Goal: Information Seeking & Learning: Learn about a topic

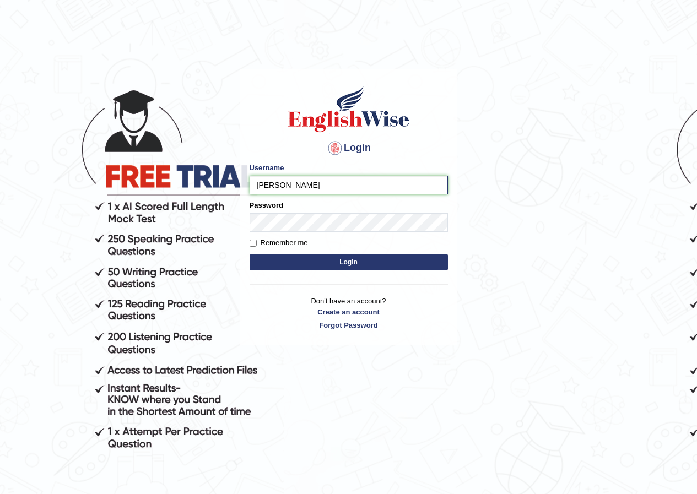
click at [312, 187] on input "Jennifer_parramata" at bounding box center [349, 185] width 198 height 19
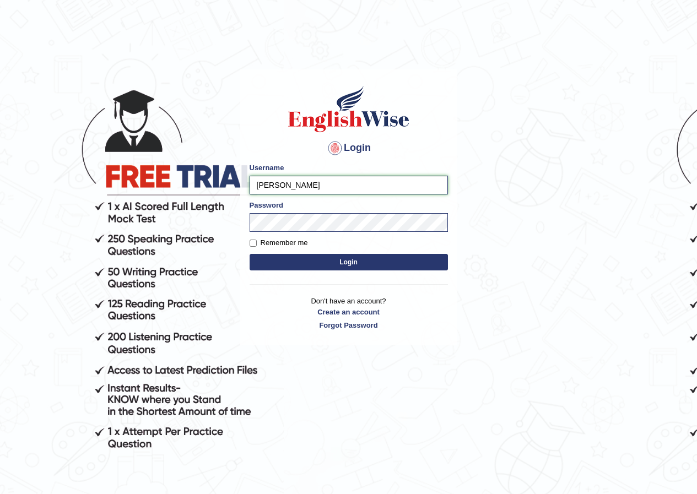
click at [333, 183] on input "Jennifer_parramata" at bounding box center [349, 185] width 198 height 19
click at [321, 189] on input "Jennifer_parramata" at bounding box center [349, 185] width 198 height 19
drag, startPoint x: 312, startPoint y: 175, endPoint x: 308, endPoint y: 187, distance: 12.9
click at [308, 185] on div "Username Jennifer_parramata" at bounding box center [349, 178] width 198 height 32
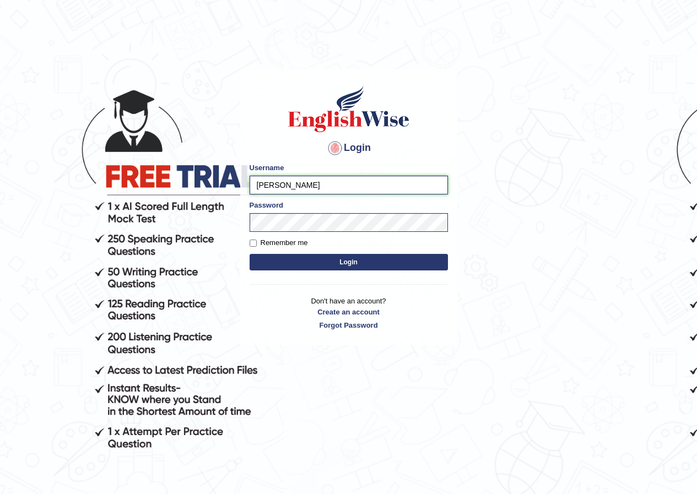
click at [308, 186] on input "Jennifer_parramata" at bounding box center [349, 185] width 198 height 19
click at [319, 187] on input "Jennifer_parramata" at bounding box center [349, 185] width 198 height 19
type input "t"
click at [321, 189] on input "t" at bounding box center [349, 185] width 198 height 19
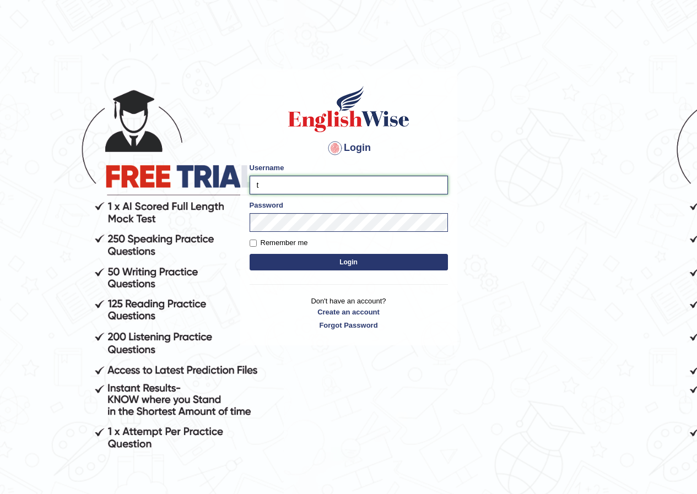
click at [321, 189] on input "t" at bounding box center [349, 185] width 198 height 19
click at [342, 187] on input "t" at bounding box center [349, 185] width 198 height 19
type input "j"
type input "Jennifer_parramatta"
click at [338, 261] on button "Login" at bounding box center [349, 262] width 198 height 17
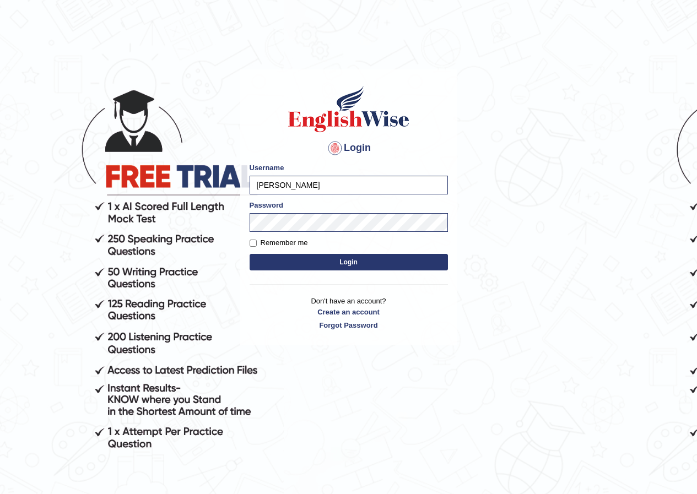
click at [338, 261] on button "Login" at bounding box center [349, 262] width 198 height 17
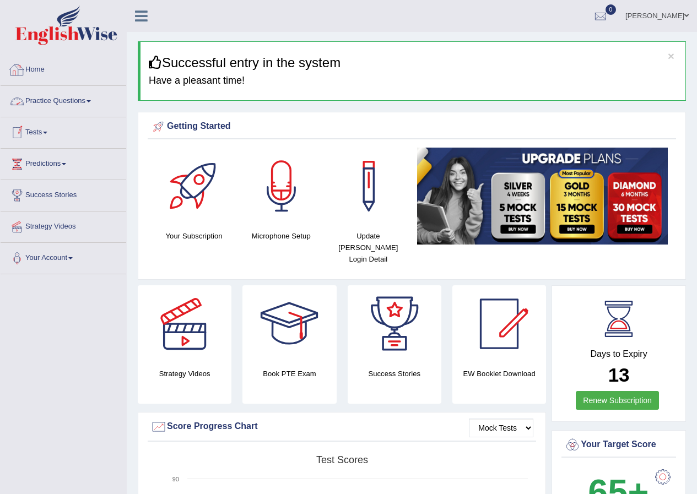
click at [82, 102] on link "Practice Questions" at bounding box center [64, 100] width 126 height 28
click at [55, 103] on link "Practice Questions" at bounding box center [64, 100] width 126 height 28
click at [89, 102] on link "Practice Questions" at bounding box center [64, 100] width 126 height 28
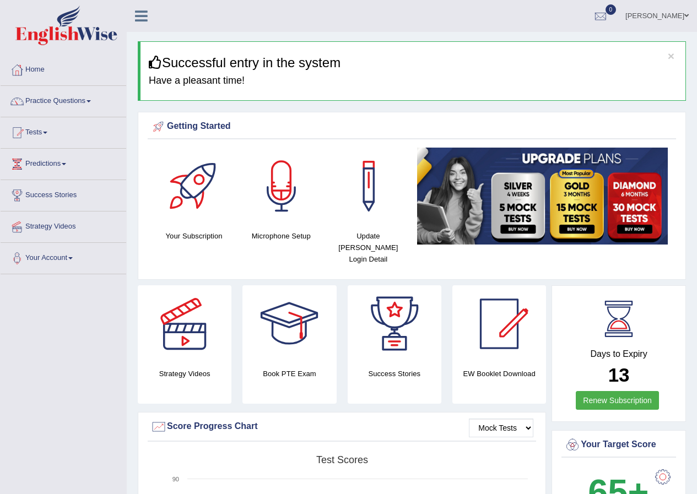
click at [89, 102] on link "Practice Questions" at bounding box center [64, 100] width 126 height 28
click at [18, 102] on div at bounding box center [17, 101] width 17 height 17
click at [34, 101] on link "Practice Questions" at bounding box center [64, 100] width 126 height 28
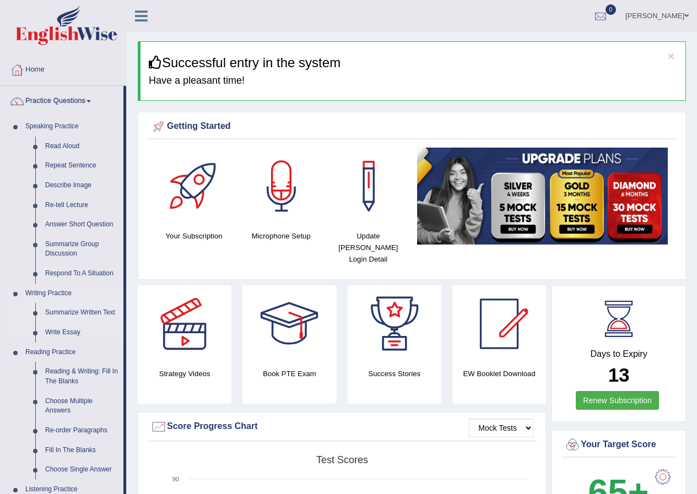
click at [68, 315] on link "Summarize Written Text" at bounding box center [81, 313] width 83 height 20
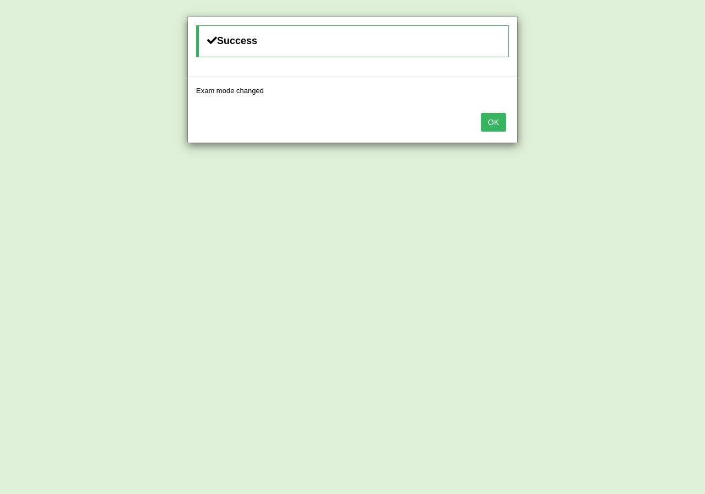
click at [496, 126] on button "OK" at bounding box center [493, 122] width 25 height 19
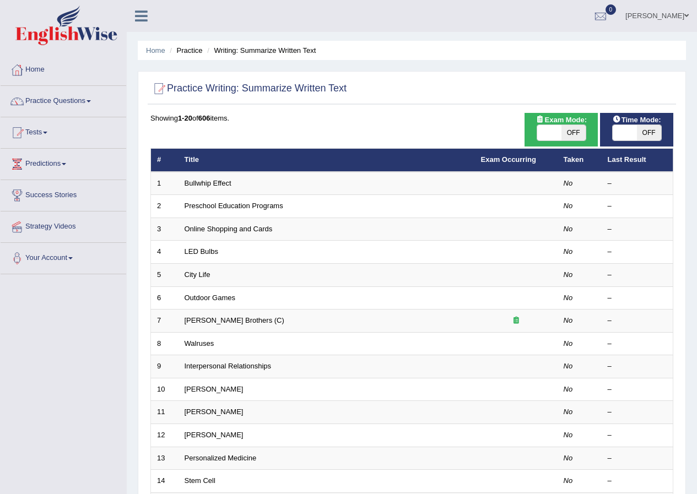
click at [559, 124] on div "ON OFF" at bounding box center [562, 132] width 50 height 17
click at [546, 138] on span at bounding box center [549, 132] width 24 height 15
checkbox input "true"
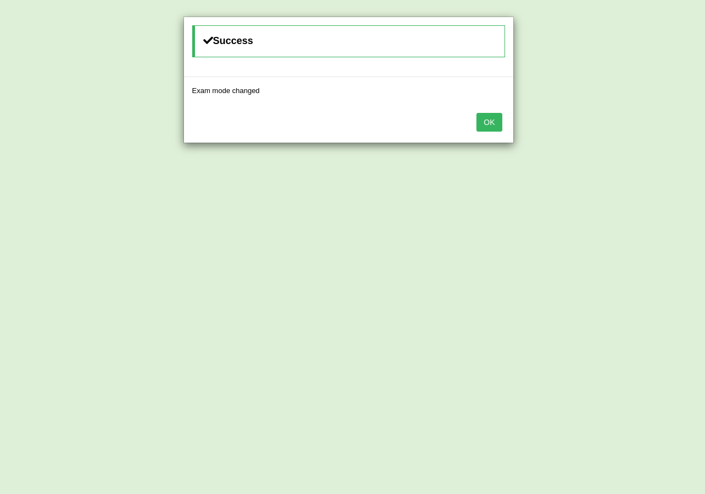
click at [486, 126] on button "OK" at bounding box center [488, 122] width 25 height 19
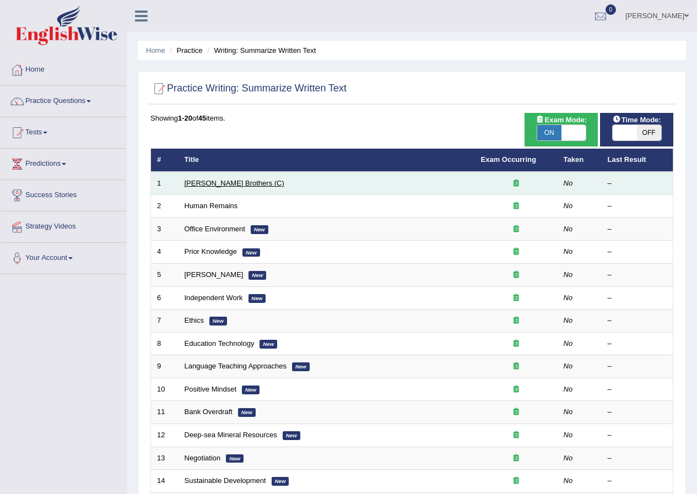
click at [231, 181] on link "[PERSON_NAME] Brothers (C)" at bounding box center [235, 183] width 100 height 8
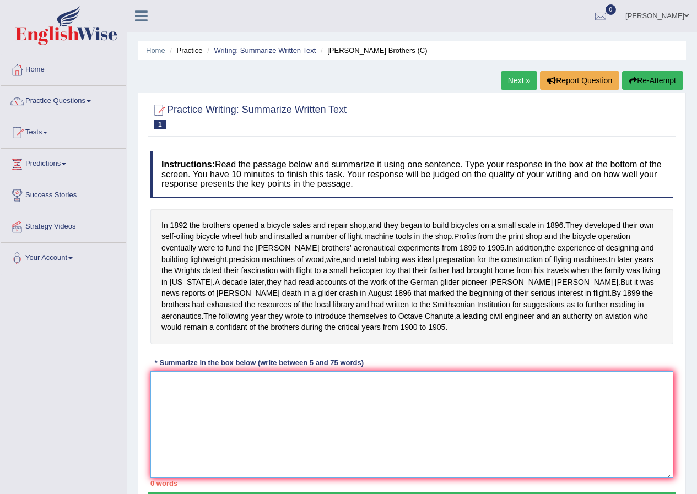
click at [191, 396] on textarea at bounding box center [411, 424] width 523 height 107
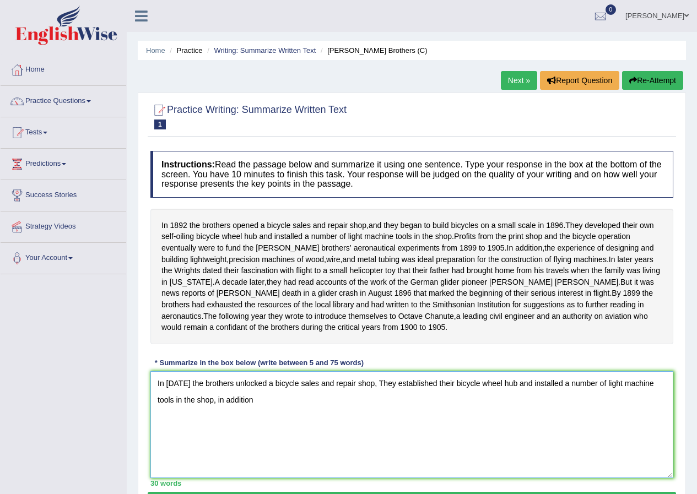
scroll to position [84, 0]
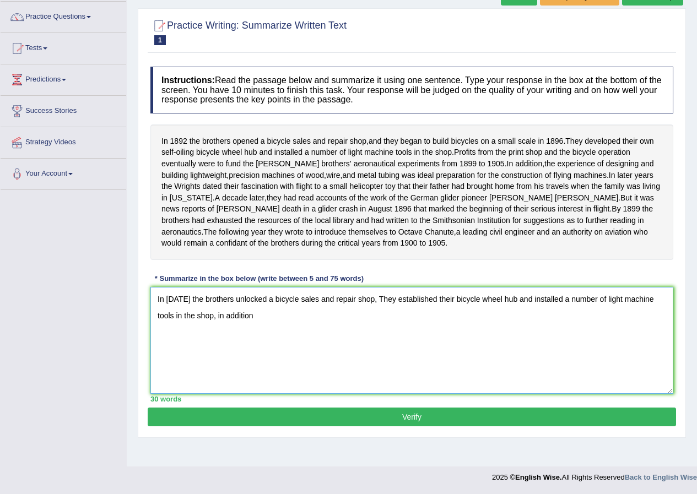
click at [240, 328] on textarea "In [DATE] the brothers unlocked a bicycle sales and repair shop, They establish…" at bounding box center [411, 340] width 523 height 107
click at [240, 328] on textarea "In 1892 the brothers unlocked a bicycle sales and repair shop, They established…" at bounding box center [411, 340] width 523 height 107
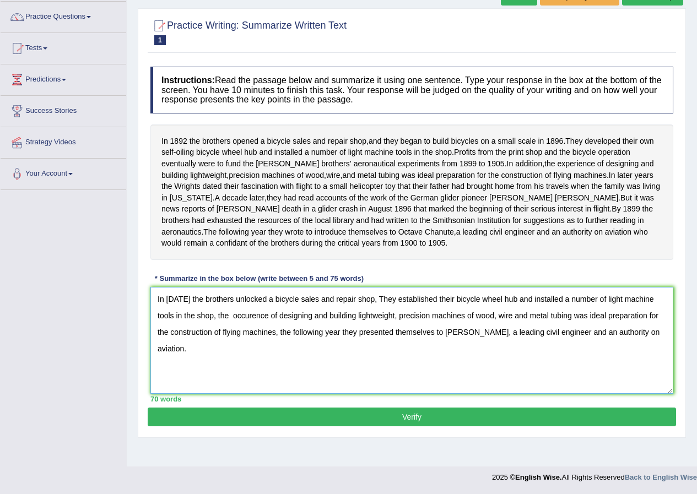
click at [202, 324] on textarea "In 1892 the brothers unlocked a bicycle sales and repair shop, They established…" at bounding box center [411, 340] width 523 height 107
click at [225, 383] on textarea "In 1892 the brothers unlocked a bicycle sales and repair shop, They established…" at bounding box center [411, 340] width 523 height 107
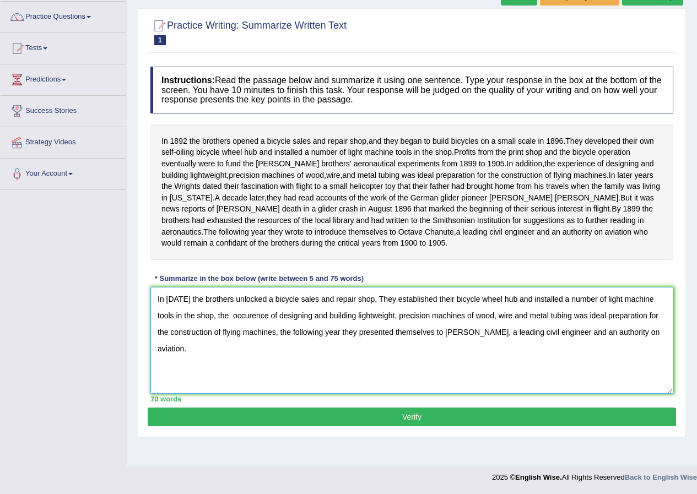
click at [225, 383] on textarea "In 1892 the brothers unlocked a bicycle sales and repair shop, They established…" at bounding box center [411, 340] width 523 height 107
click at [200, 326] on textarea "In 1892 the brothers unlocked a bicycle sales and repair shop, They established…" at bounding box center [411, 340] width 523 height 107
drag, startPoint x: 203, startPoint y: 331, endPoint x: 204, endPoint y: 324, distance: 7.2
click at [204, 324] on textarea "In 1892 the brothers unlocked a bicycle sales and repair shop, They established…" at bounding box center [411, 340] width 523 height 107
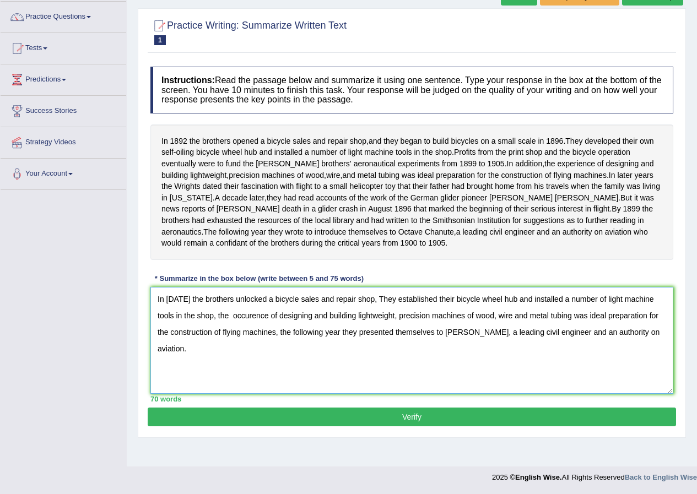
click at [204, 324] on textarea "In 1892 the brothers unlocked a bicycle sales and repair shop, They established…" at bounding box center [411, 340] width 523 height 107
click at [204, 329] on textarea "In 1892 the brothers unlocked a bicycle sales and repair shop, They established…" at bounding box center [411, 340] width 523 height 107
drag, startPoint x: 204, startPoint y: 379, endPoint x: 203, endPoint y: 353, distance: 25.9
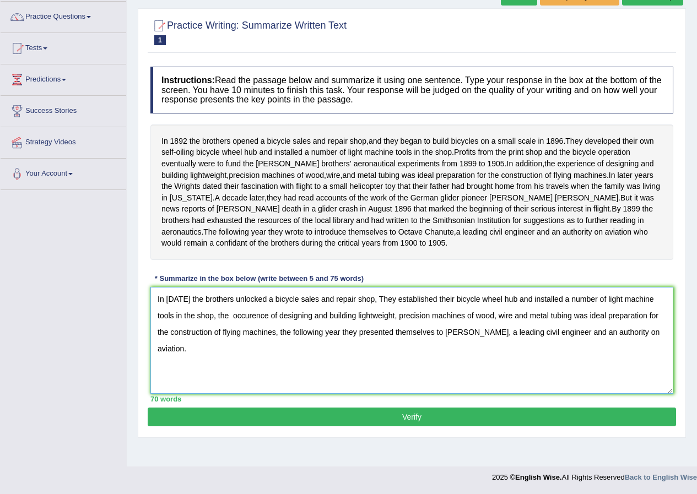
click at [204, 379] on textarea "In 1892 the brothers unlocked a bicycle sales and repair shop, They established…" at bounding box center [411, 340] width 523 height 107
click at [199, 328] on textarea "In 1892 the brothers unlocked a bicycle sales and repair shop, They established…" at bounding box center [411, 340] width 523 height 107
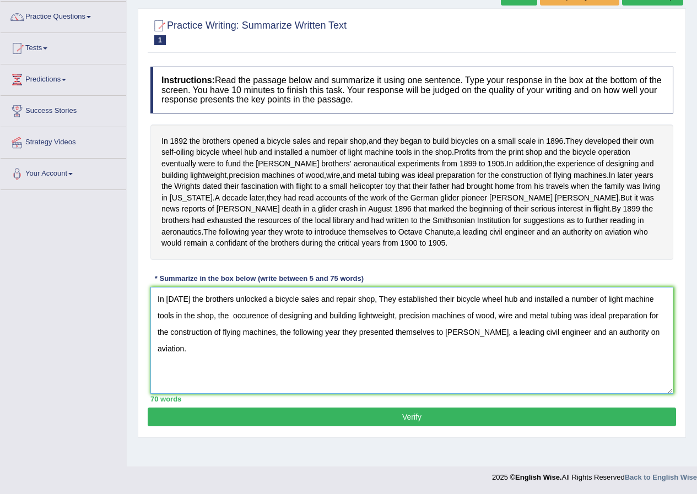
click at [199, 328] on textarea "In 1892 the brothers unlocked a bicycle sales and repair shop, They established…" at bounding box center [411, 340] width 523 height 107
click at [244, 372] on textarea "In 1892 the brothers unlocked a bicycle sales and repair shop, They established…" at bounding box center [411, 340] width 523 height 107
click at [208, 327] on textarea "In 1892 the brothers unlocked a bicycle sales and repair shop, They established…" at bounding box center [411, 340] width 523 height 107
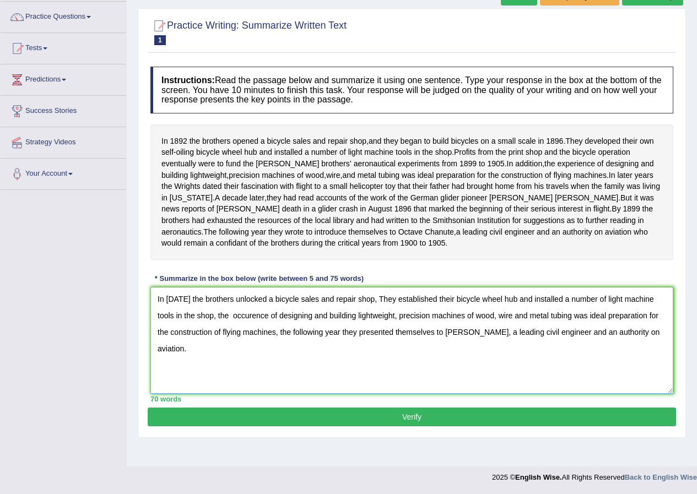
click at [208, 327] on textarea "In 1892 the brothers unlocked a bicycle sales and repair shop, They established…" at bounding box center [411, 340] width 523 height 107
type textarea "In 1892 the brothers unlocked a bicycle sales and repair shop, They established…"
click at [404, 426] on button "Verify" at bounding box center [412, 417] width 528 height 19
click at [404, 430] on div "Practice Writing: Summarize Written Text 1 Wright Brothers (C) Instructions: Re…" at bounding box center [412, 223] width 548 height 430
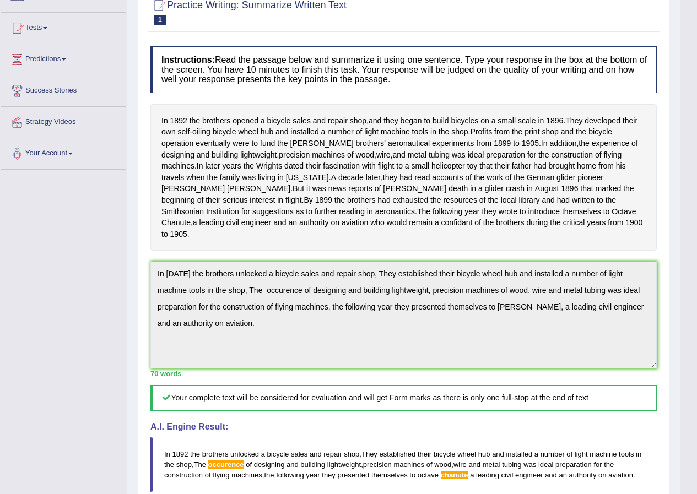
scroll to position [0, 0]
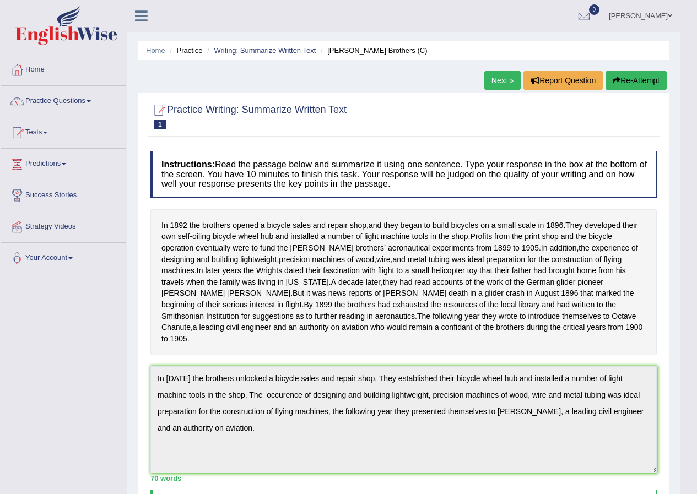
click at [485, 78] on link "Next »" at bounding box center [502, 80] width 36 height 19
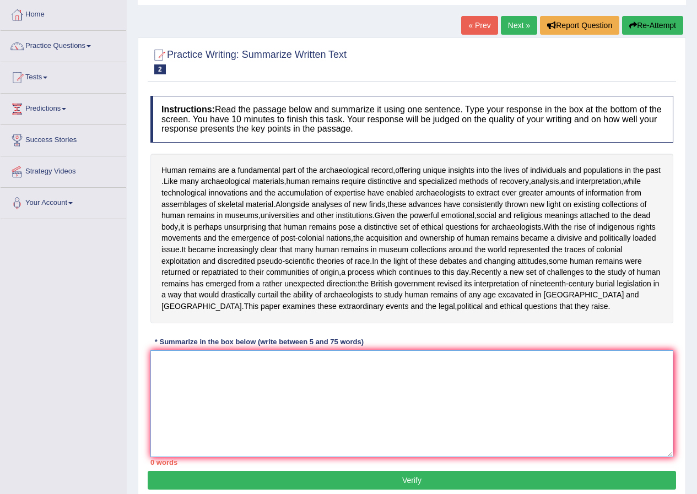
click at [192, 377] on textarea at bounding box center [411, 403] width 523 height 107
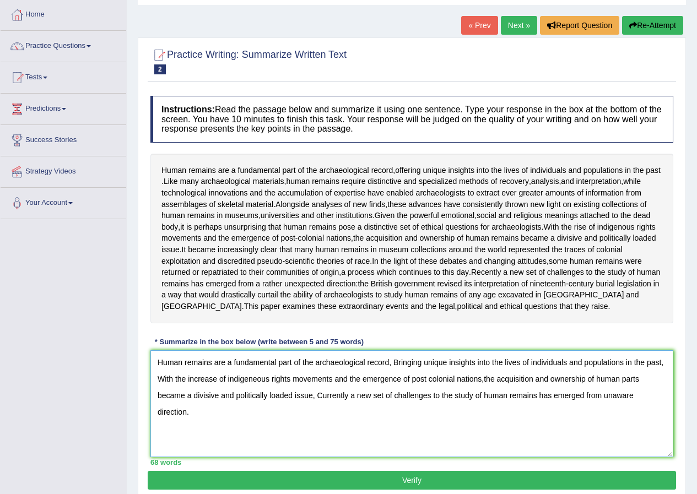
click at [484, 390] on textarea "Human remains are a fundamental part of the archaeological record, Bringing uni…" at bounding box center [411, 403] width 523 height 107
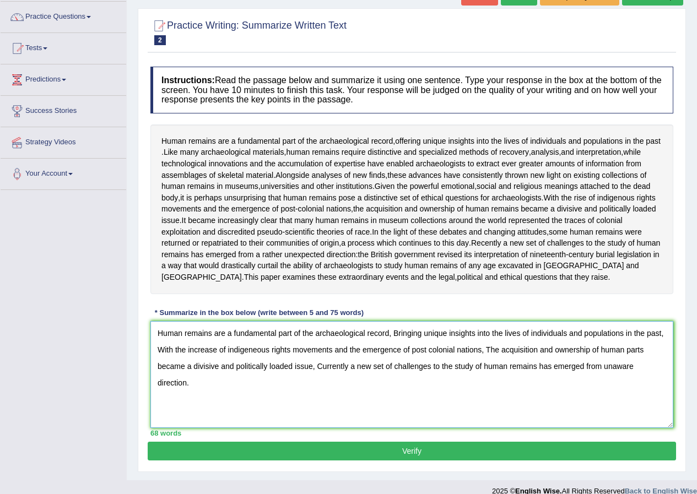
scroll to position [110, 0]
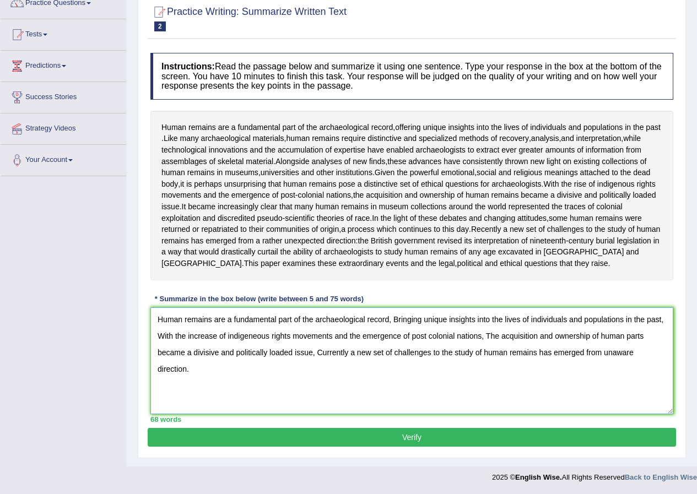
type textarea "Human remains are a fundamental part of the archaeological record, Bringing uni…"
click at [476, 431] on button "Verify" at bounding box center [412, 437] width 528 height 19
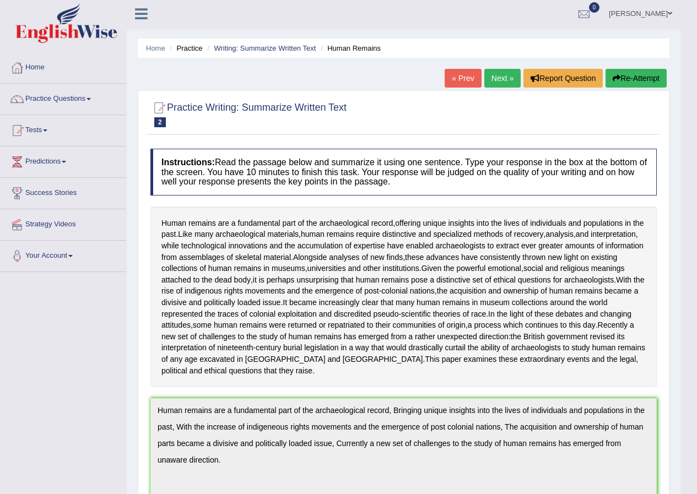
scroll to position [0, 0]
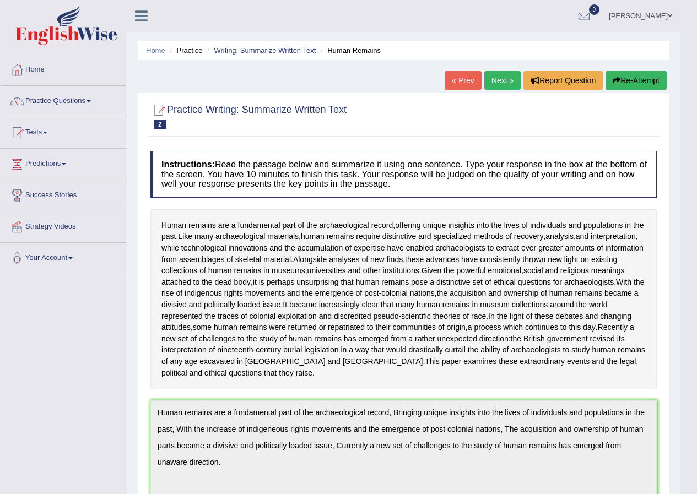
click at [501, 79] on link "Next »" at bounding box center [502, 80] width 36 height 19
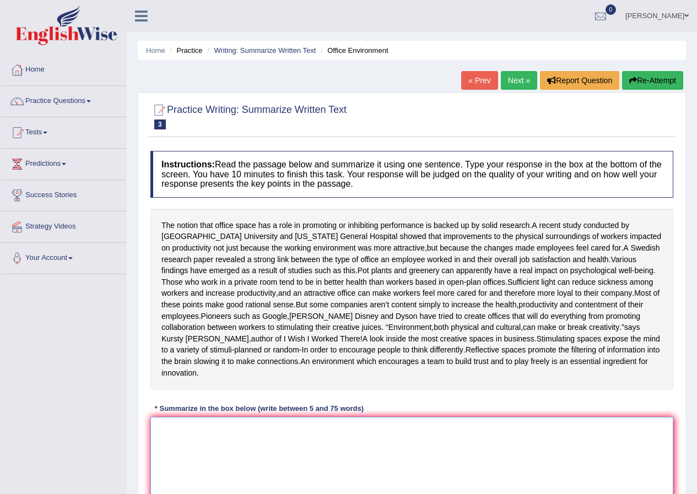
click at [176, 436] on textarea at bounding box center [411, 470] width 523 height 107
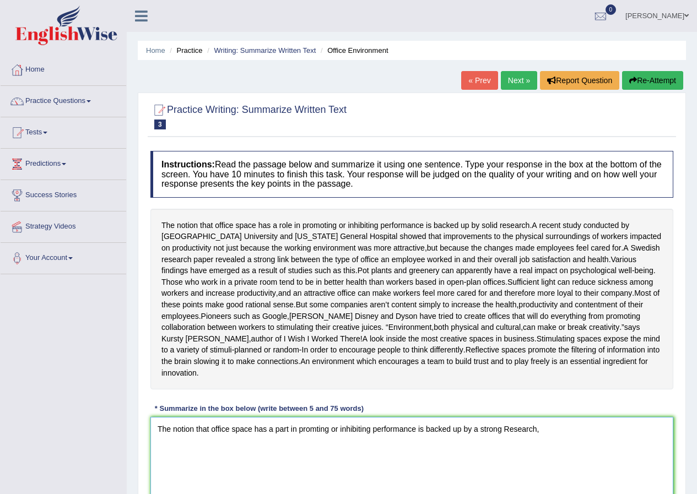
click at [310, 436] on textarea "The notion that office space has a part in promting or inhibiting performance i…" at bounding box center [411, 470] width 523 height 107
click at [546, 442] on textarea "The notion that office space has a part in promoting or inhibiting performance …" at bounding box center [411, 470] width 523 height 107
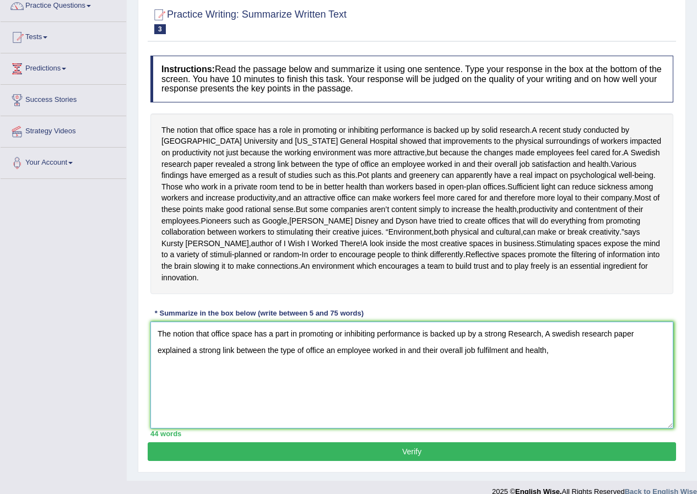
scroll to position [121, 0]
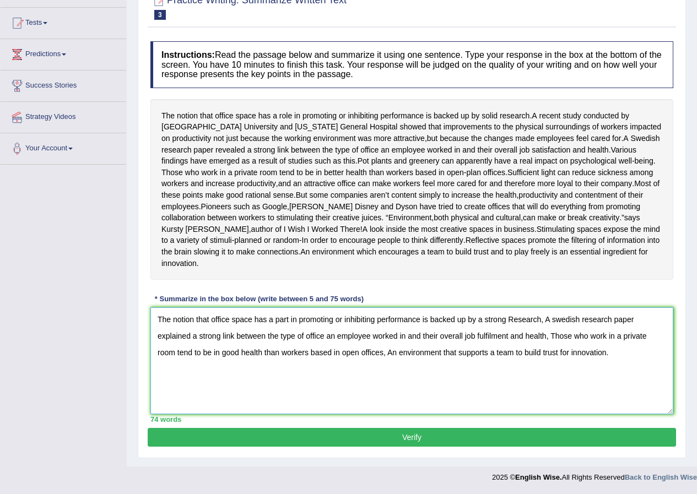
type textarea "The notion that office space has a part in promoting or inhibiting performance …"
click at [393, 434] on button "Verify" at bounding box center [412, 437] width 528 height 19
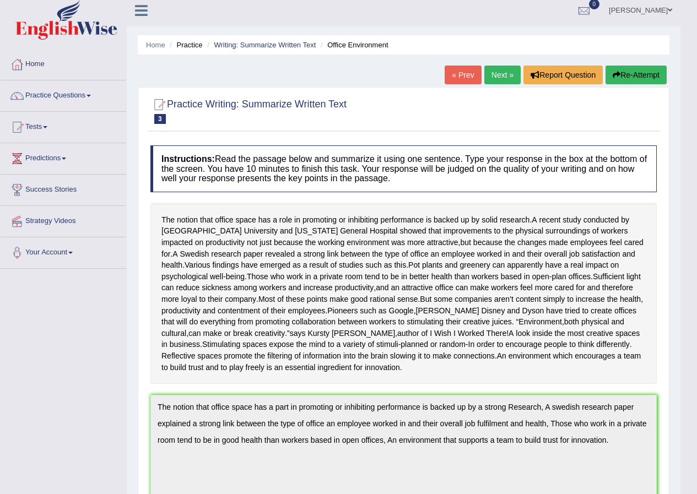
scroll to position [0, 0]
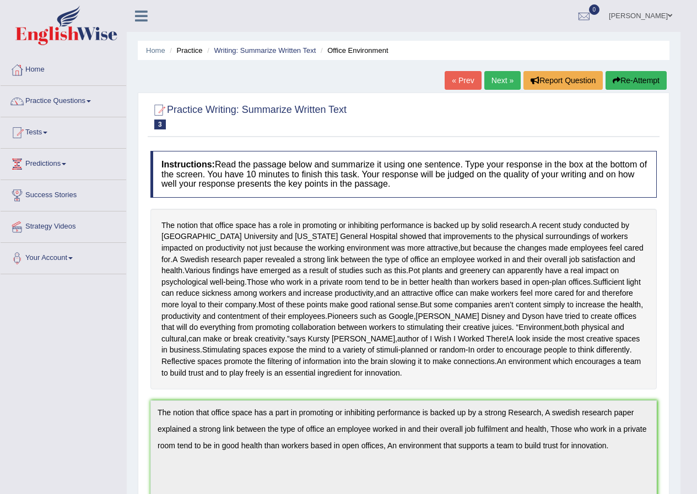
click at [66, 96] on link "Practice Questions" at bounding box center [64, 100] width 126 height 28
click at [66, 96] on link "Practice Questions" at bounding box center [62, 100] width 123 height 28
click at [66, 96] on link "Practice Questions" at bounding box center [64, 100] width 126 height 28
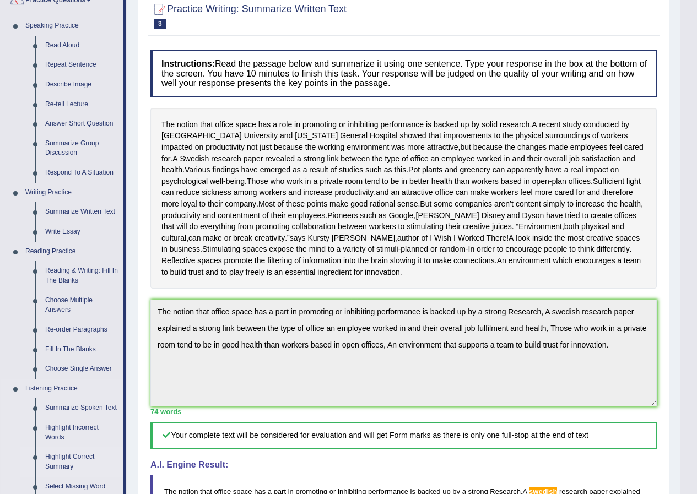
scroll to position [94, 0]
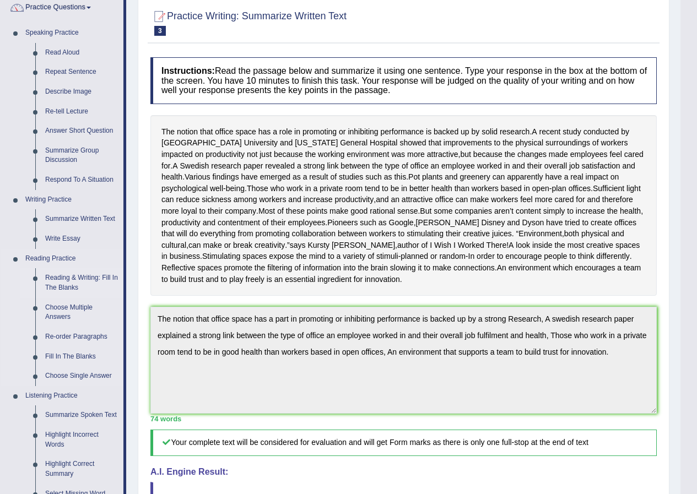
click at [67, 278] on link "Reading & Writing: Fill In The Blanks" at bounding box center [81, 282] width 83 height 29
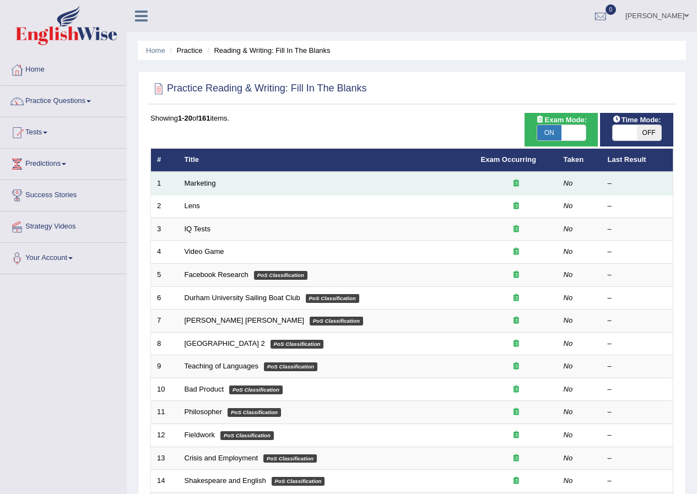
click at [302, 180] on td "Marketing" at bounding box center [326, 183] width 296 height 23
click at [207, 179] on link "Marketing" at bounding box center [200, 183] width 31 height 8
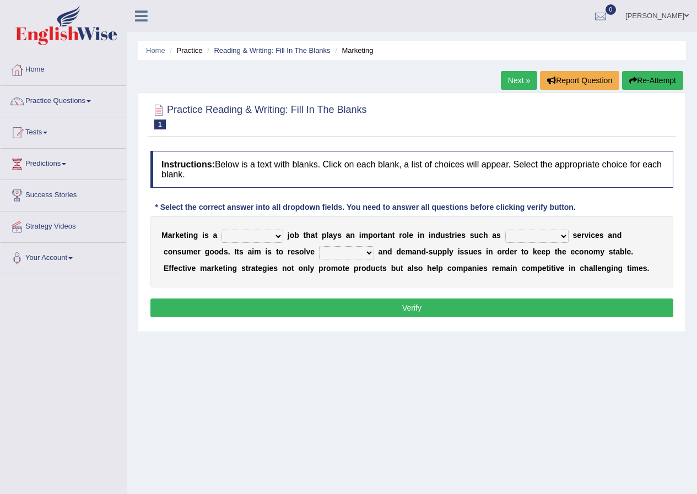
click at [277, 238] on select "professional flexible parochial descriptive" at bounding box center [252, 236] width 62 height 13
click at [278, 234] on select "professional flexible parochial descriptive" at bounding box center [252, 236] width 62 height 13
select select "professional"
click at [221, 230] on select "professional flexible parochial descriptive" at bounding box center [252, 236] width 62 height 13
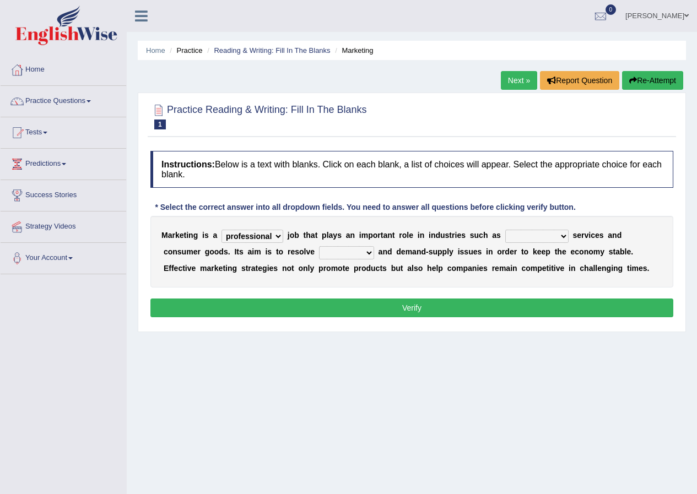
click at [563, 239] on select "civil financial conventional foremost" at bounding box center [536, 236] width 63 height 13
select select "financial"
click at [505, 230] on select "civil financial conventional foremost" at bounding box center [536, 236] width 63 height 13
drag, startPoint x: 559, startPoint y: 242, endPoint x: 529, endPoint y: 275, distance: 44.5
click at [529, 275] on div "M a r k e t i n g i s a professional flexible parochial descriptive j o b t h a…" at bounding box center [411, 252] width 523 height 72
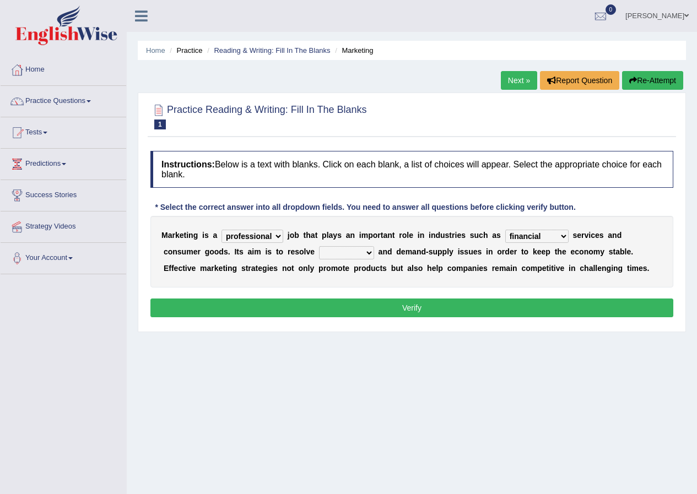
click at [561, 236] on select "civil financial conventional foremost" at bounding box center [536, 236] width 63 height 13
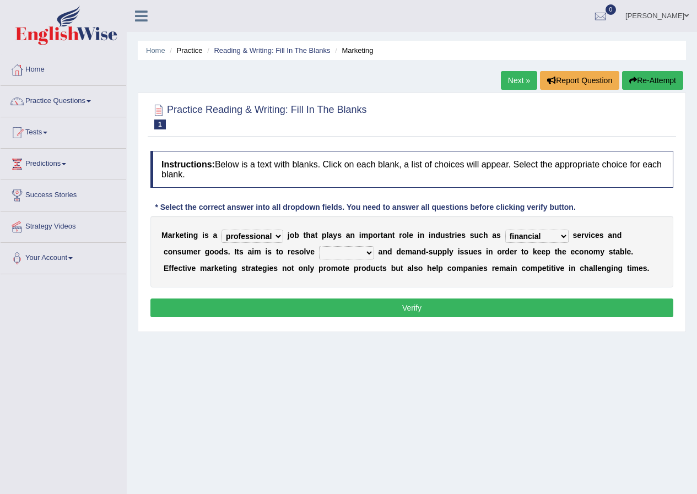
click at [369, 252] on select "imbalance excess symmetry budget" at bounding box center [346, 252] width 55 height 13
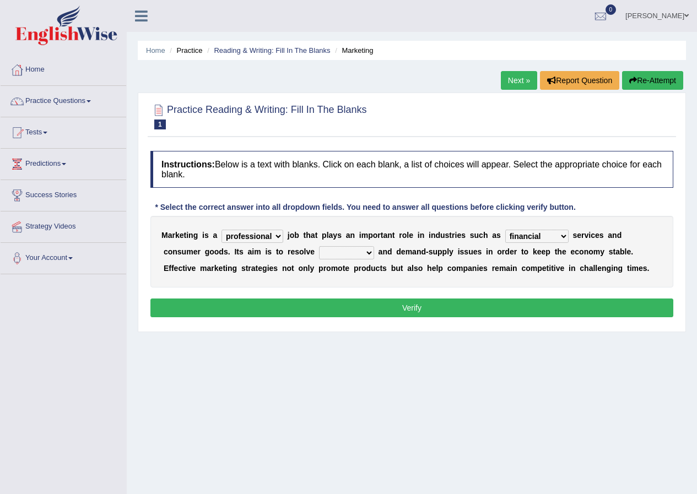
click at [369, 252] on select "imbalance excess symmetry budget" at bounding box center [346, 252] width 55 height 13
click at [367, 254] on select "imbalance excess symmetry budget" at bounding box center [346, 252] width 55 height 13
click at [367, 253] on select "imbalance excess symmetry budget" at bounding box center [346, 252] width 55 height 13
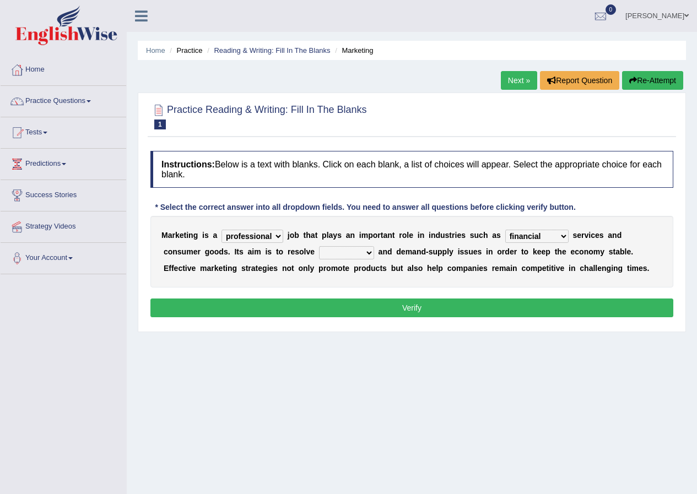
click at [324, 250] on select "imbalance excess symmetry budget" at bounding box center [346, 252] width 55 height 13
click at [367, 252] on select "imbalance excess symmetry budget" at bounding box center [346, 252] width 55 height 13
select select "budget"
click at [319, 246] on select "imbalance excess symmetry budget" at bounding box center [346, 252] width 55 height 13
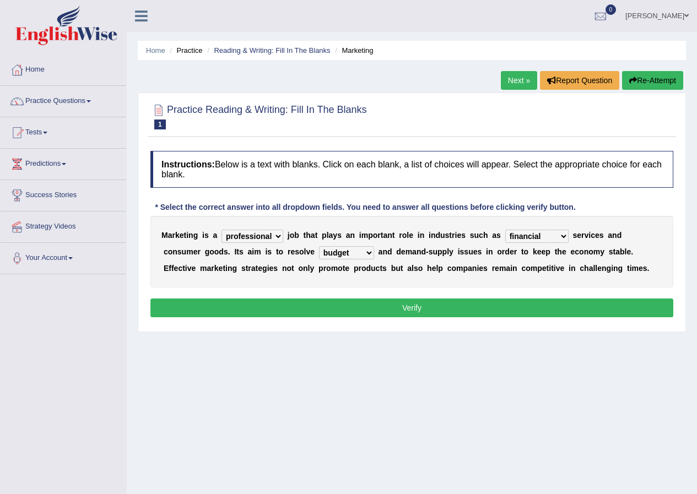
click at [339, 299] on button "Verify" at bounding box center [411, 308] width 523 height 19
click at [339, 299] on div "Instructions: Below is a text with blanks. Click on each blank, a list of choic…" at bounding box center [412, 235] width 528 height 181
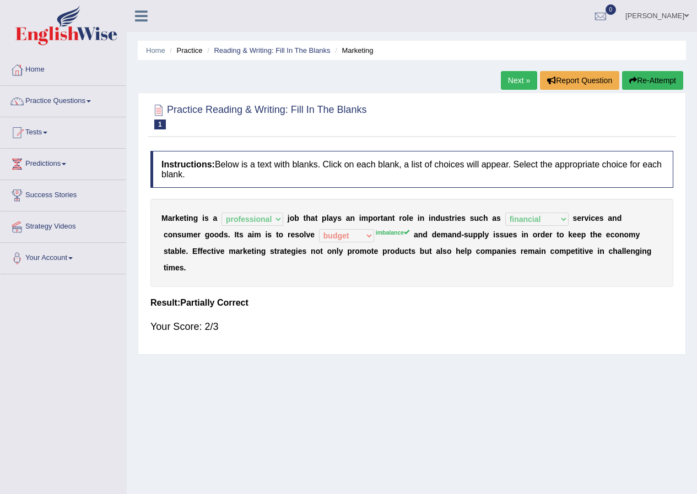
click at [501, 80] on link "Next »" at bounding box center [519, 80] width 36 height 19
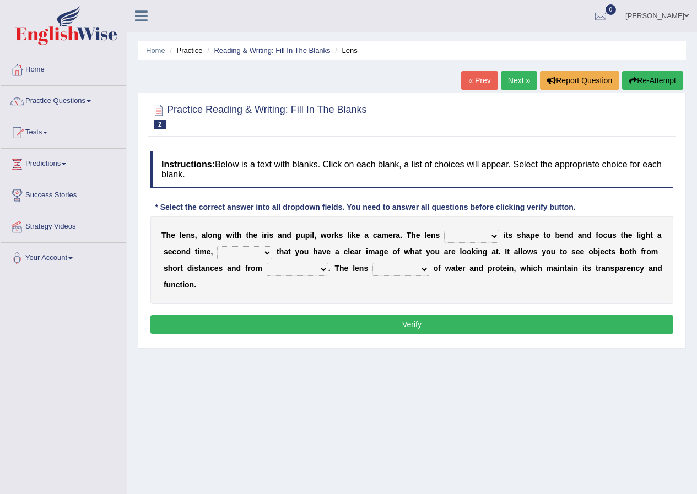
click at [492, 237] on select "adjusts shows selects presents" at bounding box center [471, 236] width 55 height 13
select select "adjusts"
click at [444, 230] on select "adjusts shows selects presents" at bounding box center [471, 236] width 55 height 13
click at [269, 254] on select "ensures to ensure ensure ensured" at bounding box center [244, 252] width 55 height 13
select select "to ensure"
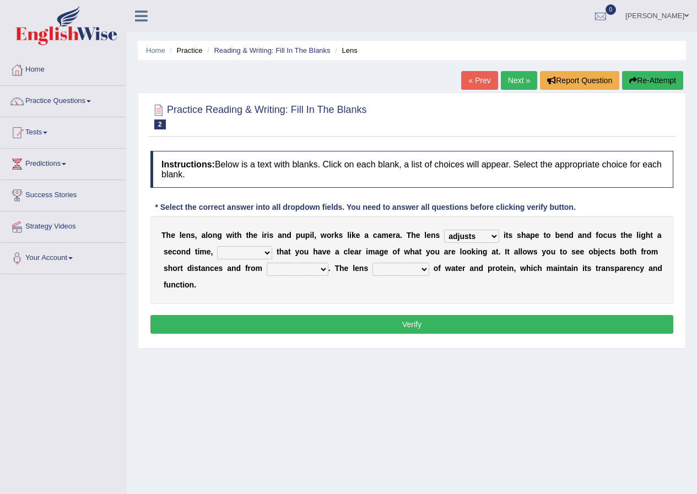
click at [217, 246] on select "ensures to ensure ensure ensured" at bounding box center [244, 252] width 55 height 13
click at [322, 268] on select "far away in between further apart all along" at bounding box center [298, 269] width 62 height 13
select select "far away"
click at [267, 263] on select "far away in between further apart all along" at bounding box center [298, 269] width 62 height 13
click at [422, 268] on select "constitutes comprises composes consists" at bounding box center [400, 269] width 57 height 13
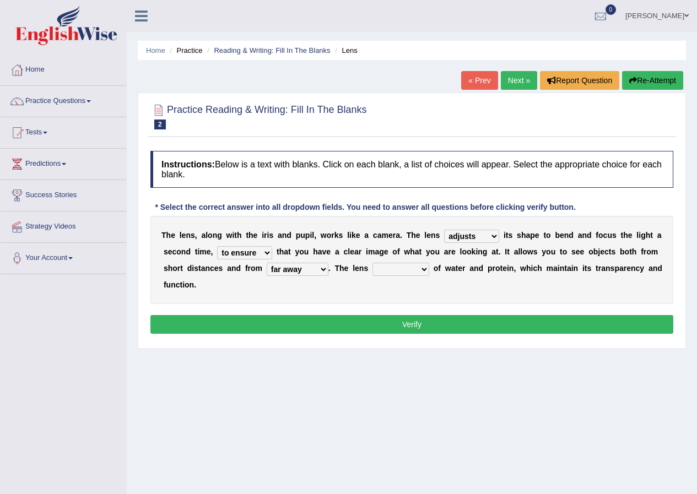
click at [422, 268] on select "constitutes comprises composes consists" at bounding box center [400, 269] width 57 height 13
click at [492, 238] on select "adjusts shows selects presents" at bounding box center [471, 236] width 55 height 13
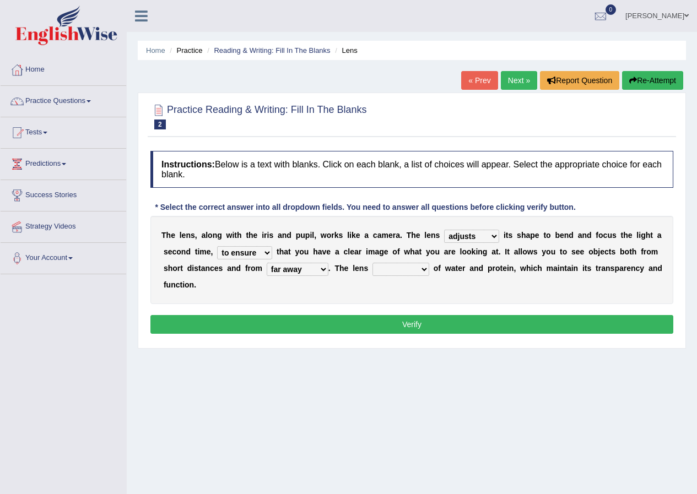
click at [495, 236] on select "adjusts shows selects presents" at bounding box center [471, 236] width 55 height 13
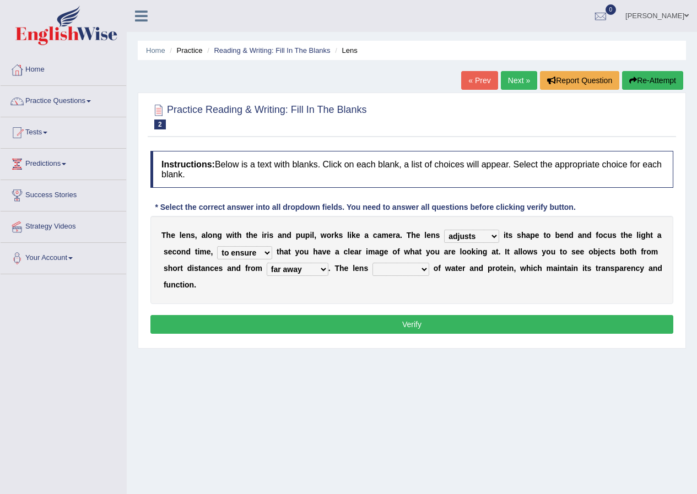
click at [495, 236] on select "adjusts shows selects presents" at bounding box center [471, 236] width 55 height 13
click at [424, 269] on select "constitutes comprises composes consists" at bounding box center [400, 269] width 57 height 13
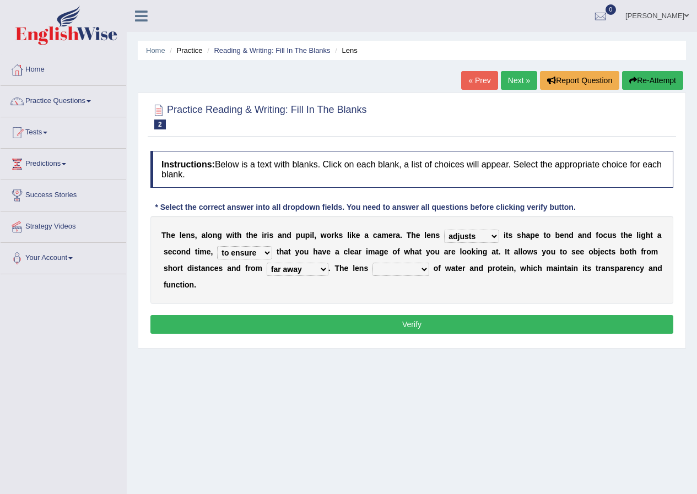
click at [424, 269] on select "constitutes comprises composes consists" at bounding box center [400, 269] width 57 height 13
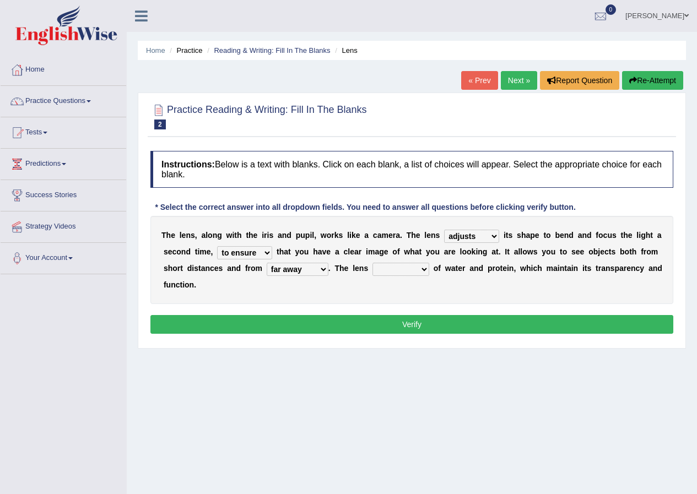
click at [424, 269] on select "constitutes comprises composes consists" at bounding box center [400, 269] width 57 height 13
drag, startPoint x: 424, startPoint y: 269, endPoint x: 401, endPoint y: 302, distance: 40.3
click at [401, 302] on div "T h e l e n s , a l o n g w i t h t h e i r i s a n d p u p i l , w o r k s l i…" at bounding box center [411, 260] width 523 height 88
click at [372, 263] on select "constitutes comprises composes consists" at bounding box center [400, 269] width 57 height 13
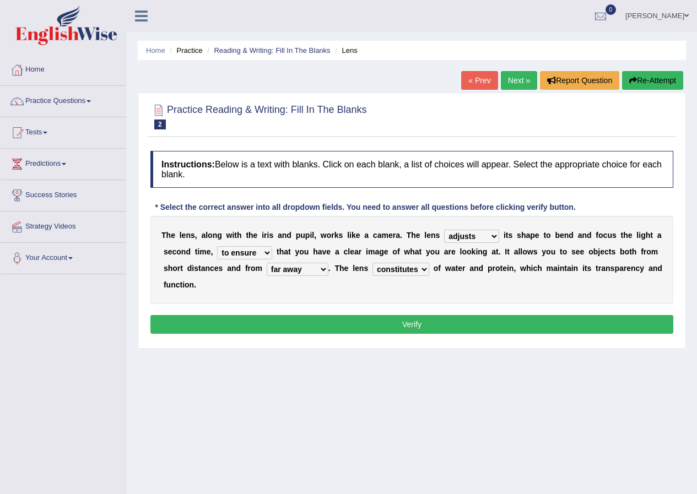
click at [401, 302] on div "T h e l e n s , a l o n g w i t h t h e i r i s a n d p u p i l , w o r k s l i…" at bounding box center [411, 260] width 523 height 88
click at [423, 267] on select "constitutes comprises composes consists" at bounding box center [400, 269] width 57 height 13
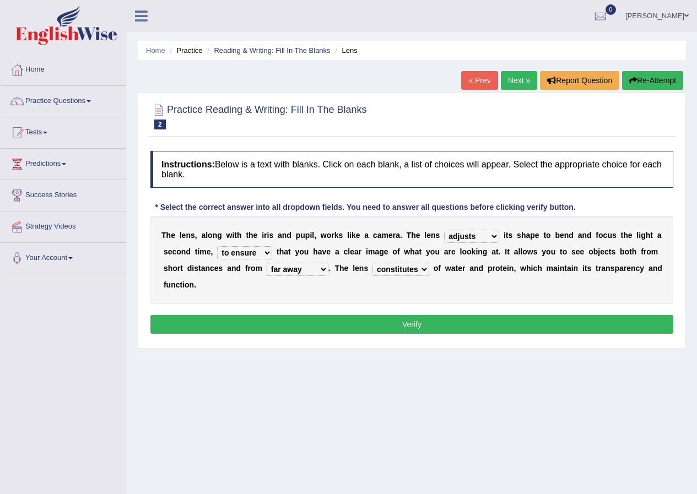
drag, startPoint x: 423, startPoint y: 267, endPoint x: 402, endPoint y: 336, distance: 72.0
click at [402, 336] on div "Instructions: Below is a text with blanks. Click on each blank, a list of choic…" at bounding box center [412, 243] width 528 height 197
select select "consists"
click at [372, 263] on select "constitutes comprises composes consists" at bounding box center [400, 269] width 57 height 13
click at [415, 312] on div "Instructions: Below is a text with blanks. Click on each blank, a list of choic…" at bounding box center [412, 243] width 528 height 197
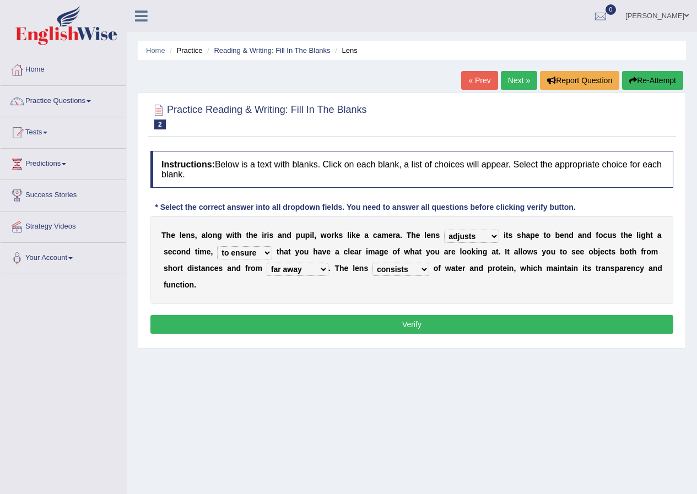
click at [410, 319] on button "Verify" at bounding box center [411, 324] width 523 height 19
click at [410, 319] on div "Home Practice Reading & Writing: Fill In The Blanks Lens « Prev Next » Report Q…" at bounding box center [412, 275] width 570 height 551
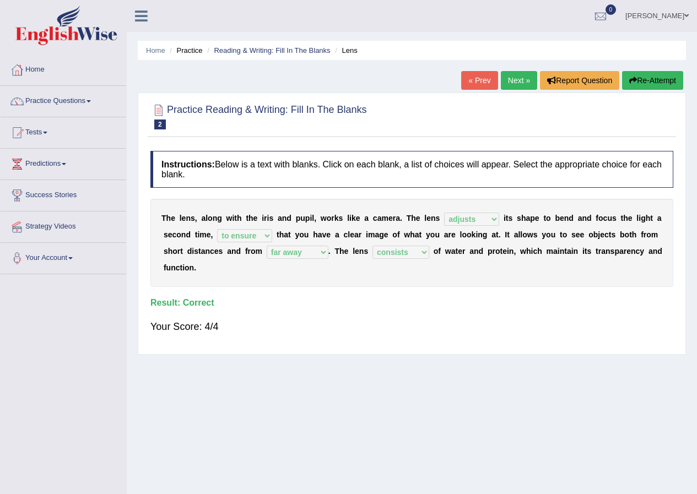
click at [507, 79] on link "Next »" at bounding box center [519, 80] width 36 height 19
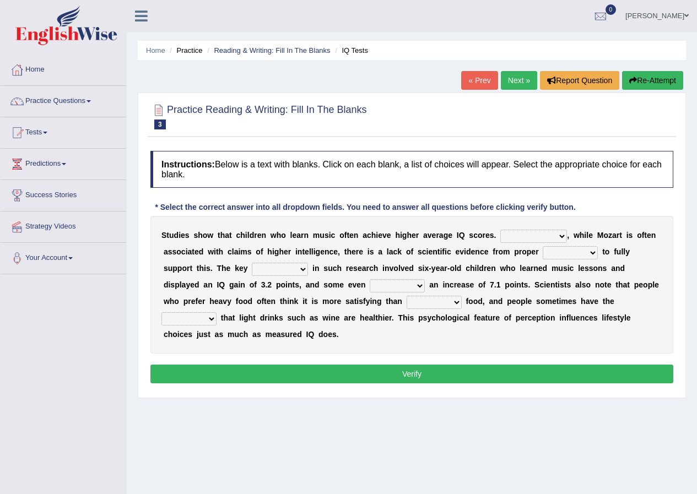
click at [559, 236] on select "However Therefore Consequently While" at bounding box center [533, 236] width 67 height 13
click at [559, 239] on select "However Therefore Consequently While" at bounding box center [533, 236] width 67 height 13
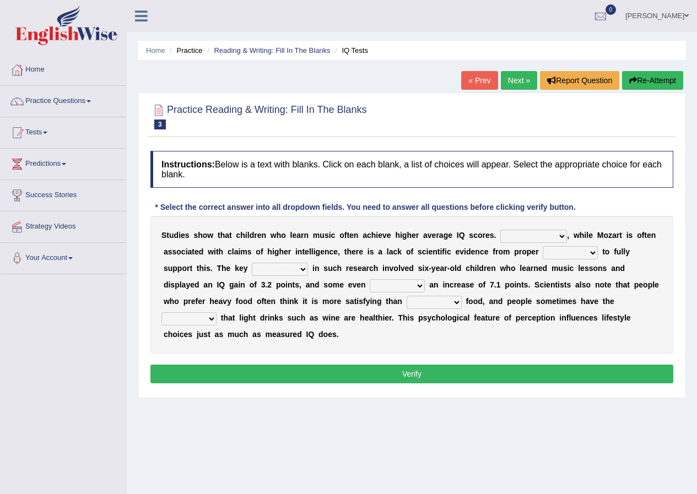
select select "However"
click at [500, 230] on select "However Therefore Consequently While" at bounding box center [533, 236] width 67 height 13
click at [595, 254] on select "test tests testing tested" at bounding box center [570, 252] width 55 height 13
select select "test"
click at [543, 246] on select "test tests testing tested" at bounding box center [570, 252] width 55 height 13
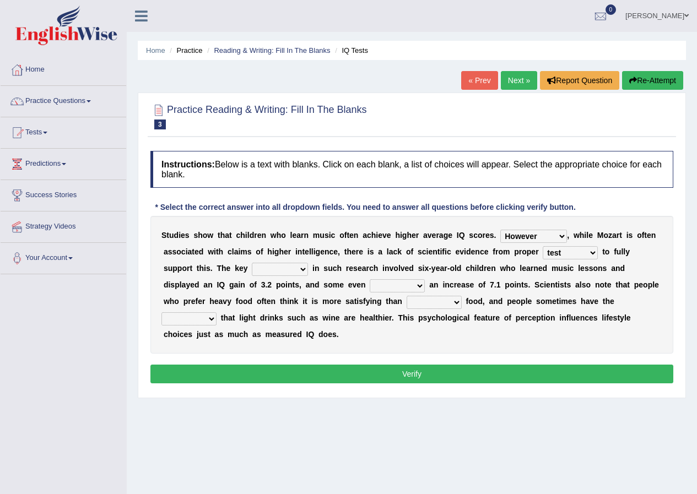
drag, startPoint x: 591, startPoint y: 258, endPoint x: 577, endPoint y: 278, distance: 24.0
click at [577, 278] on div "S t u d i e s s h o w t h a t c h i l d r e n w h o l e a r n m u s i c o f t e…" at bounding box center [411, 285] width 523 height 138
click at [301, 271] on select "process goal implication odd" at bounding box center [280, 269] width 56 height 13
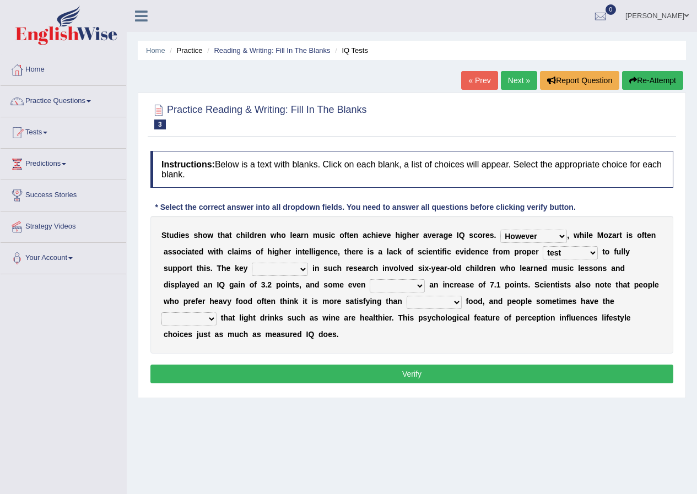
select select "process"
click at [252, 263] on select "process goal implication odd" at bounding box center [280, 269] width 56 height 13
click at [420, 289] on select "exhibited taught learned threatened" at bounding box center [397, 285] width 55 height 13
select select "exhibited"
click at [370, 279] on select "exhibited taught learned threatened" at bounding box center [397, 285] width 55 height 13
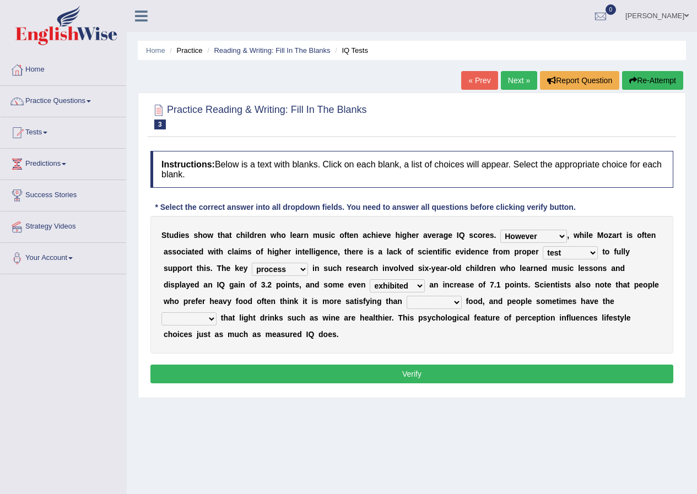
click at [400, 307] on div "S t u d i e s s h o w t h a t c h i l d r e n w h o l e a r n m u s i c o f t e…" at bounding box center [411, 285] width 523 height 138
click at [457, 302] on select "choosy lighter cushiony spooky" at bounding box center [434, 302] width 55 height 13
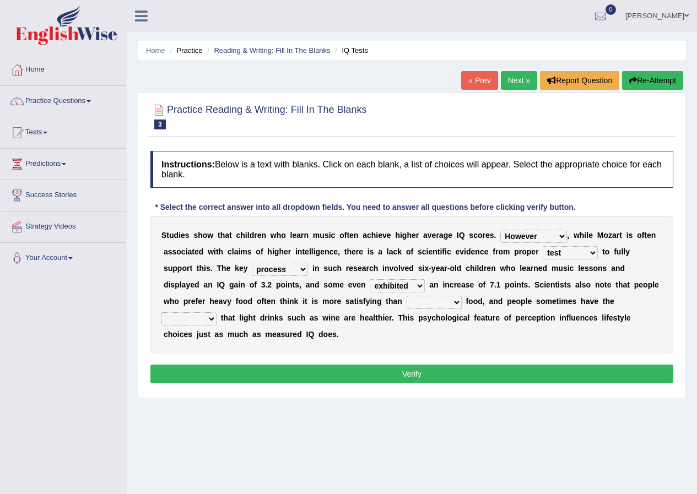
click at [457, 302] on select "choosy lighter cushiony spooky" at bounding box center [434, 302] width 55 height 13
drag, startPoint x: 457, startPoint y: 302, endPoint x: 419, endPoint y: 345, distance: 57.4
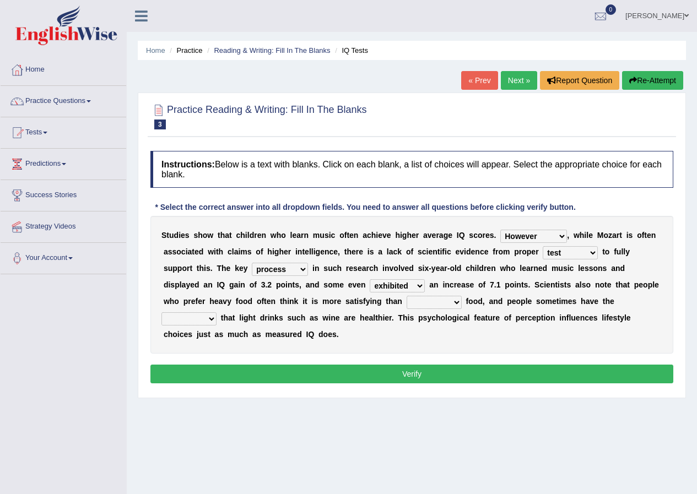
click at [419, 345] on div "S t u d i e s s h o w t h a t c h i l d r e n w h o l e a r n m u s i c o f t e…" at bounding box center [411, 285] width 523 height 138
select select "lighter"
click at [407, 296] on select "choosy lighter cushiony spooky" at bounding box center [434, 302] width 55 height 13
click at [214, 322] on select "illusion sight anecdote intention" at bounding box center [188, 318] width 55 height 13
select select "illusion"
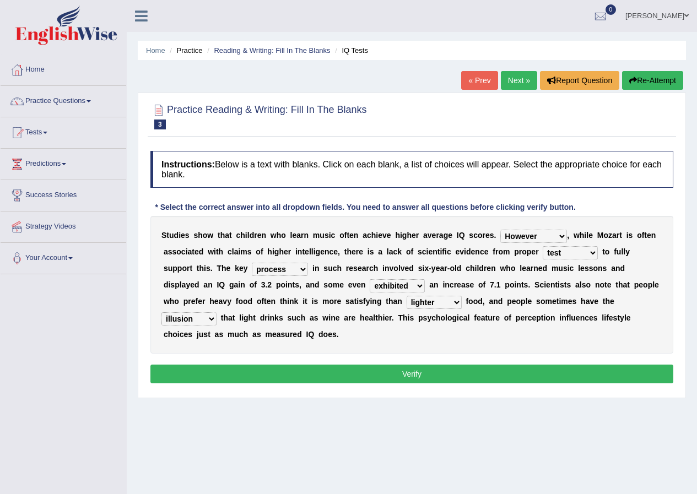
click at [161, 312] on select "illusion sight anecdote intention" at bounding box center [188, 318] width 55 height 13
click at [278, 365] on button "Verify" at bounding box center [411, 374] width 523 height 19
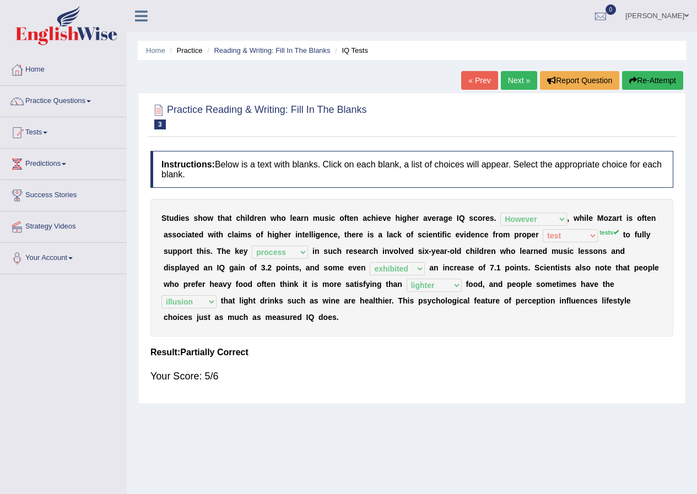
click at [510, 83] on link "Next »" at bounding box center [519, 80] width 36 height 19
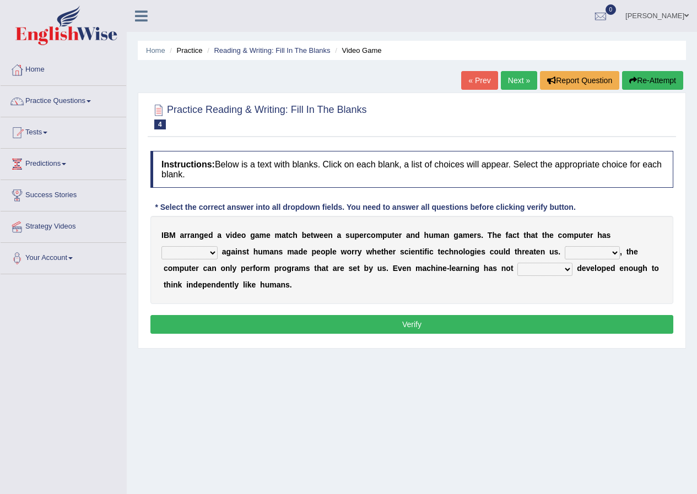
click at [215, 252] on select "competed fought acted challenged" at bounding box center [189, 252] width 56 height 13
select select "competed"
click at [161, 246] on select "competed fought acted challenged" at bounding box center [189, 252] width 56 height 13
click at [613, 250] on select "Moreover However Thus So" at bounding box center [592, 252] width 55 height 13
select select "However"
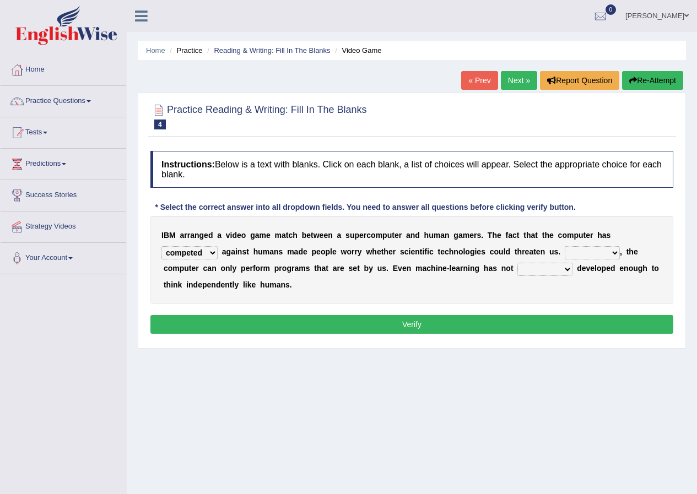
click at [565, 246] on select "Moreover However Thus So" at bounding box center [592, 252] width 55 height 13
click at [568, 268] on select "yet still only just" at bounding box center [544, 269] width 55 height 13
select select "still"
click at [517, 263] on select "yet still only just" at bounding box center [544, 269] width 55 height 13
click at [362, 326] on button "Verify" at bounding box center [411, 324] width 523 height 19
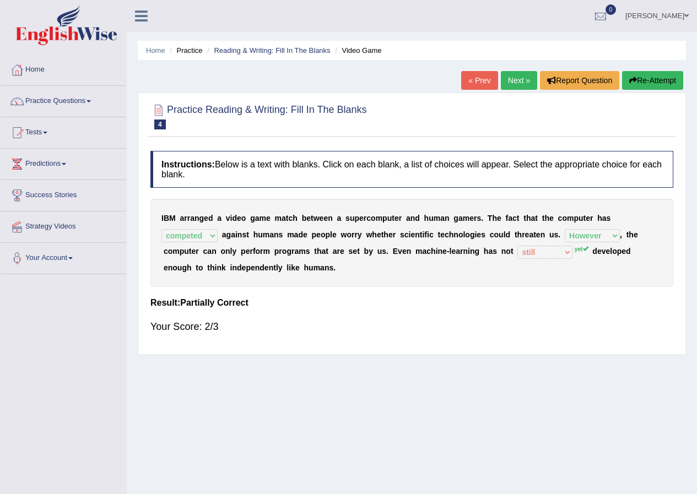
click at [518, 71] on link "Next »" at bounding box center [519, 80] width 36 height 19
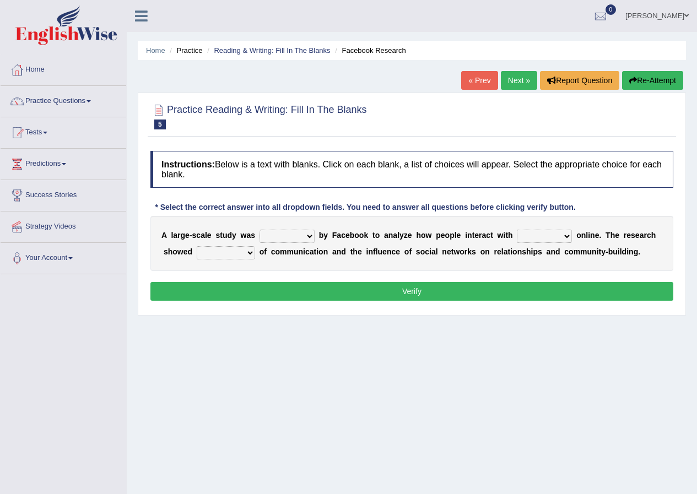
click at [310, 236] on select "surveyed had asked made" at bounding box center [286, 236] width 55 height 13
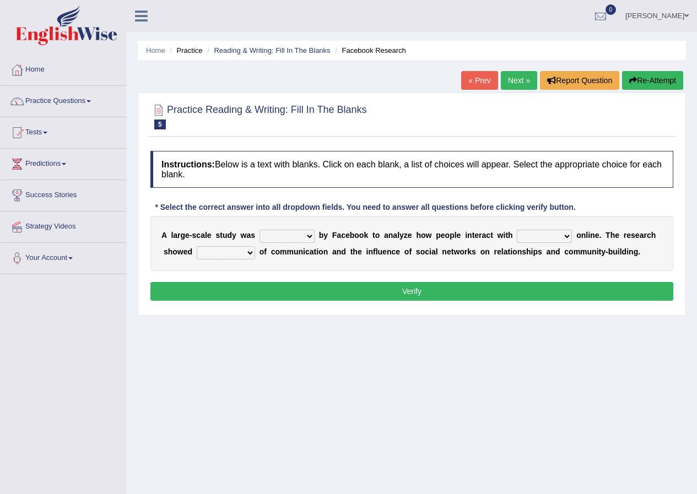
select select "surveyed"
click at [259, 230] on select "surveyed had asked made" at bounding box center [286, 236] width 55 height 13
click at [301, 257] on div "A l a r g e - s c a l e s t u d y w a s surveyed had asked made b y F a c e b o…" at bounding box center [411, 243] width 523 height 55
click at [563, 238] on select "together all each other another" at bounding box center [544, 236] width 55 height 13
select select "each other"
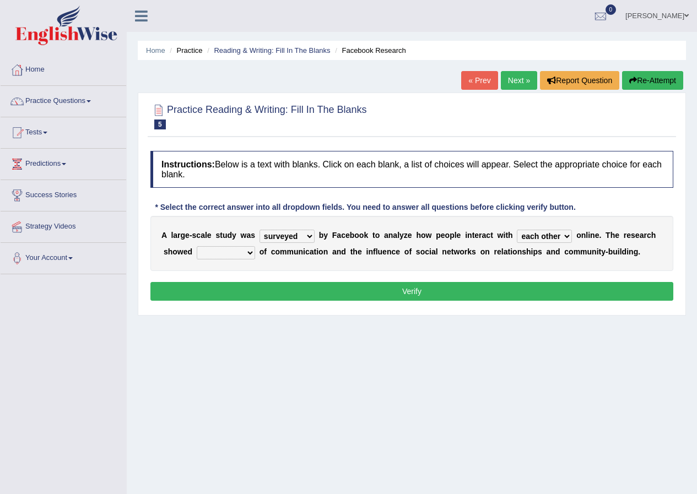
click at [517, 230] on select "together all each other another" at bounding box center [544, 236] width 55 height 13
click at [250, 248] on select "advantages standards fellowships patterns" at bounding box center [226, 252] width 58 height 13
select select "advantages"
click at [197, 246] on select "advantages standards fellowships patterns" at bounding box center [226, 252] width 58 height 13
click at [273, 283] on button "Verify" at bounding box center [411, 291] width 523 height 19
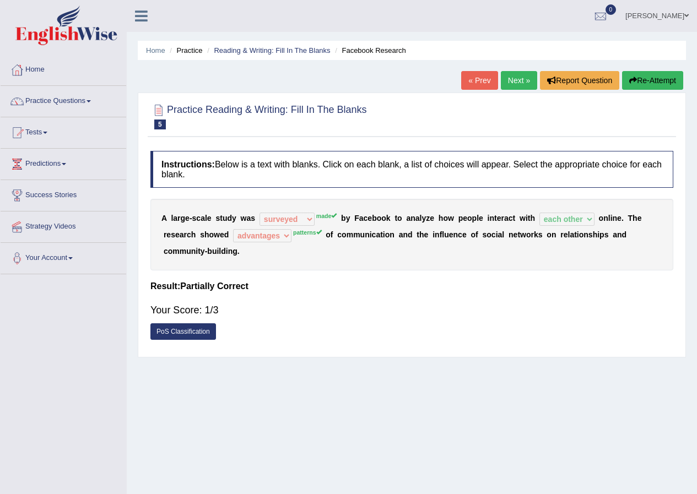
click at [514, 80] on link "Next »" at bounding box center [519, 80] width 36 height 19
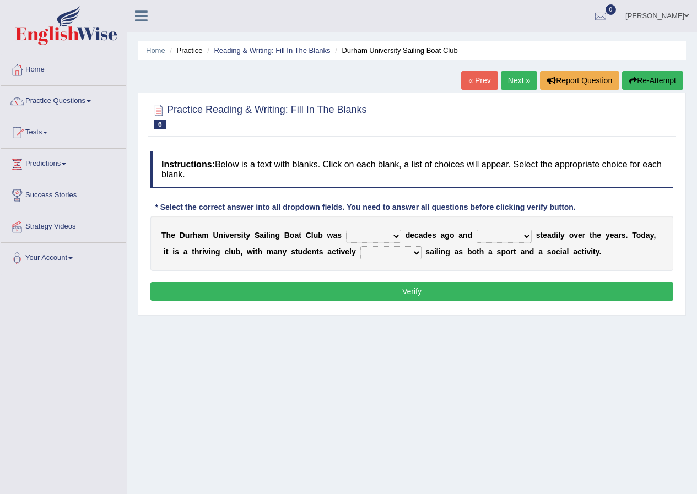
click at [364, 237] on select "found fund founded find" at bounding box center [373, 236] width 55 height 13
select select "founded"
click at [346, 230] on select "found fund founded find" at bounding box center [373, 236] width 55 height 13
click at [363, 286] on button "Verify" at bounding box center [411, 291] width 523 height 19
click at [524, 233] on select "grow growing has grown grown" at bounding box center [503, 236] width 55 height 13
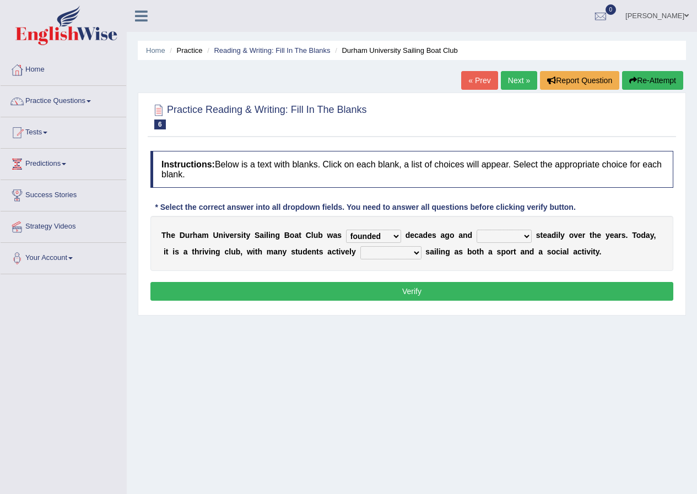
select select "has grown"
click at [476, 230] on select "grow growing has grown grown" at bounding box center [503, 236] width 55 height 13
click at [394, 253] on select "enjoy enjoyed are enjoying enjoying" at bounding box center [390, 252] width 61 height 13
click at [446, 254] on b "g" at bounding box center [447, 251] width 5 height 9
click at [414, 251] on select "enjoy enjoyed are enjoying enjoying" at bounding box center [390, 252] width 61 height 13
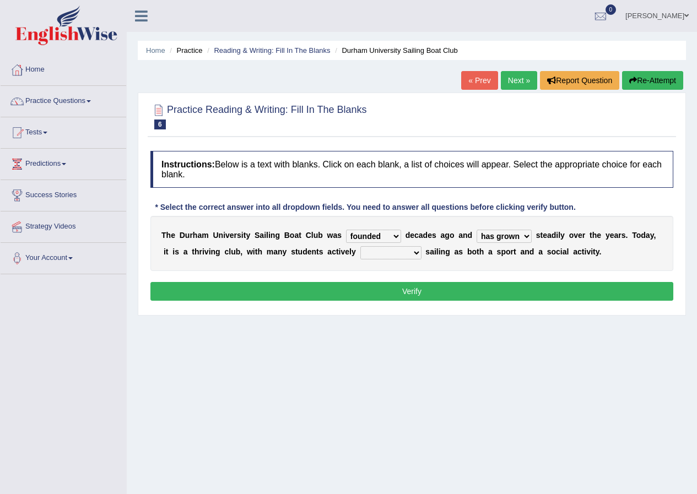
select select "enjoyed"
click at [360, 246] on select "enjoy enjoyed are enjoying enjoying" at bounding box center [390, 252] width 61 height 13
click at [371, 283] on button "Verify" at bounding box center [411, 291] width 523 height 19
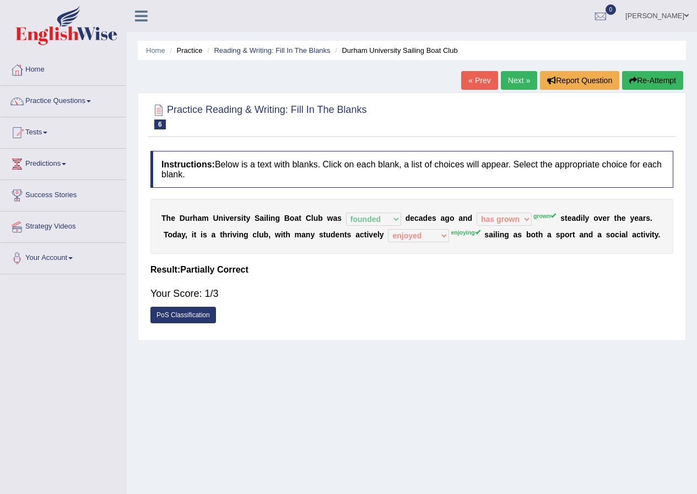
click at [510, 82] on link "Next »" at bounding box center [519, 80] width 36 height 19
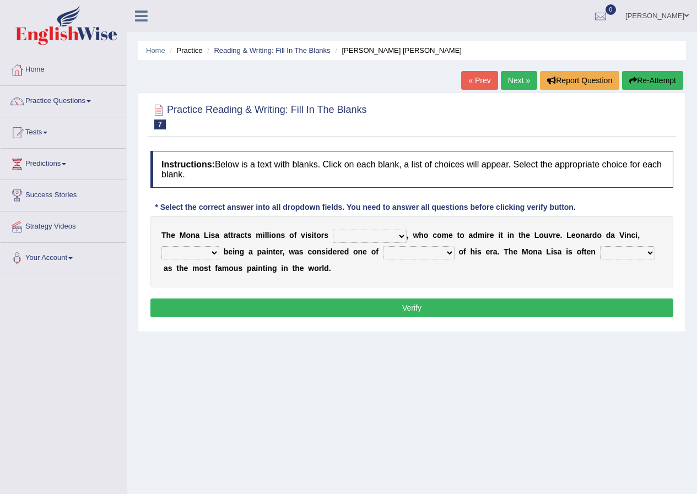
click at [397, 235] on select "around the year the all year all year round per year" at bounding box center [370, 236] width 74 height 13
select select "per year"
click at [333, 230] on select "around the year the all year all year round per year" at bounding box center [370, 236] width 74 height 13
click at [216, 253] on select "rather than as much as as well as as long as" at bounding box center [190, 252] width 58 height 13
select select "rather than"
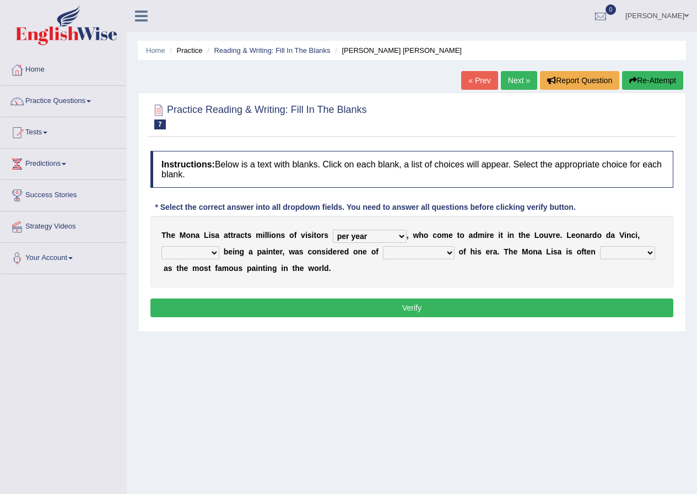
click at [161, 246] on select "rather than as much as as well as as long as" at bounding box center [190, 252] width 58 height 13
click at [453, 254] on select "better artists artist the better artist the best artists" at bounding box center [419, 252] width 72 height 13
select select "the best artists"
click at [383, 246] on select "better artists artist the better artist the best artists" at bounding box center [419, 252] width 72 height 13
click at [621, 254] on select "classified suggested predicted described" at bounding box center [627, 252] width 55 height 13
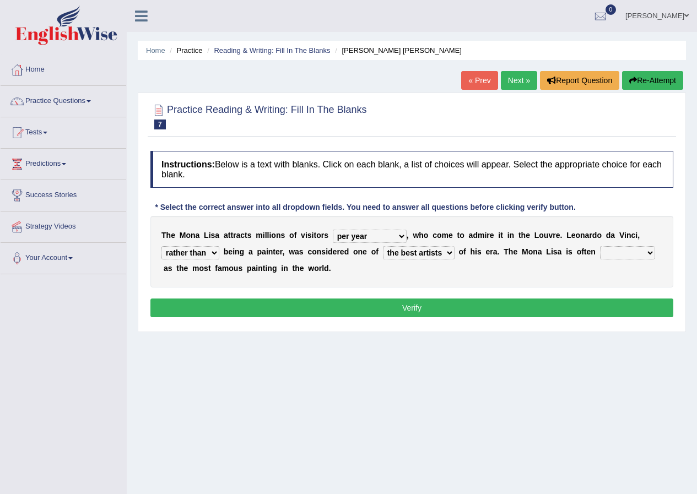
click at [621, 254] on select "classified suggested predicted described" at bounding box center [627, 252] width 55 height 13
click at [649, 250] on select "classified suggested predicted described" at bounding box center [627, 252] width 55 height 13
select select "described"
click at [600, 246] on select "classified suggested predicted described" at bounding box center [627, 252] width 55 height 13
click at [401, 235] on select "around the year the all year all year round per year" at bounding box center [370, 236] width 74 height 13
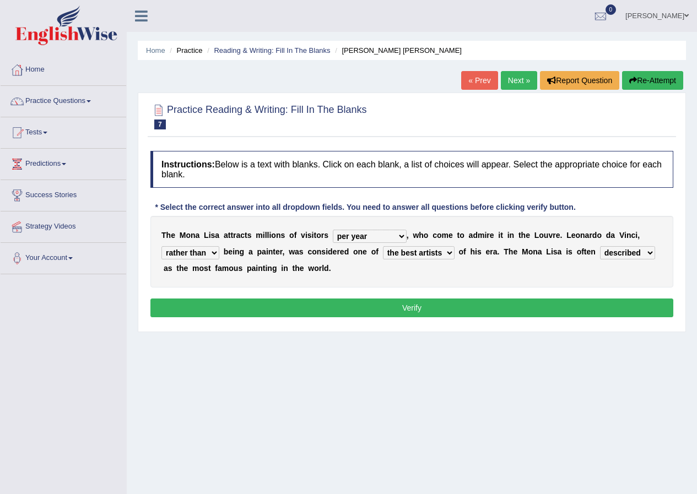
click at [401, 235] on select "around the year the all year all year round per year" at bounding box center [370, 236] width 74 height 13
click at [575, 263] on div "T h e M o n a L i s a a t t r a c t s m i l l i o n s o f v i s i t o r s aroun…" at bounding box center [411, 252] width 523 height 72
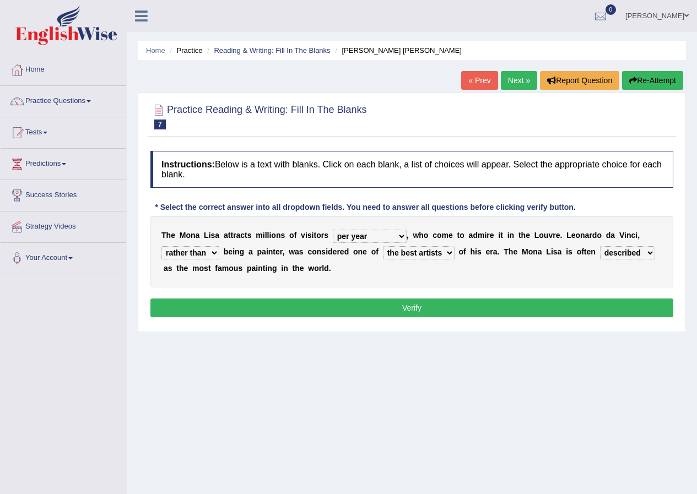
click at [575, 263] on div "T h e M o n a L i s a a t t r a c t s m i l l i o n s o f v i s i t o r s aroun…" at bounding box center [411, 252] width 523 height 72
click at [214, 256] on select "rather than as much as as well as as long as" at bounding box center [190, 252] width 58 height 13
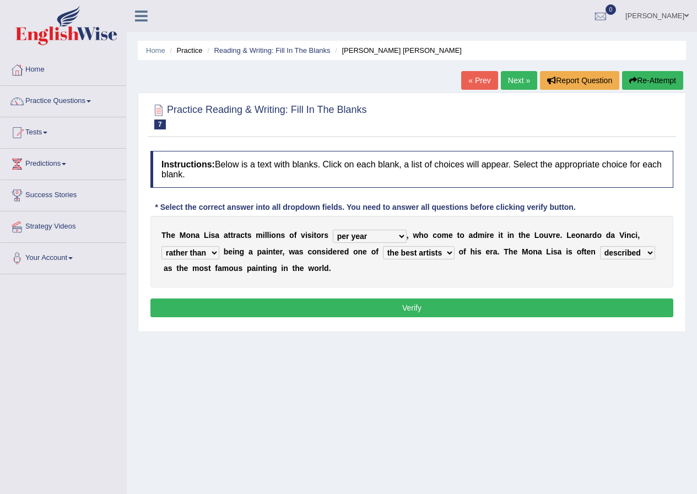
click at [214, 256] on select "rather than as much as as well as as long as" at bounding box center [190, 252] width 58 height 13
select select "as much as"
click at [161, 246] on select "rather than as much as as well as as long as" at bounding box center [190, 252] width 58 height 13
drag, startPoint x: 214, startPoint y: 259, endPoint x: 199, endPoint y: 292, distance: 36.7
click at [199, 292] on div "Instructions: Below is a text with blanks. Click on each blank, a list of choic…" at bounding box center [412, 235] width 528 height 181
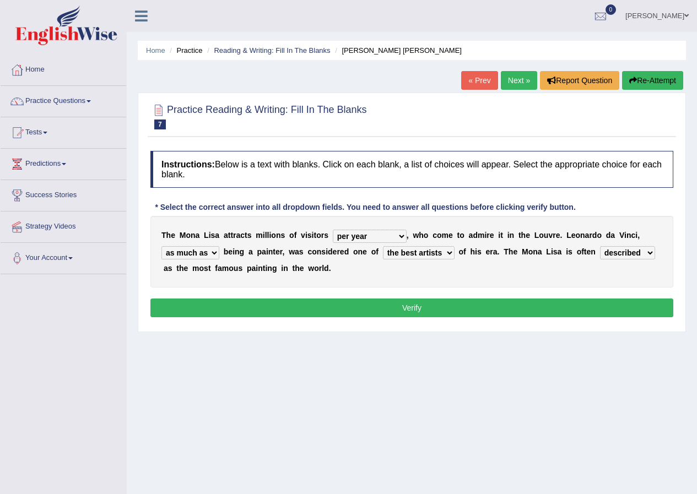
click at [299, 305] on button "Verify" at bounding box center [411, 308] width 523 height 19
click at [299, 305] on div "Home Practice Reading & Writing: Fill In The Blanks Mona Lisa « Prev Next » Rep…" at bounding box center [412, 275] width 570 height 551
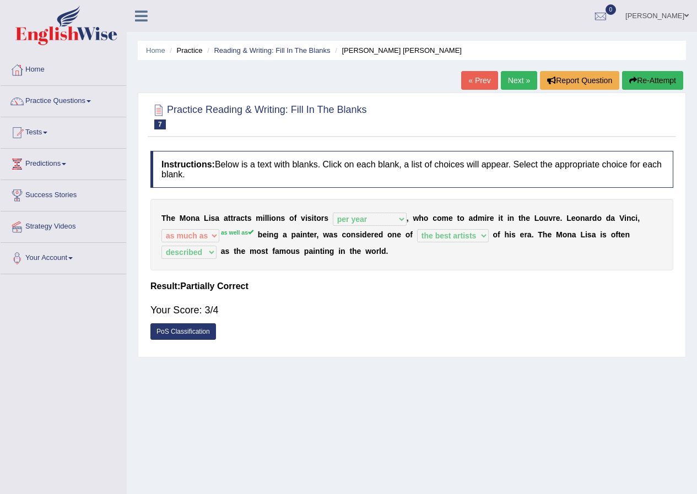
click at [516, 82] on link "Next »" at bounding box center [519, 80] width 36 height 19
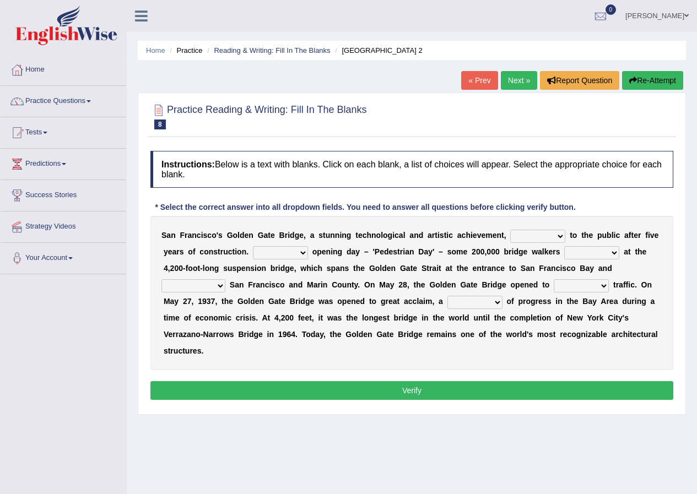
click at [558, 235] on select "opens closes appears equals" at bounding box center [537, 236] width 55 height 13
select select "opens"
click at [510, 230] on select "opens closes appears equals" at bounding box center [537, 236] width 55 height 13
click at [299, 251] on select "On During Since When" at bounding box center [280, 252] width 55 height 13
select select "During"
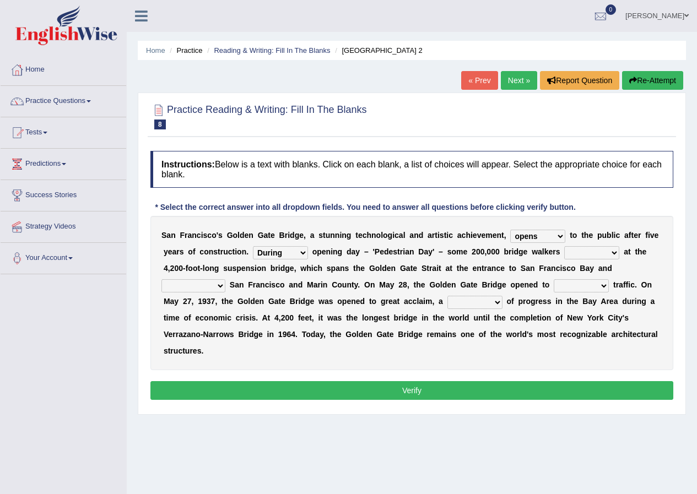
click at [253, 246] on select "On During Since When" at bounding box center [280, 252] width 55 height 13
click at [615, 253] on select "stationed looked marveled laughed" at bounding box center [591, 252] width 55 height 13
click at [564, 246] on select "stationed looked marveled laughed" at bounding box center [591, 252] width 55 height 13
click at [613, 252] on select "stationed looked marveled laughed" at bounding box center [591, 252] width 55 height 13
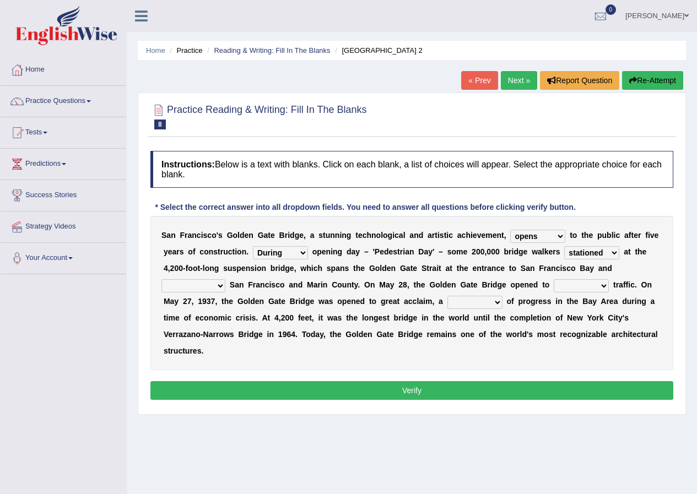
click at [613, 252] on select "stationed looked marveled laughed" at bounding box center [591, 252] width 55 height 13
click at [616, 251] on select "stationed looked marveled laughed" at bounding box center [591, 252] width 55 height 13
select select "marveled"
click at [564, 246] on select "stationed looked marveled laughed" at bounding box center [591, 252] width 55 height 13
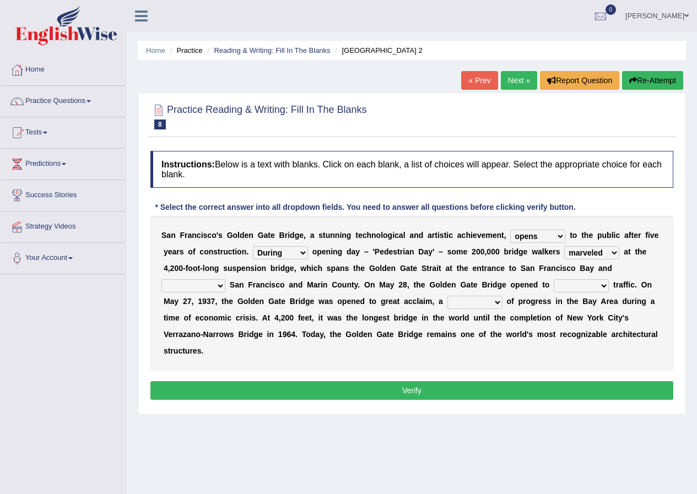
click at [584, 306] on div "S a n F r a n c i s c o ' s G o l d e n G a t e B r i d g e , a s t u n n i n g…" at bounding box center [411, 293] width 523 height 154
click at [219, 285] on select "separates connects channels differentiates" at bounding box center [193, 285] width 64 height 13
click at [218, 281] on select "separates connects channels differentiates" at bounding box center [193, 285] width 64 height 13
select select "connects"
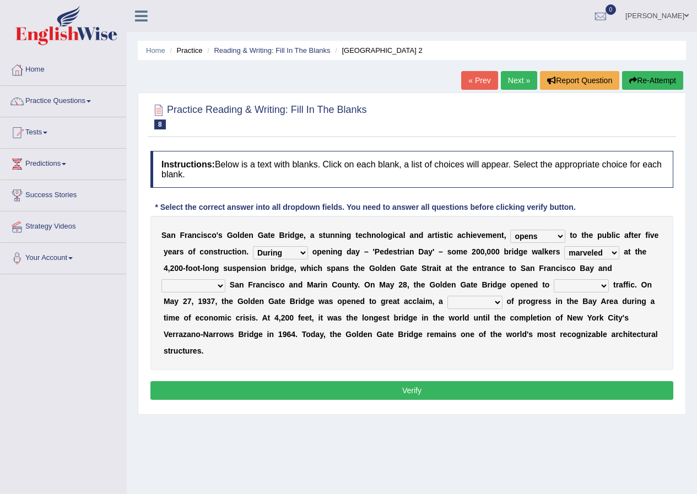
click at [161, 279] on select "separates connects channels differentiates" at bounding box center [193, 285] width 64 height 13
click at [616, 284] on b "r" at bounding box center [617, 284] width 3 height 9
click at [606, 287] on select "aquatic vehicular airborne watertight" at bounding box center [581, 285] width 55 height 13
select select "vehicular"
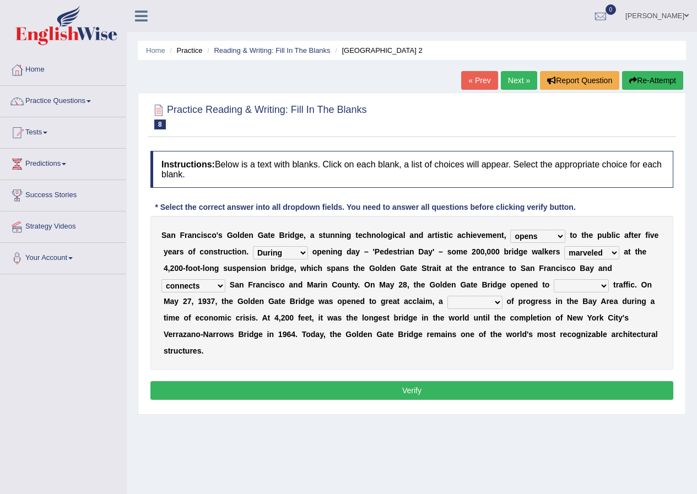
click at [554, 279] on select "aquatic vehicular airborne watertight" at bounding box center [581, 285] width 55 height 13
click at [573, 324] on div "S a n F r a n c i s c o ' s G o l d e n G a t e B r i d g e , a s t u n n i n g…" at bounding box center [411, 293] width 523 height 154
click at [496, 304] on select "denial symbol technique yield" at bounding box center [474, 302] width 55 height 13
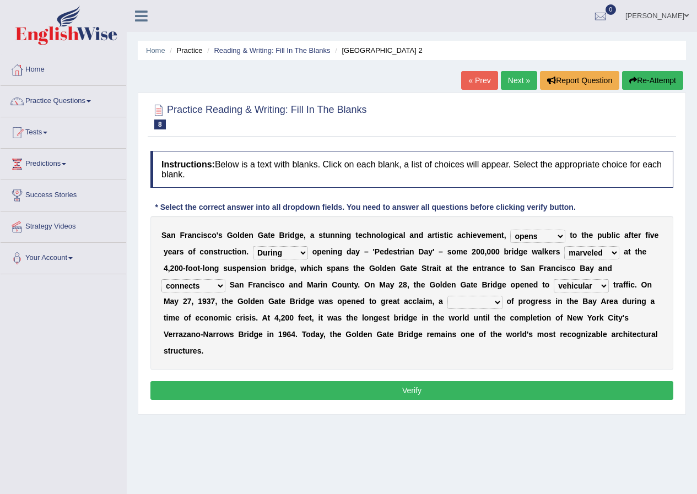
select select "symbol"
click at [447, 296] on select "denial symbol technique yield" at bounding box center [474, 302] width 55 height 13
click at [380, 391] on button "Verify" at bounding box center [411, 390] width 523 height 19
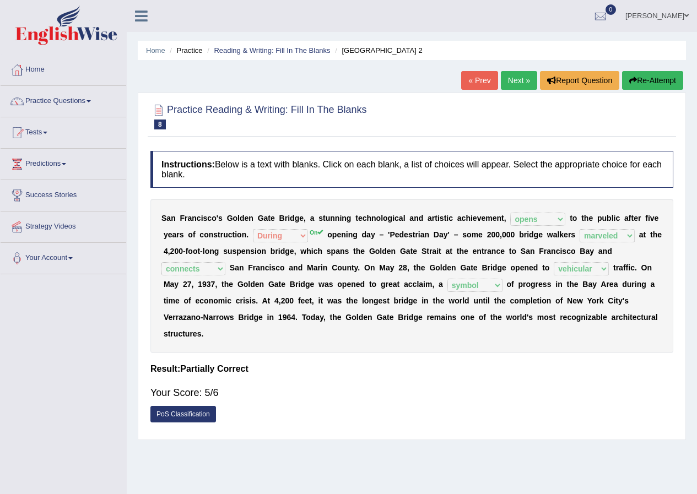
click at [516, 83] on link "Next »" at bounding box center [519, 80] width 36 height 19
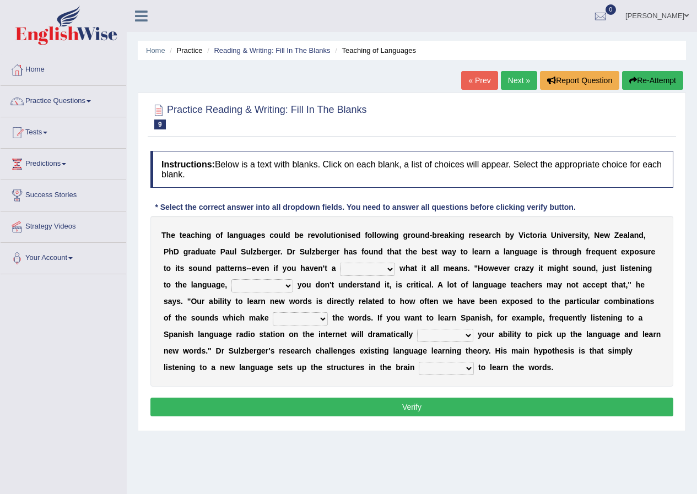
click at [392, 269] on select "dew claw clue due" at bounding box center [367, 269] width 55 height 13
select select "clue"
click at [340, 263] on select "dew claw clue due" at bounding box center [367, 269] width 55 height 13
click at [288, 288] on select "but also all together even though if so" at bounding box center [262, 285] width 62 height 13
select select "even though"
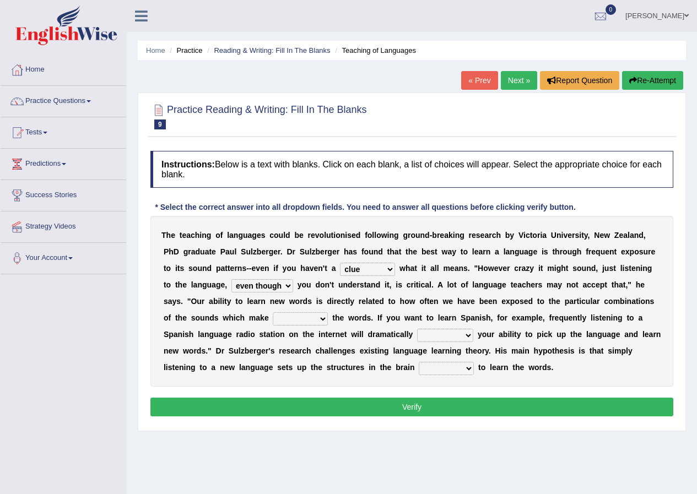
click at [231, 279] on select "but also all together even though if so" at bounding box center [262, 285] width 62 height 13
click at [318, 315] on select "down up of on" at bounding box center [300, 318] width 55 height 13
click at [321, 320] on select "down up of on" at bounding box center [300, 318] width 55 height 13
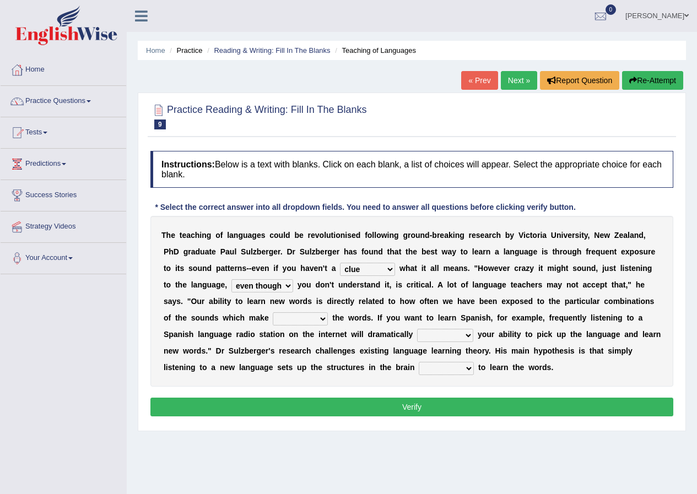
click at [321, 320] on select "down up of on" at bounding box center [300, 318] width 55 height 13
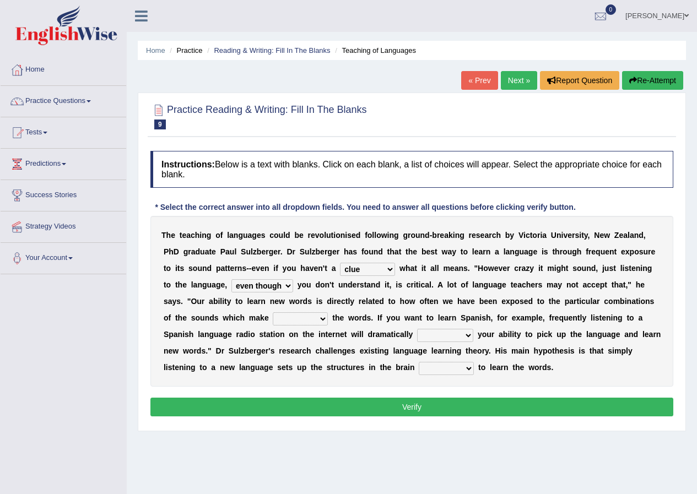
click at [321, 320] on select "down up of on" at bounding box center [300, 318] width 55 height 13
drag, startPoint x: 324, startPoint y: 318, endPoint x: 324, endPoint y: 337, distance: 18.7
click at [324, 337] on div "T h e t e a c h i n g o f l a n g u a g e s c o u l d b e r e v o l u t i o n i…" at bounding box center [411, 301] width 523 height 171
click at [273, 312] on select "down up of on" at bounding box center [300, 318] width 55 height 13
click at [324, 321] on select "down up of on" at bounding box center [300, 318] width 55 height 13
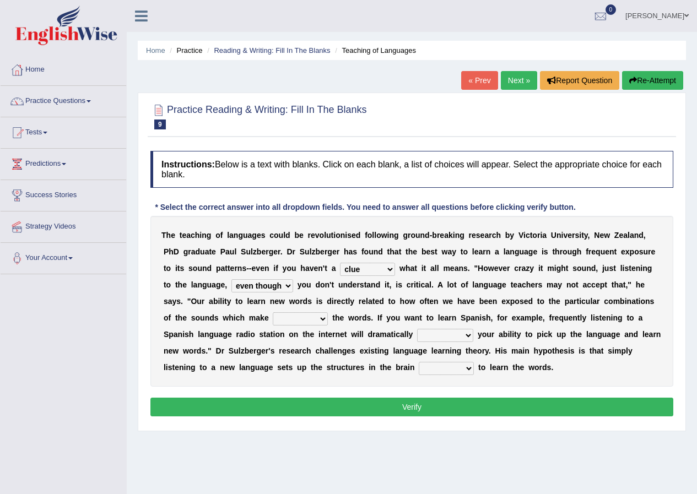
select select "up"
click at [273, 312] on select "down up of on" at bounding box center [300, 318] width 55 height 13
drag, startPoint x: 321, startPoint y: 325, endPoint x: 318, endPoint y: 354, distance: 29.3
click at [308, 359] on div "T h e t e a c h i n g o f l a n g u a g e s c o u l d b e r e v o l u t i o n i…" at bounding box center [411, 301] width 523 height 171
click at [464, 333] on select "evaluate exaggerate describe boost" at bounding box center [445, 335] width 56 height 13
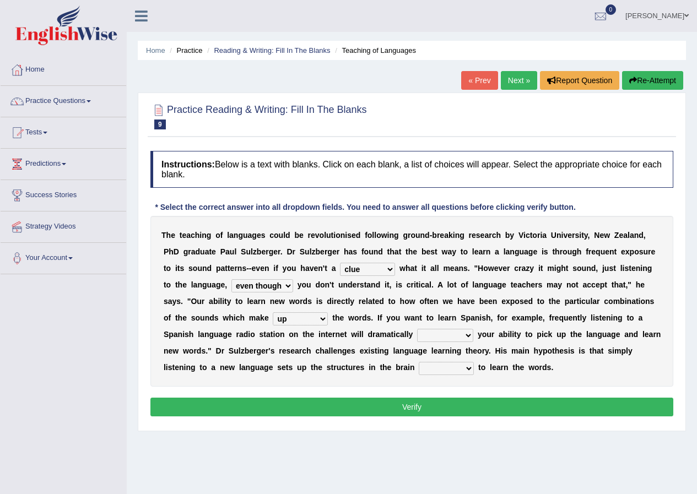
click at [464, 333] on select "evaluate exaggerate describe boost" at bounding box center [445, 335] width 56 height 13
click at [467, 334] on select "evaluate exaggerate describe boost" at bounding box center [445, 335] width 56 height 13
select select "boost"
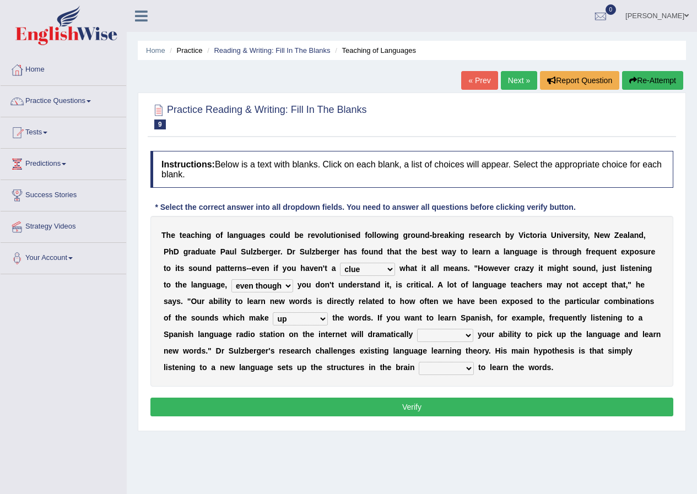
click at [417, 329] on select "evaluate exaggerate describe boost" at bounding box center [445, 335] width 56 height 13
drag, startPoint x: 462, startPoint y: 342, endPoint x: 432, endPoint y: 396, distance: 62.1
click at [432, 396] on div "Instructions: Below is a text with blanks. Click on each blank, a list of choic…" at bounding box center [412, 285] width 528 height 280
click at [472, 367] on select "requiring required directed to require" at bounding box center [446, 368] width 55 height 13
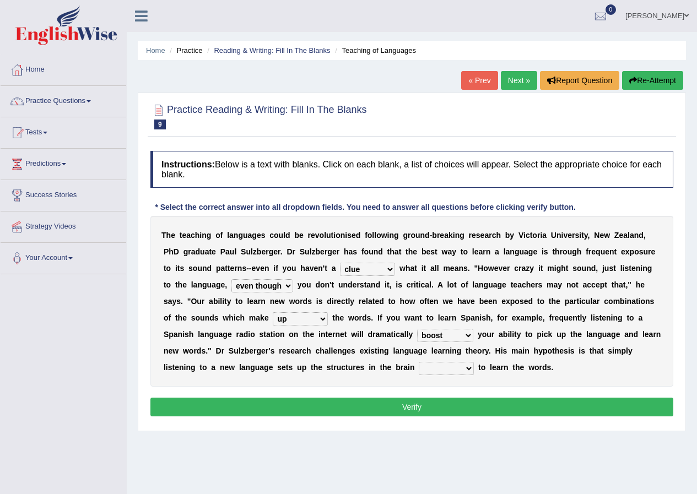
click at [467, 370] on select "requiring required directed to require" at bounding box center [446, 368] width 55 height 13
select select "required"
click at [419, 362] on select "requiring required directed to require" at bounding box center [446, 368] width 55 height 13
drag, startPoint x: 418, startPoint y: 400, endPoint x: 430, endPoint y: 408, distance: 13.9
click at [430, 408] on button "Verify" at bounding box center [411, 407] width 523 height 19
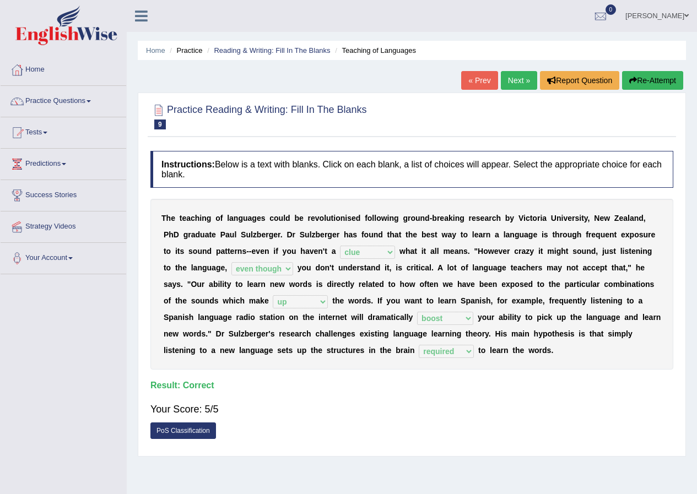
click at [518, 73] on link "Next »" at bounding box center [519, 80] width 36 height 19
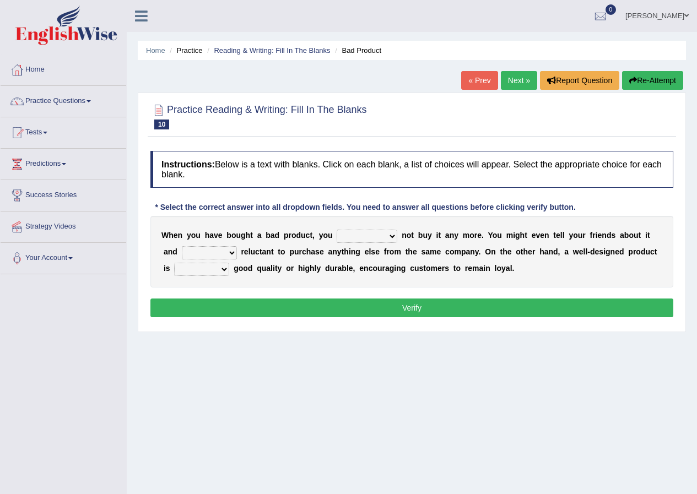
click at [377, 233] on select "would have should have should" at bounding box center [367, 236] width 61 height 13
select select "would"
click at [337, 230] on select "would have should have should" at bounding box center [367, 236] width 61 height 13
click at [392, 239] on select "would have should have should" at bounding box center [367, 236] width 61 height 13
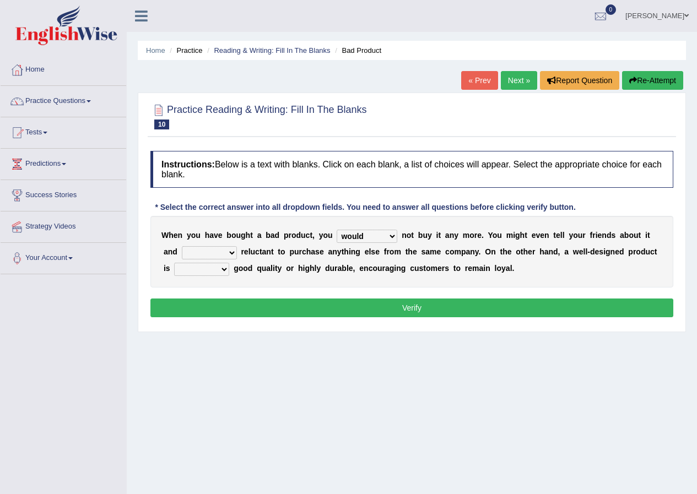
click at [392, 239] on select "would have should have should" at bounding box center [367, 236] width 61 height 13
click at [337, 230] on select "would have should have should" at bounding box center [367, 236] width 61 height 13
click at [230, 250] on select "is are be being" at bounding box center [209, 252] width 55 height 13
select select "be"
click at [182, 246] on select "is are be being" at bounding box center [209, 252] width 55 height 13
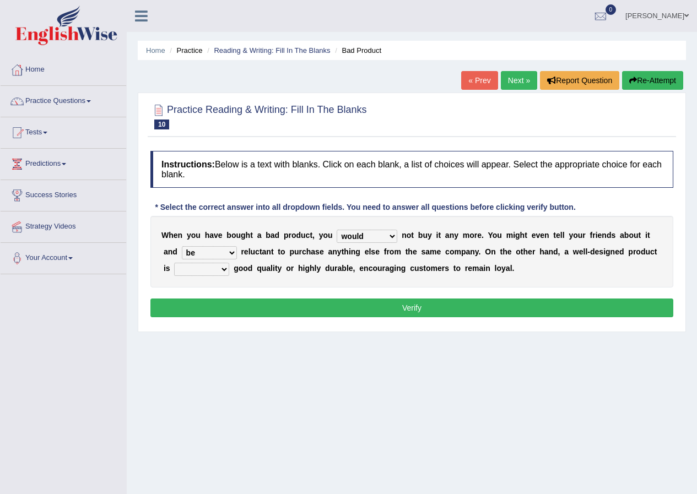
drag, startPoint x: 223, startPoint y: 259, endPoint x: 226, endPoint y: 300, distance: 41.4
click at [226, 304] on button "Verify" at bounding box center [411, 308] width 523 height 19
click at [224, 272] on select "both also neither either" at bounding box center [201, 269] width 55 height 13
click at [174, 263] on select "both also neither either" at bounding box center [201, 269] width 55 height 13
click at [219, 291] on div "Instructions: Below is a text with blanks. Click on each blank, a list of choic…" at bounding box center [412, 235] width 528 height 181
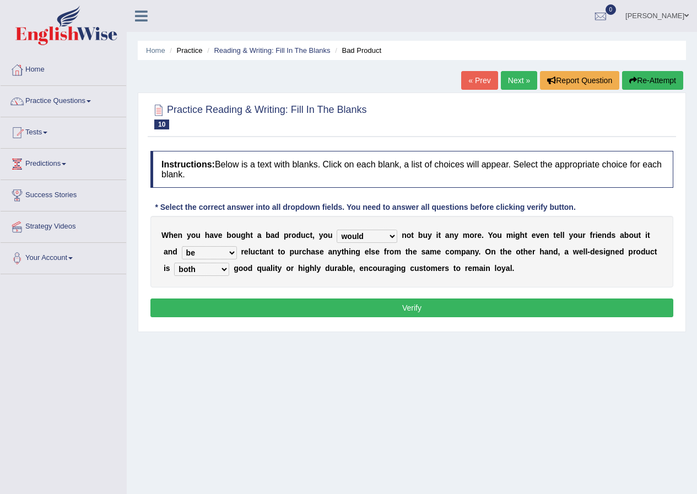
click at [223, 270] on select "both also neither either" at bounding box center [201, 269] width 55 height 13
select select "also"
click at [174, 263] on select "both also neither either" at bounding box center [201, 269] width 55 height 13
click at [212, 301] on button "Verify" at bounding box center [411, 308] width 523 height 19
click at [212, 301] on div "Home Practice Reading & Writing: Fill In The Blanks Bad Product « Prev Next » R…" at bounding box center [412, 275] width 570 height 551
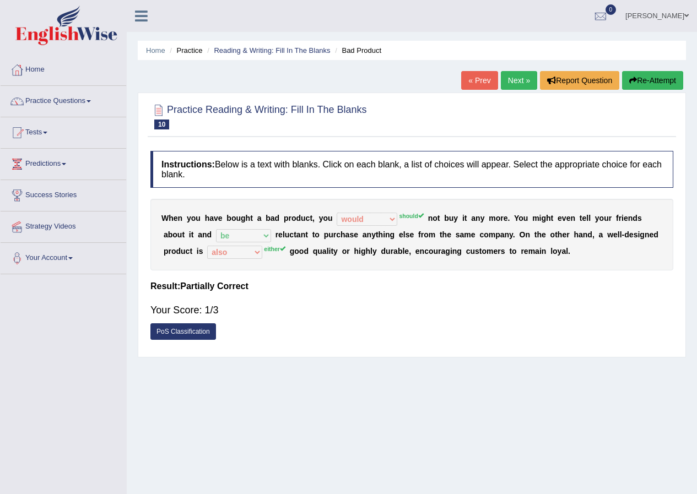
click at [511, 80] on link "Next »" at bounding box center [519, 80] width 36 height 19
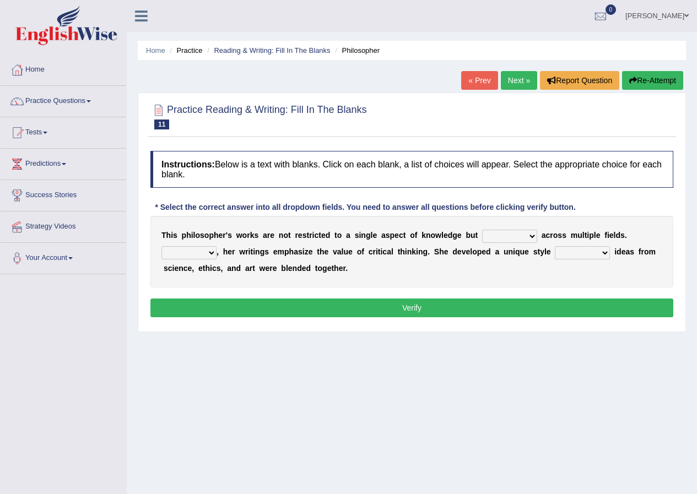
click at [473, 82] on link "« Prev" at bounding box center [479, 80] width 36 height 19
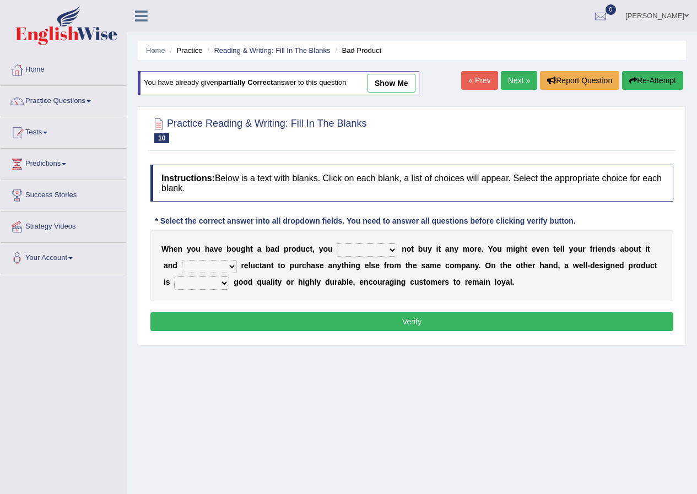
click at [364, 245] on select "would have should have should" at bounding box center [367, 249] width 61 height 13
select select "should"
click at [337, 243] on select "would have should have should" at bounding box center [367, 249] width 61 height 13
click at [207, 264] on select "is are be being" at bounding box center [209, 266] width 55 height 13
select select "be"
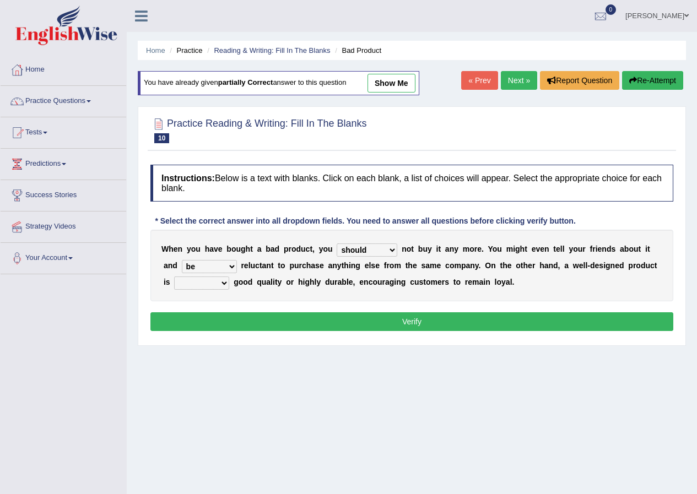
click at [182, 260] on select "is are be being" at bounding box center [209, 266] width 55 height 13
click at [225, 283] on select "both also neither either" at bounding box center [201, 283] width 55 height 13
select select "either"
click at [174, 277] on select "both also neither either" at bounding box center [201, 283] width 55 height 13
click at [235, 313] on button "Verify" at bounding box center [411, 321] width 523 height 19
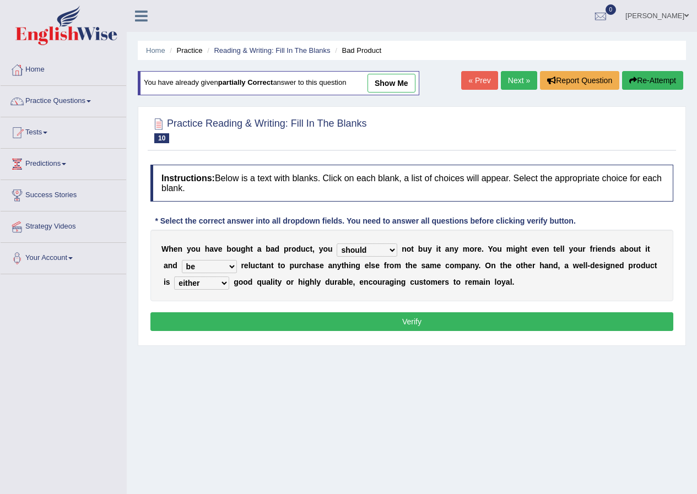
click at [235, 313] on div "Home Practice Reading & Writing: Fill In The Blanks Bad Product You have alread…" at bounding box center [412, 275] width 570 height 551
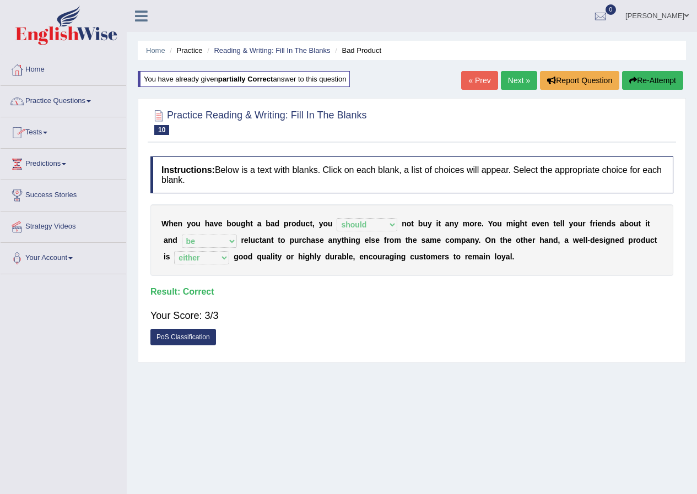
click at [88, 99] on link "Practice Questions" at bounding box center [64, 100] width 126 height 28
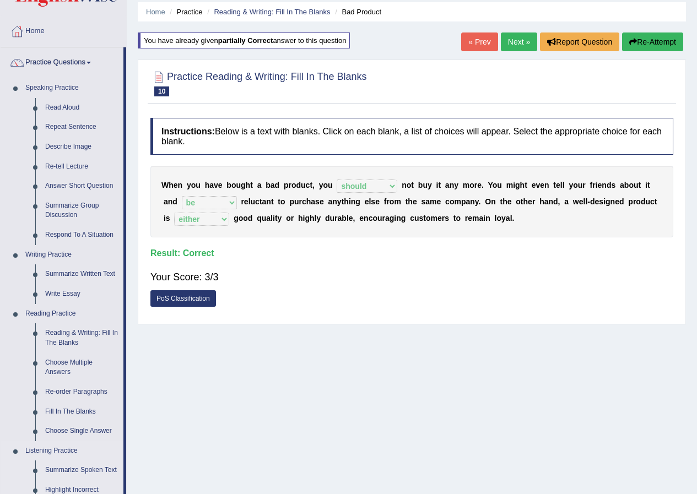
scroll to position [110, 0]
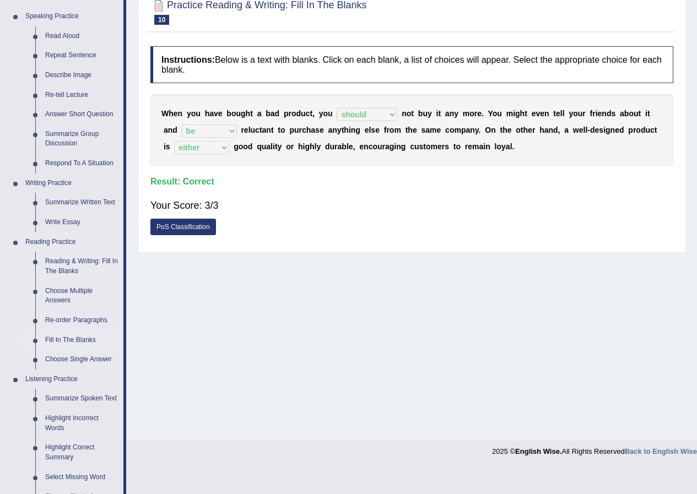
click at [86, 335] on link "Fill In The Blanks" at bounding box center [81, 340] width 83 height 20
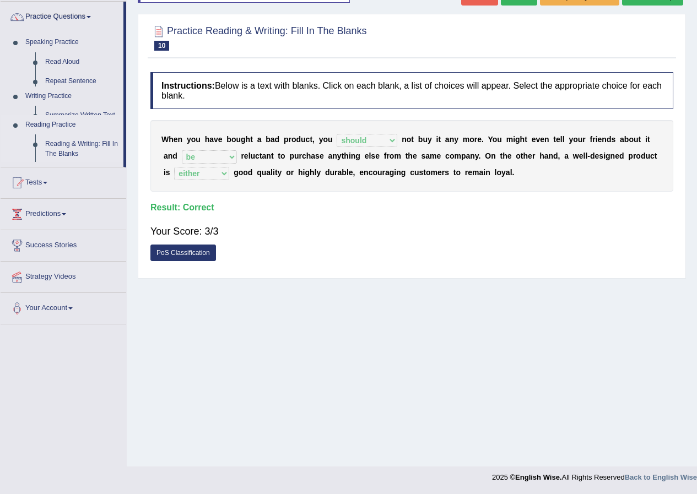
scroll to position [84, 0]
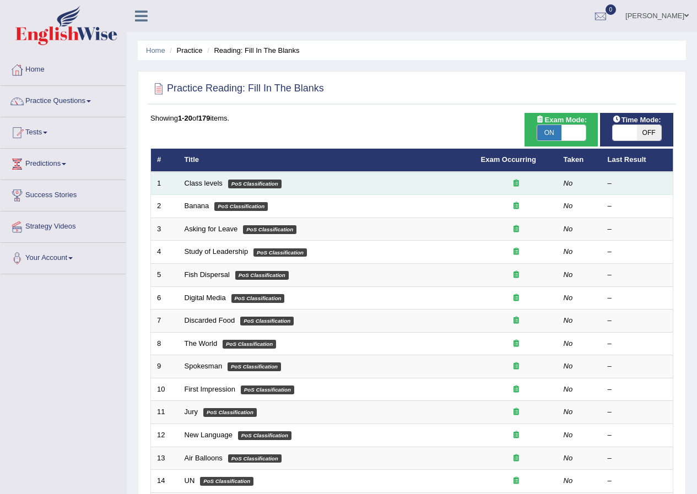
click at [331, 185] on td "Class levels PoS Classification" at bounding box center [326, 183] width 296 height 23
click at [352, 180] on td "Class levels PoS Classification" at bounding box center [326, 183] width 296 height 23
click at [196, 182] on link "Class levels" at bounding box center [204, 183] width 38 height 8
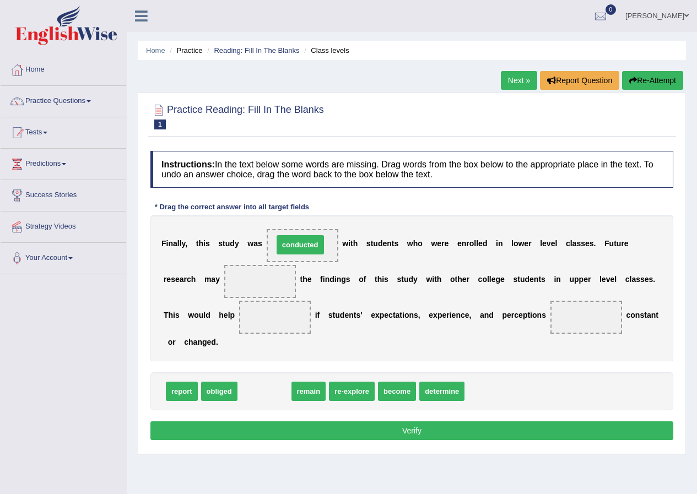
drag, startPoint x: 275, startPoint y: 384, endPoint x: 305, endPoint y: 241, distance: 146.9
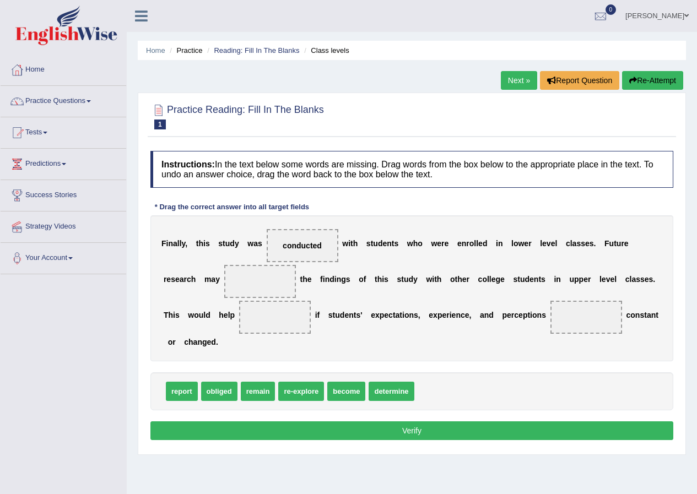
drag, startPoint x: 397, startPoint y: 379, endPoint x: 395, endPoint y: 387, distance: 7.8
click at [397, 384] on div "report obliged remain re-explore become determine" at bounding box center [411, 391] width 523 height 38
drag, startPoint x: 394, startPoint y: 388, endPoint x: 270, endPoint y: 278, distance: 165.9
drag, startPoint x: 264, startPoint y: 387, endPoint x: 589, endPoint y: 320, distance: 332.4
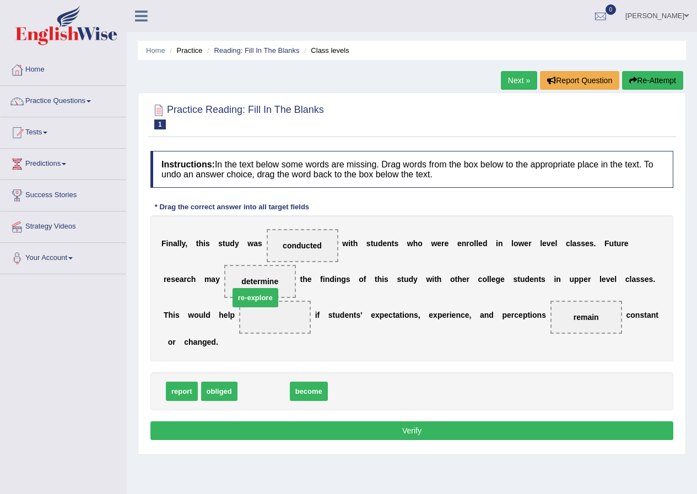
drag, startPoint x: 274, startPoint y: 392, endPoint x: 267, endPoint y: 305, distance: 87.9
click at [267, 305] on span "re-explore" at bounding box center [275, 317] width 72 height 33
click at [344, 429] on button "Verify" at bounding box center [411, 430] width 523 height 19
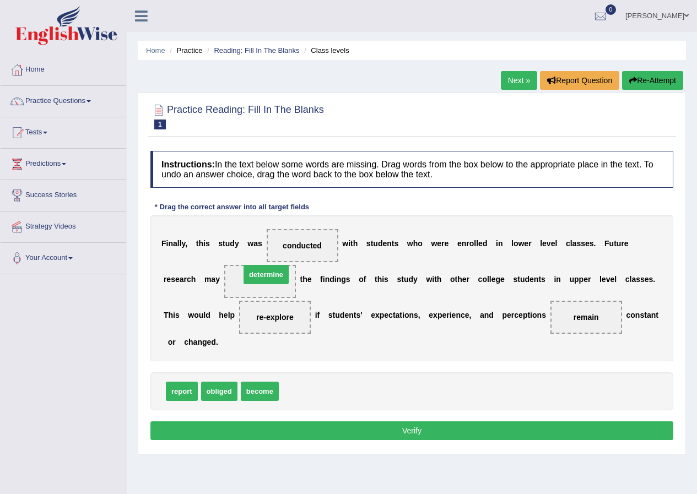
drag, startPoint x: 307, startPoint y: 392, endPoint x: 268, endPoint y: 275, distance: 123.0
click at [343, 431] on button "Verify" at bounding box center [411, 430] width 523 height 19
click at [343, 431] on div "Home Practice Reading: Fill In The Blanks Class levels Next » Report Question R…" at bounding box center [412, 275] width 570 height 551
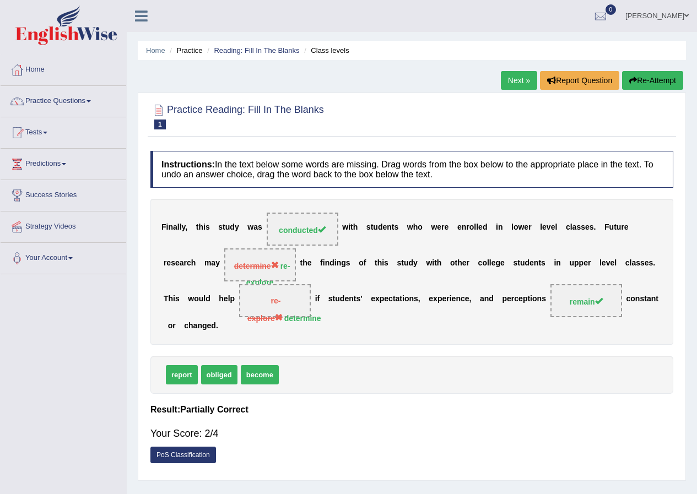
click at [304, 307] on span "re-explore determine" at bounding box center [275, 300] width 72 height 33
click at [510, 79] on link "Next »" at bounding box center [519, 80] width 36 height 19
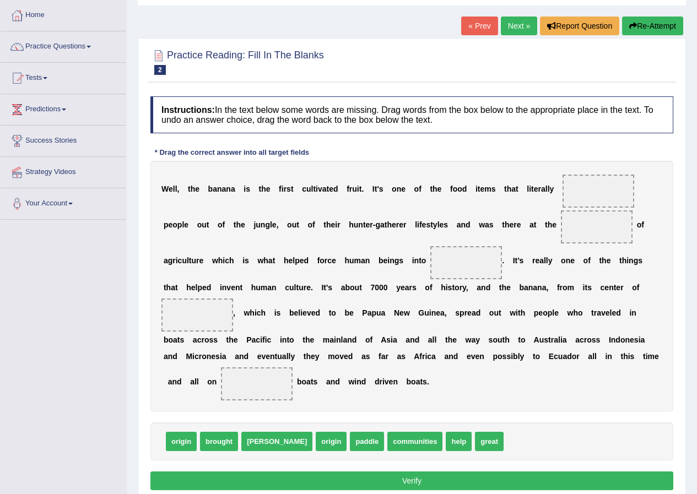
scroll to position [55, 0]
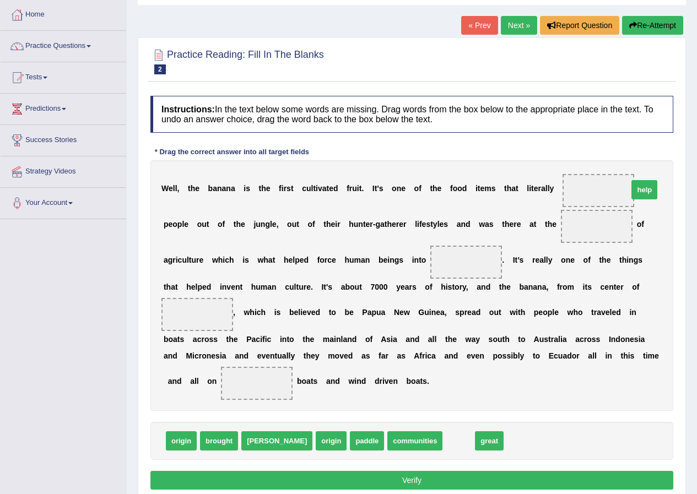
drag, startPoint x: 418, startPoint y: 435, endPoint x: 604, endPoint y: 184, distance: 312.3
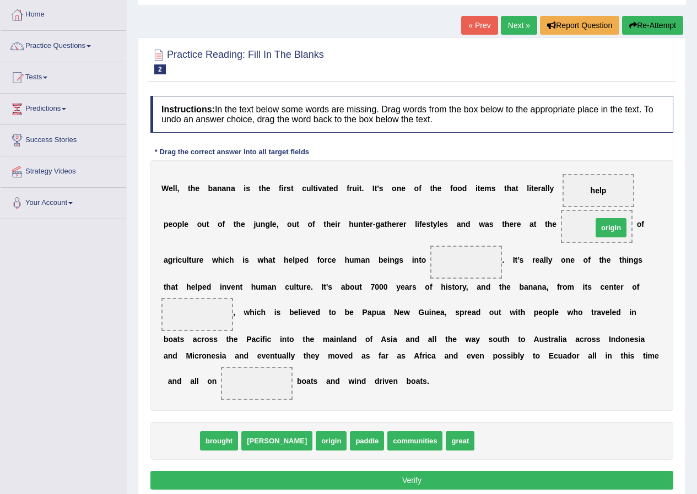
drag, startPoint x: 182, startPoint y: 441, endPoint x: 612, endPoint y: 227, distance: 479.6
click at [612, 227] on span "origin" at bounding box center [610, 227] width 31 height 19
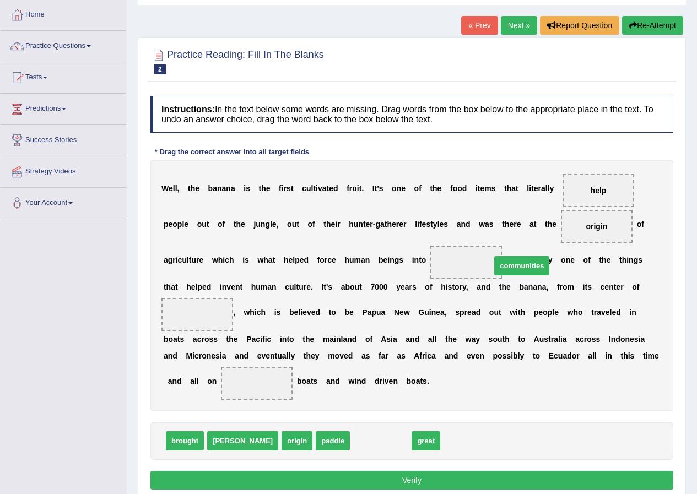
drag, startPoint x: 328, startPoint y: 443, endPoint x: 470, endPoint y: 267, distance: 226.0
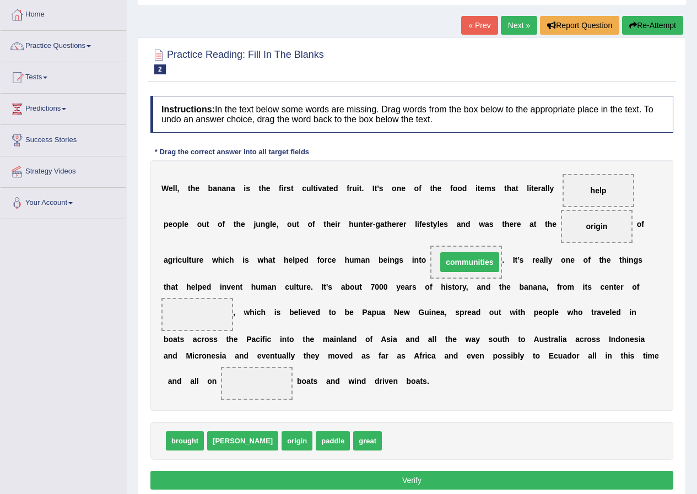
click at [470, 267] on span "communities" at bounding box center [469, 262] width 58 height 20
drag, startPoint x: 243, startPoint y: 437, endPoint x: 210, endPoint y: 308, distance: 132.7
click at [210, 308] on span "origin" at bounding box center [197, 315] width 32 height 20
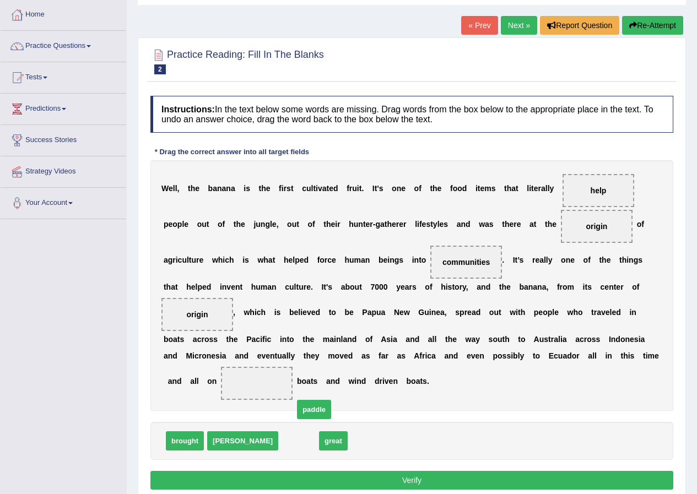
drag, startPoint x: 251, startPoint y: 442, endPoint x: 248, endPoint y: 384, distance: 57.9
click at [297, 400] on span "paddle" at bounding box center [314, 409] width 34 height 19
click at [248, 382] on span "paddle" at bounding box center [257, 383] width 36 height 20
drag, startPoint x: 248, startPoint y: 382, endPoint x: 243, endPoint y: 388, distance: 7.8
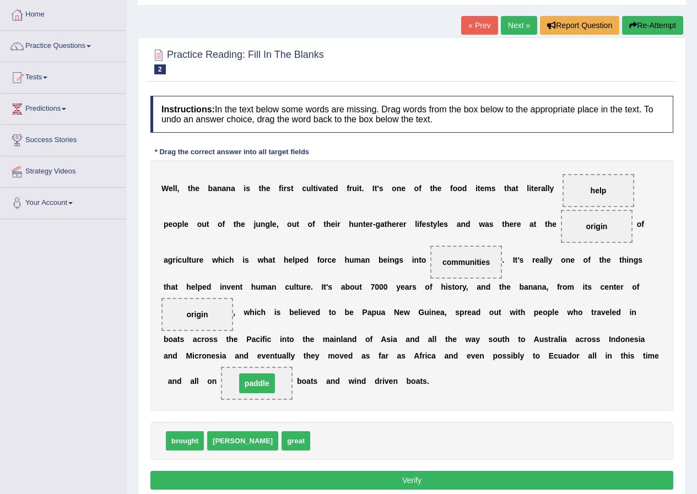
click at [248, 382] on span "paddle" at bounding box center [257, 383] width 36 height 20
click at [336, 476] on button "Verify" at bounding box center [411, 480] width 523 height 19
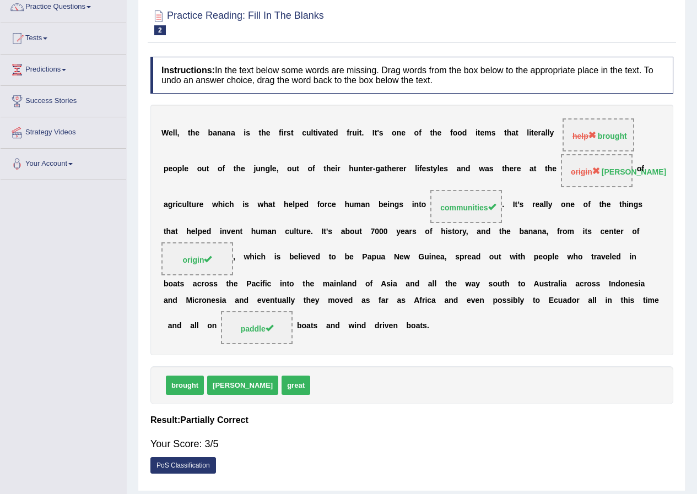
scroll to position [0, 0]
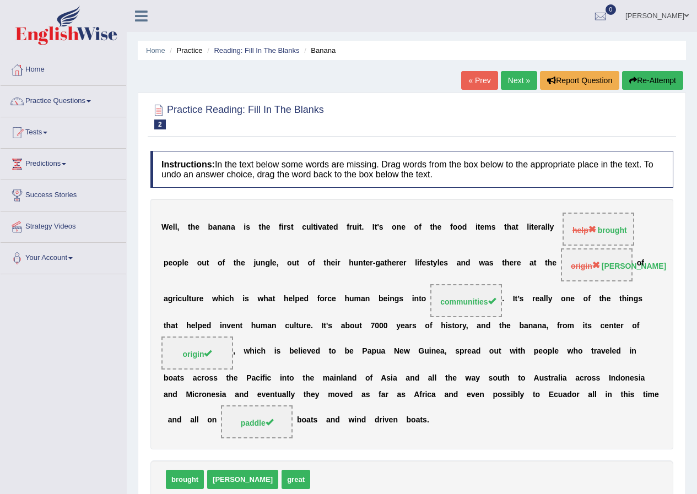
click at [512, 82] on link "Next »" at bounding box center [519, 80] width 36 height 19
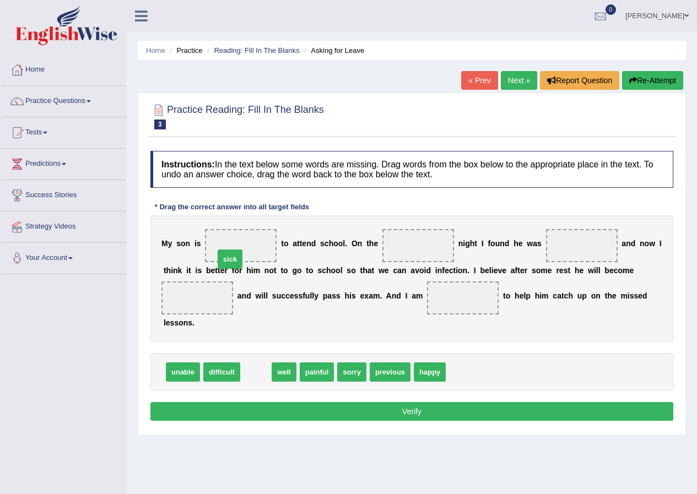
drag, startPoint x: 259, startPoint y: 375, endPoint x: 233, endPoint y: 262, distance: 115.8
click at [233, 262] on div "M y s o n i s t o a t t e n d s c h o o l . O n t h e n i g h t I f o u n d h e…" at bounding box center [411, 278] width 523 height 127
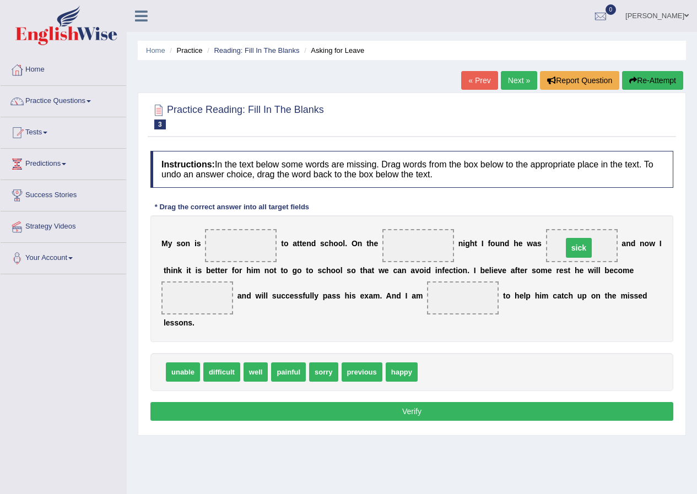
drag, startPoint x: 240, startPoint y: 246, endPoint x: 578, endPoint y: 248, distance: 337.7
drag, startPoint x: 185, startPoint y: 371, endPoint x: 209, endPoint y: 265, distance: 107.8
drag, startPoint x: 209, startPoint y: 265, endPoint x: 219, endPoint y: 255, distance: 14.4
click at [215, 257] on div "M y s o n i s t o a t t e n d s c h o o l . O n t h e n i g h t I f o u n d h e…" at bounding box center [411, 278] width 523 height 127
click at [219, 255] on span at bounding box center [241, 245] width 72 height 33
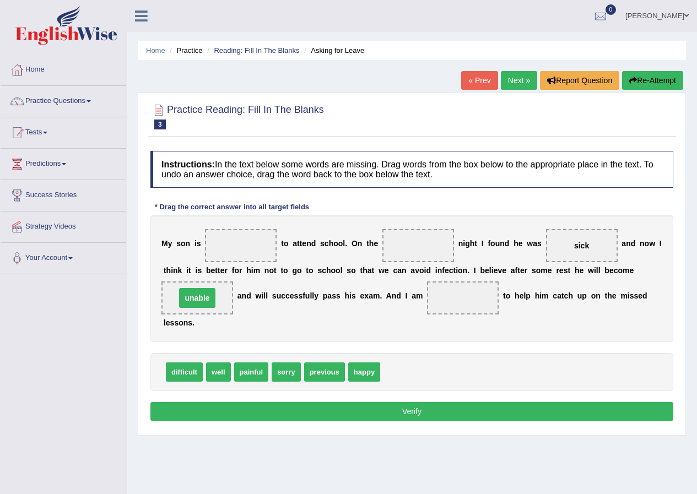
drag, startPoint x: 231, startPoint y: 241, endPoint x: 235, endPoint y: 236, distance: 7.1
click at [235, 236] on span at bounding box center [241, 245] width 72 height 33
click at [230, 247] on span at bounding box center [241, 245] width 72 height 33
drag, startPoint x: 201, startPoint y: 295, endPoint x: 243, endPoint y: 243, distance: 66.5
click at [243, 243] on span "unable" at bounding box center [239, 247] width 36 height 20
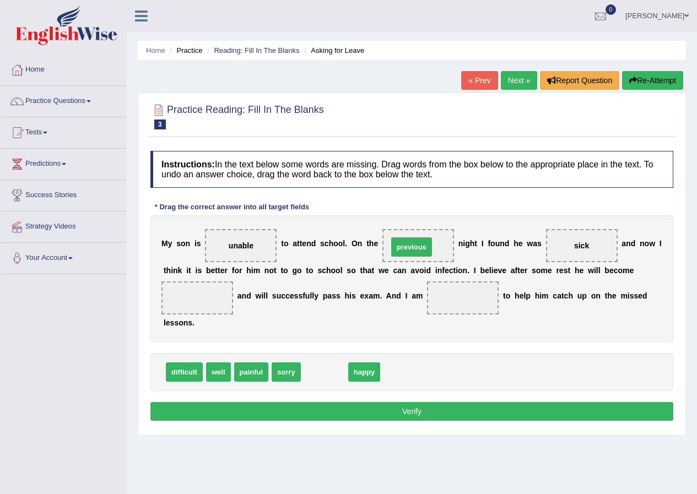
drag, startPoint x: 322, startPoint y: 366, endPoint x: 399, endPoint y: 247, distance: 142.2
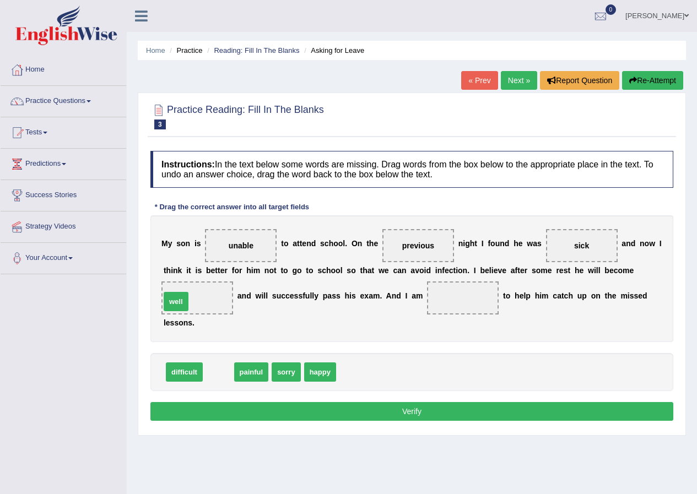
drag, startPoint x: 219, startPoint y: 369, endPoint x: 175, endPoint y: 302, distance: 79.9
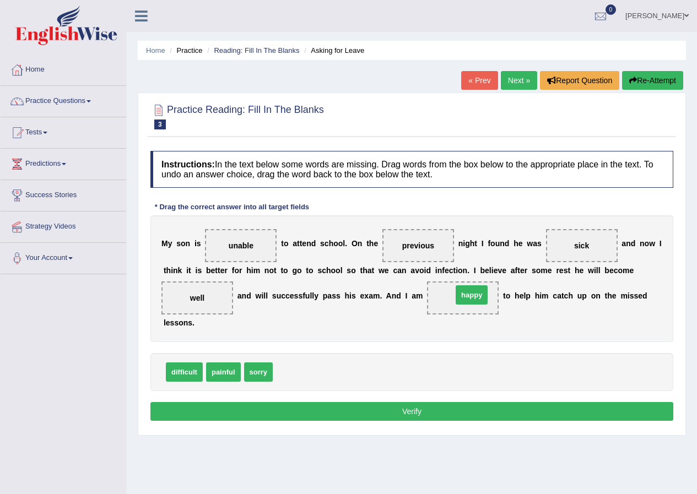
drag, startPoint x: 292, startPoint y: 364, endPoint x: 470, endPoint y: 288, distance: 193.0
click at [316, 401] on div "Instructions: In the text below some words are missing. Drag words from the box…" at bounding box center [412, 287] width 528 height 284
click at [398, 409] on button "Verify" at bounding box center [411, 411] width 523 height 19
click at [398, 409] on div "Home Practice Reading: Fill In The Blanks Asking for Leave « Prev Next » Report…" at bounding box center [412, 275] width 570 height 551
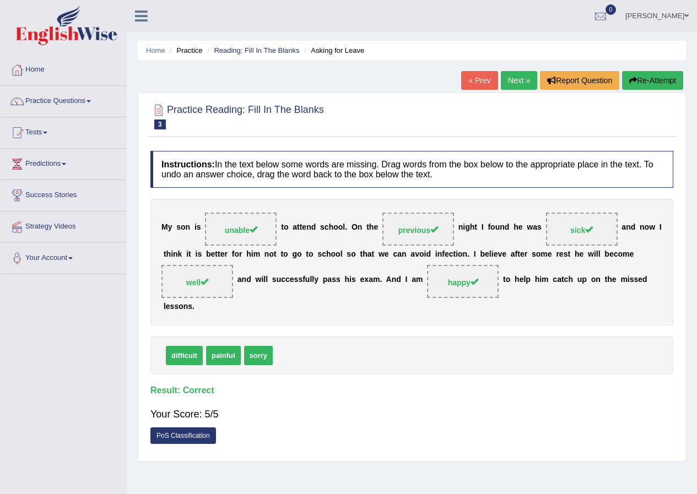
click at [510, 78] on link "Next »" at bounding box center [519, 80] width 36 height 19
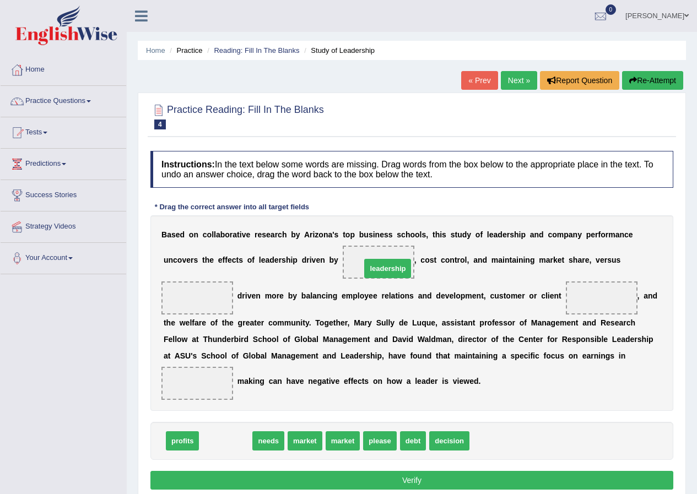
drag, startPoint x: 232, startPoint y: 438, endPoint x: 394, endPoint y: 266, distance: 236.5
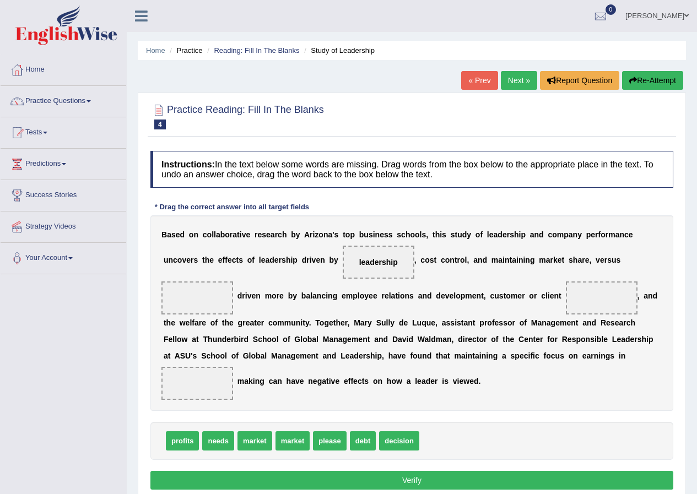
click at [387, 258] on span "leadership" at bounding box center [379, 262] width 72 height 33
click at [387, 258] on span "leadership" at bounding box center [378, 262] width 39 height 9
drag, startPoint x: 387, startPoint y: 258, endPoint x: 457, endPoint y: 436, distance: 191.4
drag, startPoint x: 366, startPoint y: 442, endPoint x: 374, endPoint y: 349, distance: 93.4
click at [374, 384] on span "debt" at bounding box center [371, 392] width 26 height 19
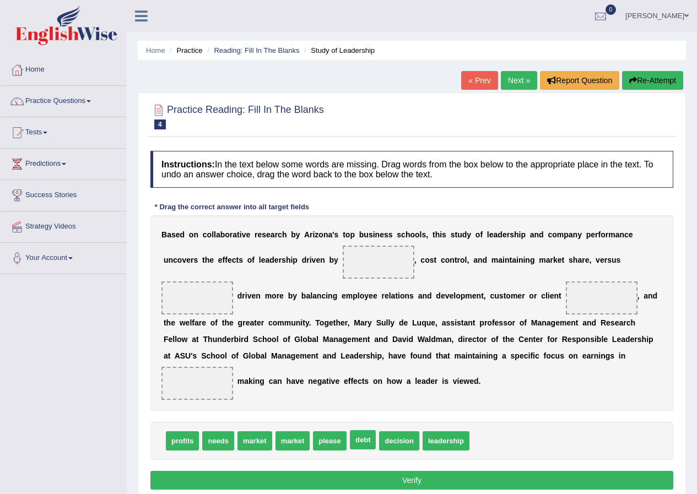
drag, startPoint x: 374, startPoint y: 349, endPoint x: 389, endPoint y: 303, distance: 48.8
click at [383, 243] on div "B a s e d o n c o l l a b o r a t i v e r e s e a r c h b y A r i z o n a ' s t…" at bounding box center [411, 313] width 523 height 196
click at [386, 268] on span at bounding box center [379, 262] width 72 height 33
drag, startPoint x: 360, startPoint y: 440, endPoint x: 380, endPoint y: 256, distance: 185.0
click at [380, 256] on span "debt" at bounding box center [379, 262] width 28 height 20
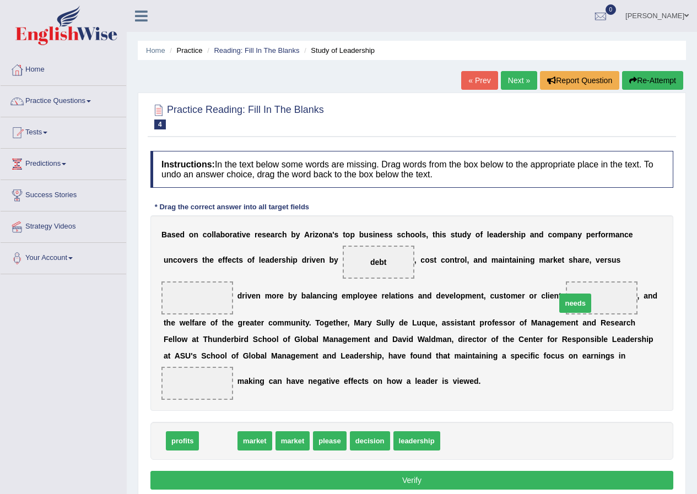
drag, startPoint x: 220, startPoint y: 435, endPoint x: 575, endPoint y: 296, distance: 380.7
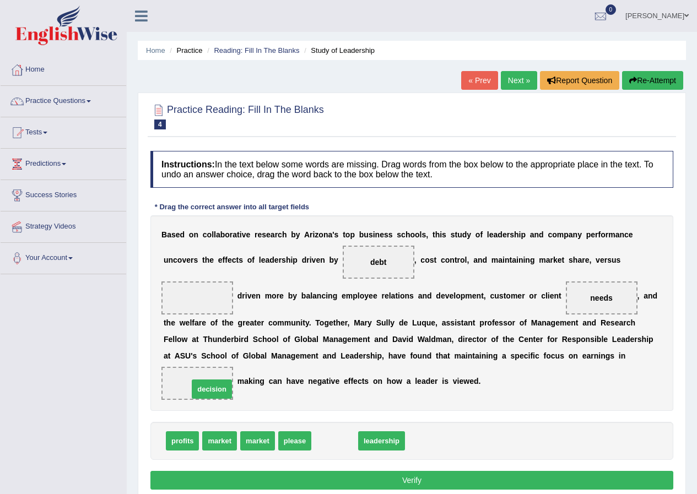
drag, startPoint x: 340, startPoint y: 436, endPoint x: 215, endPoint y: 385, distance: 135.4
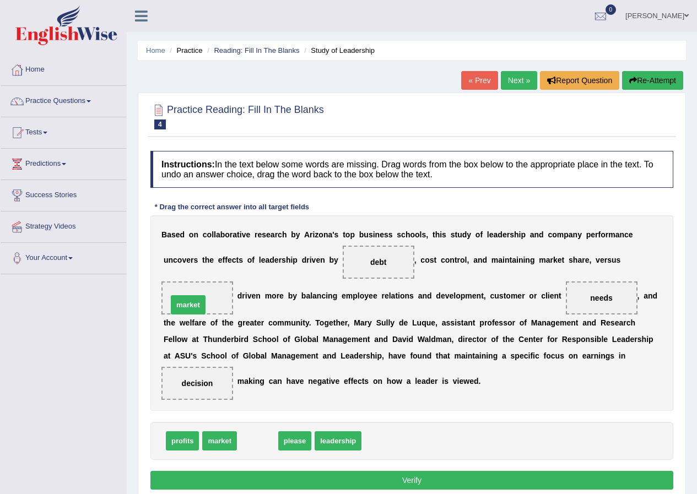
drag, startPoint x: 264, startPoint y: 437, endPoint x: 192, endPoint y: 302, distance: 153.5
click at [311, 476] on button "Verify" at bounding box center [411, 480] width 523 height 19
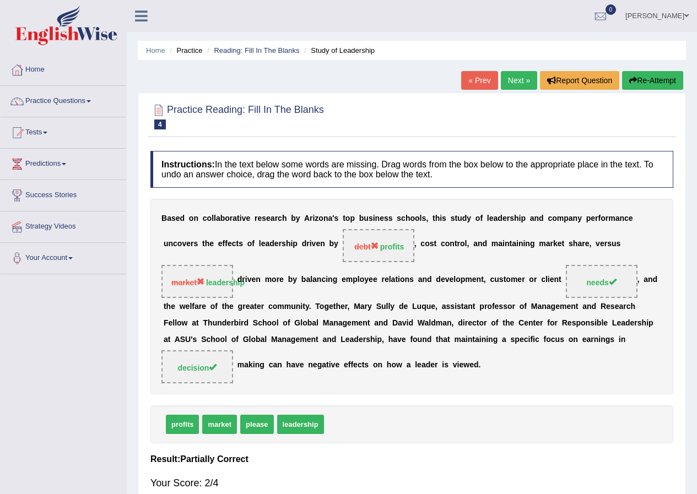
click at [515, 81] on link "Next »" at bounding box center [519, 80] width 36 height 19
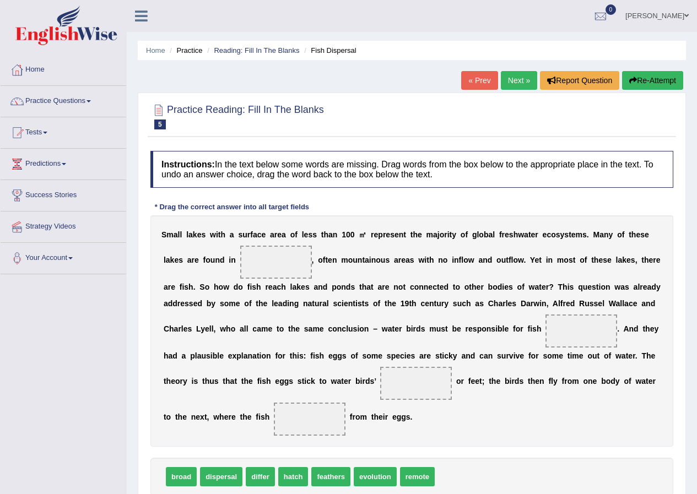
click at [464, 85] on link "« Prev" at bounding box center [479, 80] width 36 height 19
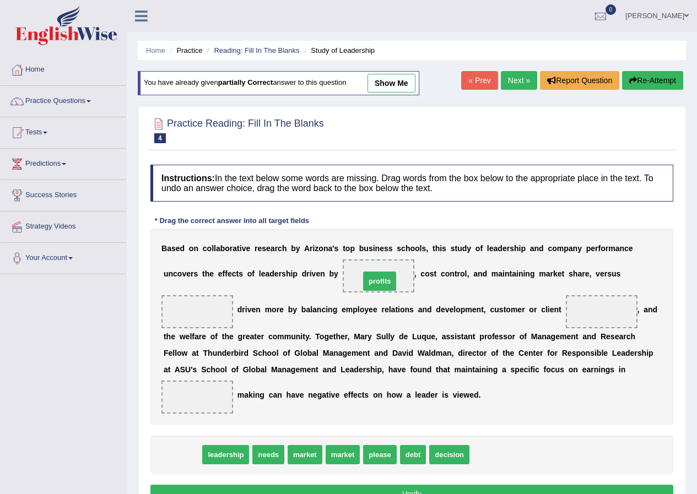
drag, startPoint x: 181, startPoint y: 452, endPoint x: 378, endPoint y: 279, distance: 262.3
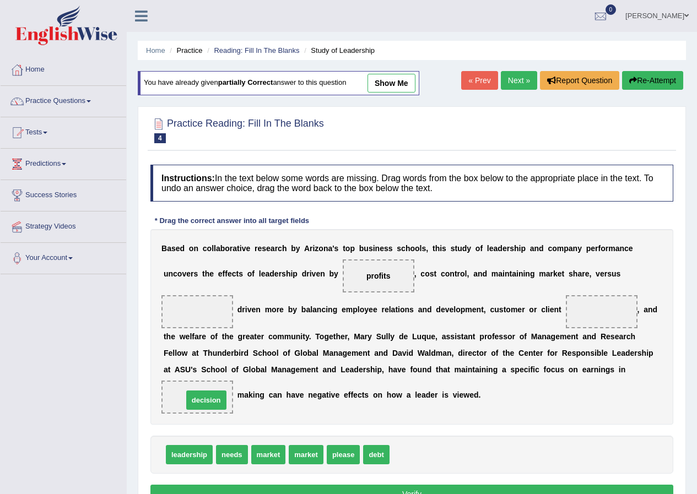
drag, startPoint x: 418, startPoint y: 449, endPoint x: 207, endPoint y: 391, distance: 218.9
drag, startPoint x: 235, startPoint y: 449, endPoint x: 591, endPoint y: 310, distance: 382.5
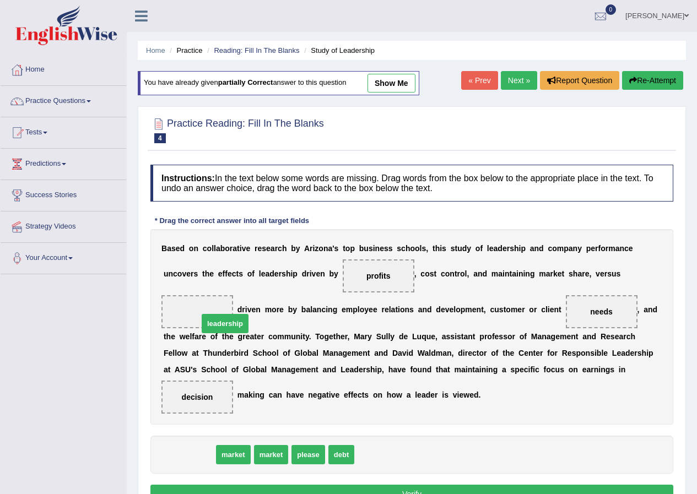
drag, startPoint x: 197, startPoint y: 456, endPoint x: 232, endPoint y: 324, distance: 135.9
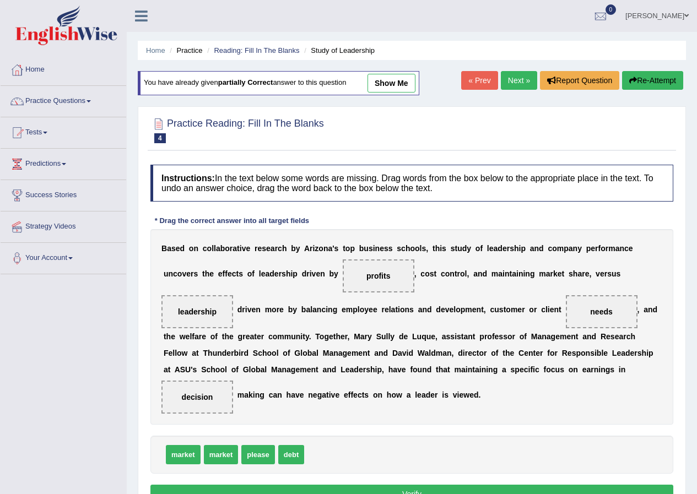
click at [419, 486] on button "Verify" at bounding box center [411, 494] width 523 height 19
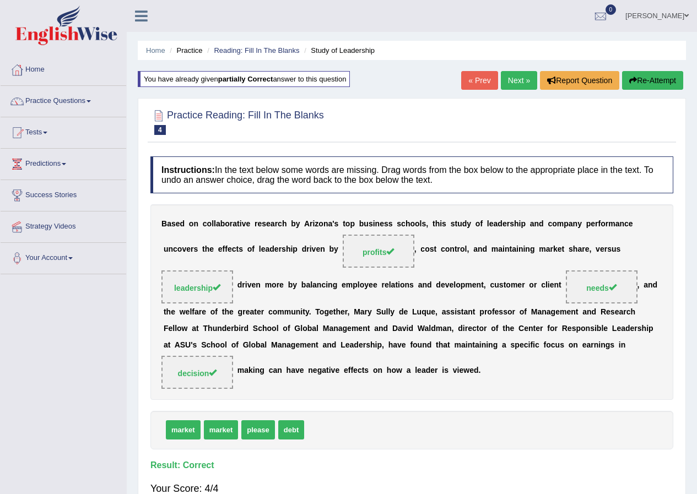
click at [512, 78] on link "Next »" at bounding box center [519, 80] width 36 height 19
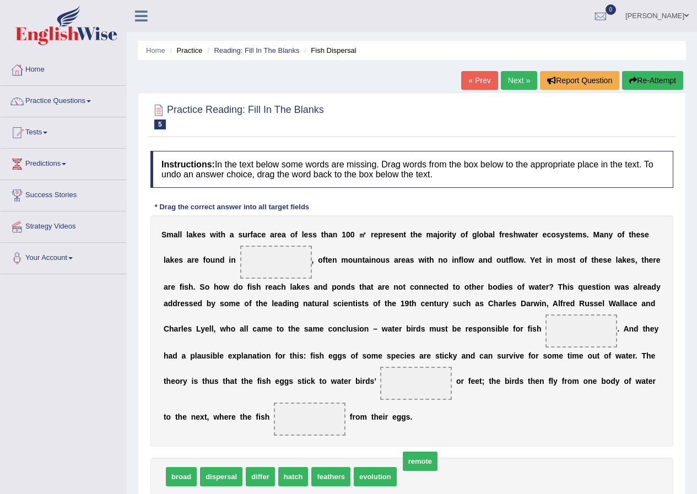
drag, startPoint x: 414, startPoint y: 475, endPoint x: 373, endPoint y: 388, distance: 96.1
click at [403, 452] on span "remote" at bounding box center [420, 461] width 35 height 19
drag, startPoint x: 373, startPoint y: 388, endPoint x: 315, endPoint y: 253, distance: 147.8
click at [315, 253] on div "Instructions: In the text below some words are missing. Drag words from the box…" at bounding box center [412, 339] width 528 height 389
drag, startPoint x: 425, startPoint y: 475, endPoint x: 263, endPoint y: 263, distance: 266.8
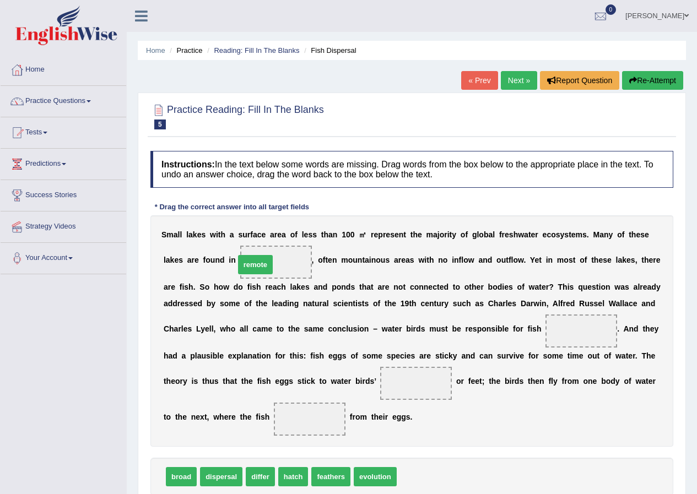
click at [263, 263] on span "remote" at bounding box center [255, 264] width 35 height 19
drag, startPoint x: 337, startPoint y: 480, endPoint x: 366, endPoint y: 444, distance: 46.6
drag, startPoint x: 366, startPoint y: 444, endPoint x: 390, endPoint y: 430, distance: 27.4
click at [391, 430] on div "S m a l l l a k e s w i t h a s u r f a c e a r e a o f l e s s t h a n 1 0 0 ㎡…" at bounding box center [411, 330] width 523 height 231
drag, startPoint x: 308, startPoint y: 417, endPoint x: 428, endPoint y: 386, distance: 123.4
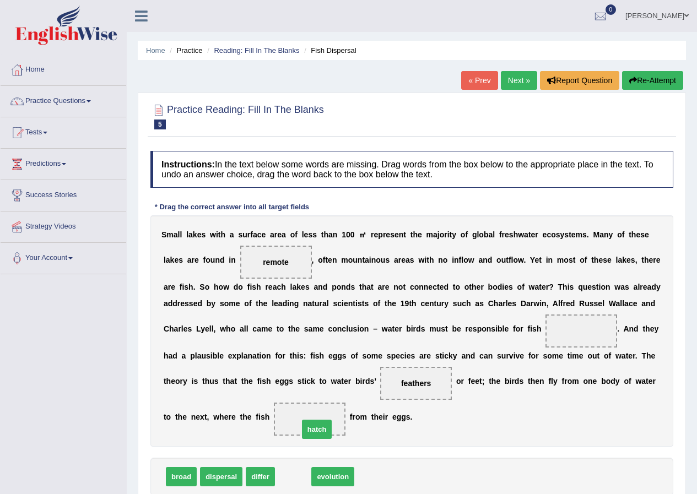
drag, startPoint x: 301, startPoint y: 476, endPoint x: 321, endPoint y: 430, distance: 49.8
drag, startPoint x: 313, startPoint y: 470, endPoint x: 615, endPoint y: 326, distance: 333.8
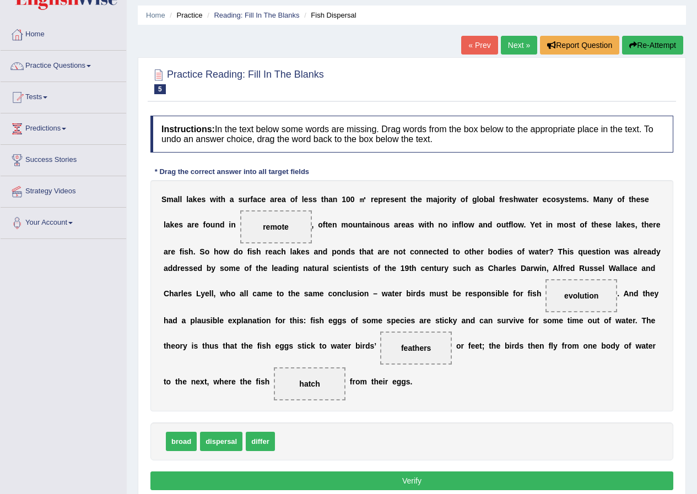
scroll to position [55, 0]
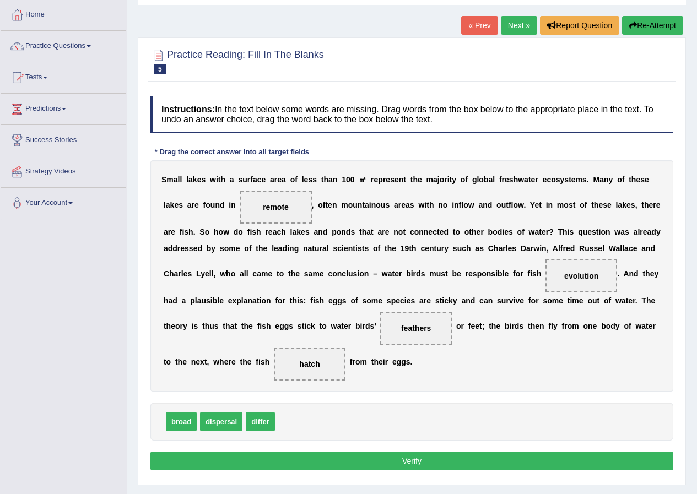
click at [227, 460] on button "Verify" at bounding box center [411, 461] width 523 height 19
click at [227, 460] on div "Home Practice Reading: Fill In The Blanks Fish Dispersal « Prev Next » Report Q…" at bounding box center [412, 220] width 570 height 551
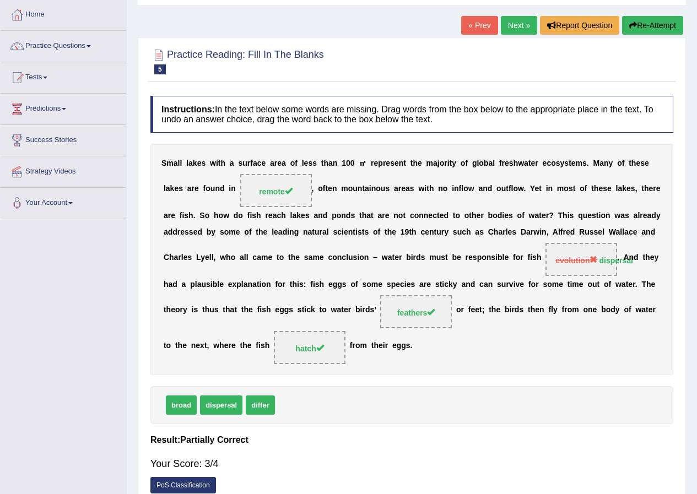
click at [512, 24] on link "Next »" at bounding box center [519, 25] width 36 height 19
click at [511, 24] on link "Next »" at bounding box center [519, 25] width 36 height 19
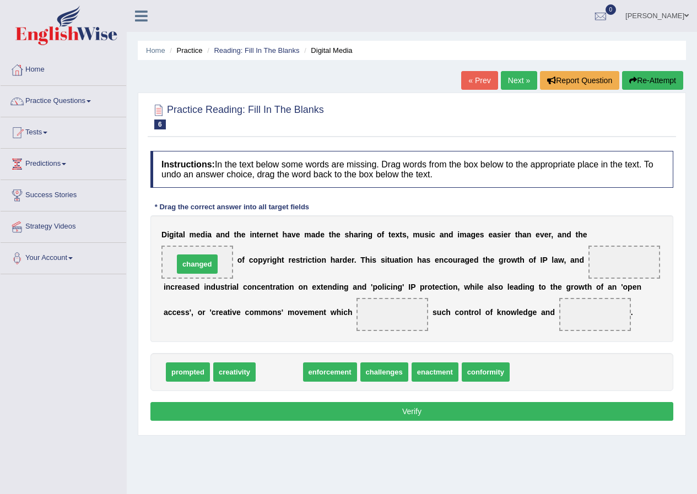
drag, startPoint x: 292, startPoint y: 370, endPoint x: 209, endPoint y: 262, distance: 136.3
click at [209, 262] on span "changed" at bounding box center [197, 263] width 40 height 19
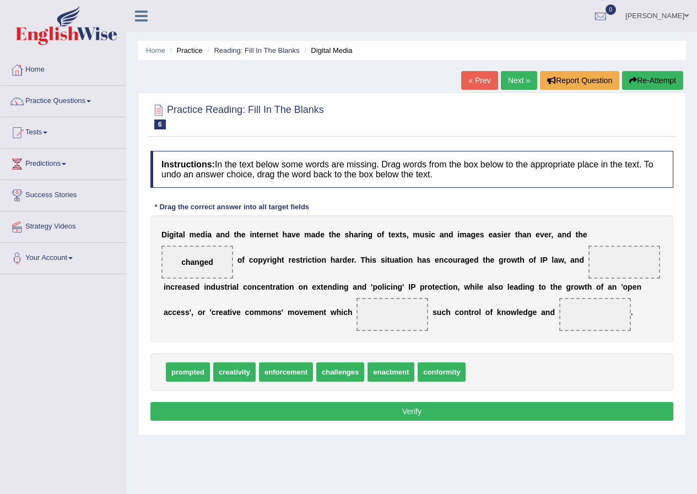
click at [209, 259] on span "changed" at bounding box center [197, 262] width 72 height 33
drag, startPoint x: 208, startPoint y: 261, endPoint x: 494, endPoint y: 382, distance: 311.0
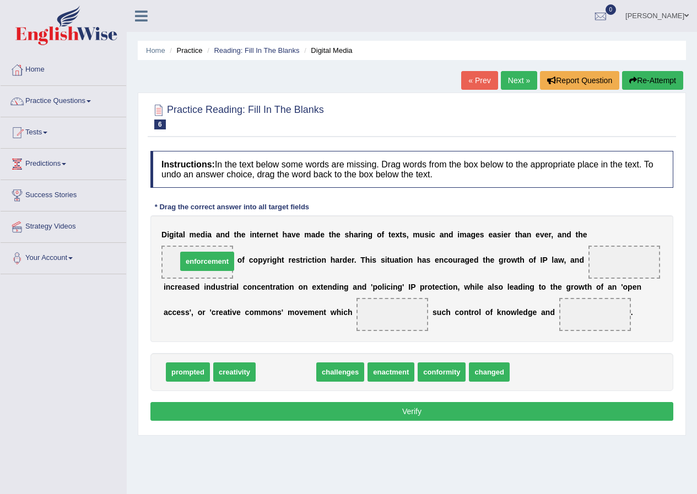
drag, startPoint x: 307, startPoint y: 369, endPoint x: 223, endPoint y: 260, distance: 137.5
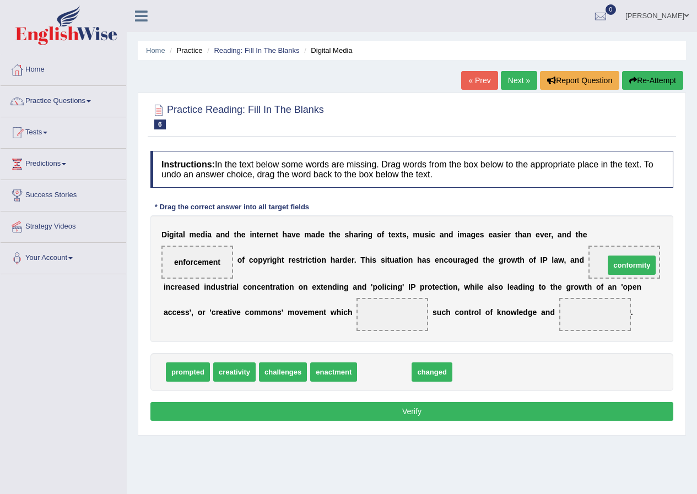
drag, startPoint x: 389, startPoint y: 374, endPoint x: 625, endPoint y: 274, distance: 256.7
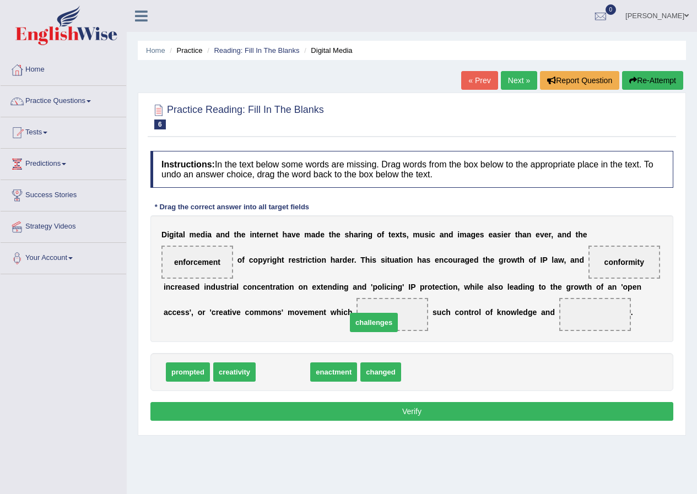
drag, startPoint x: 292, startPoint y: 362, endPoint x: 386, endPoint y: 308, distance: 108.4
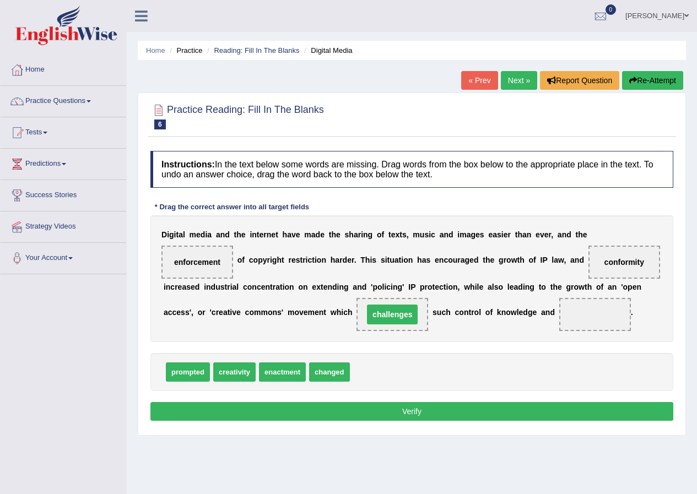
click at [388, 302] on span "challenges" at bounding box center [392, 314] width 72 height 33
drag, startPoint x: 231, startPoint y: 371, endPoint x: 576, endPoint y: 316, distance: 349.6
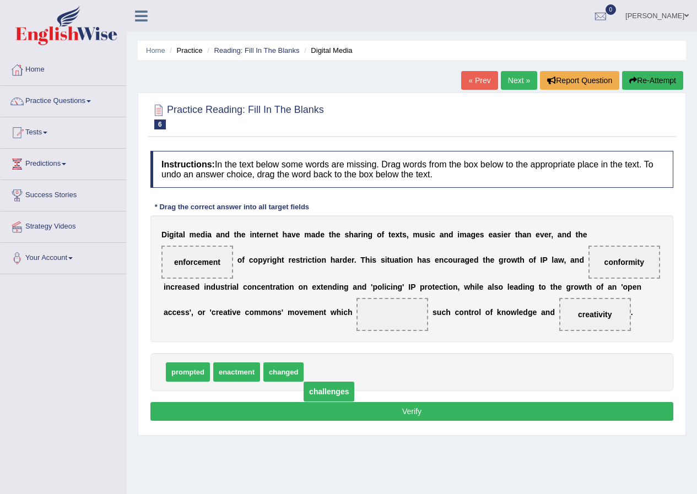
drag, startPoint x: 409, startPoint y: 315, endPoint x: 347, endPoint y: 391, distance: 98.3
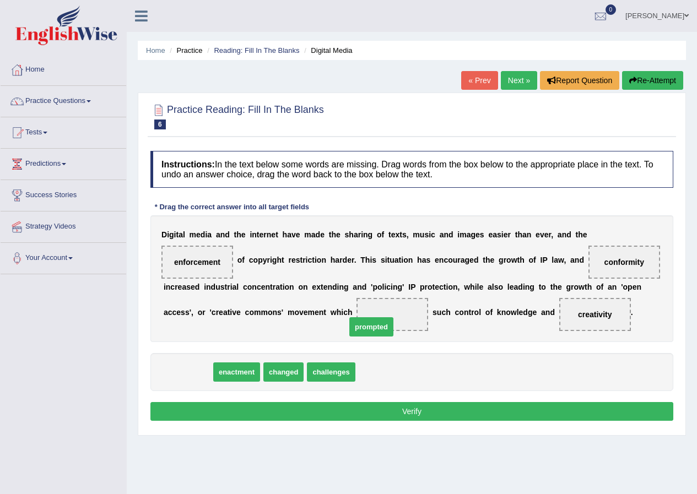
drag, startPoint x: 180, startPoint y: 365, endPoint x: 364, endPoint y: 317, distance: 190.6
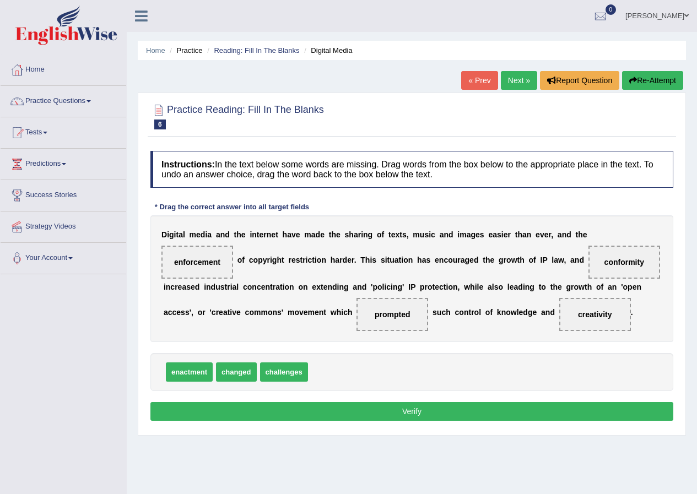
click at [327, 413] on button "Verify" at bounding box center [411, 411] width 523 height 19
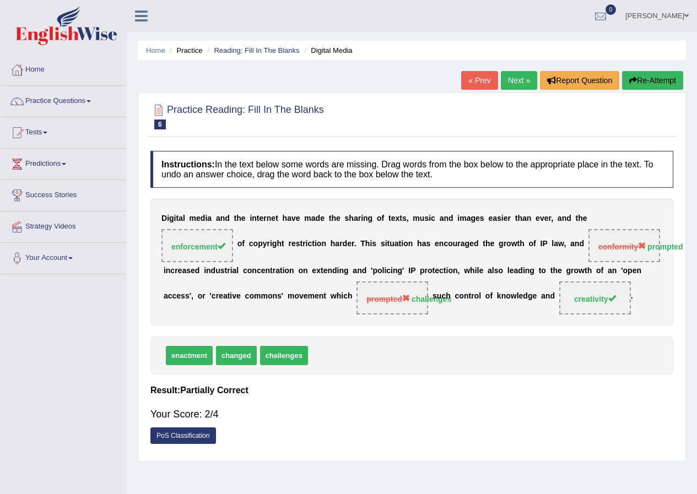
click at [518, 79] on link "Next »" at bounding box center [519, 80] width 36 height 19
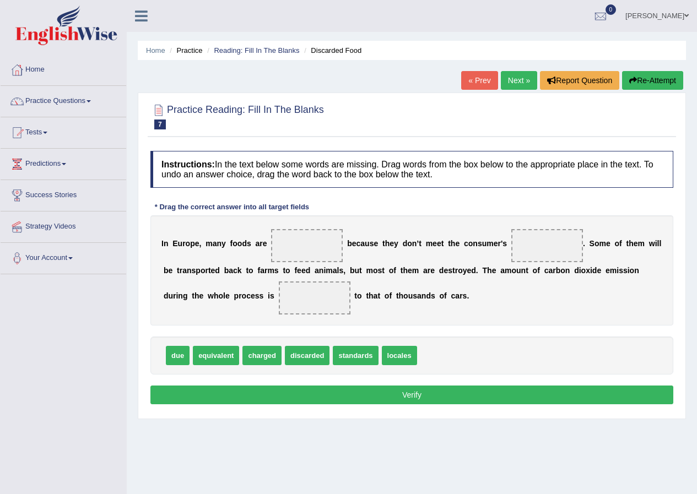
click at [485, 84] on link "« Prev" at bounding box center [479, 80] width 36 height 19
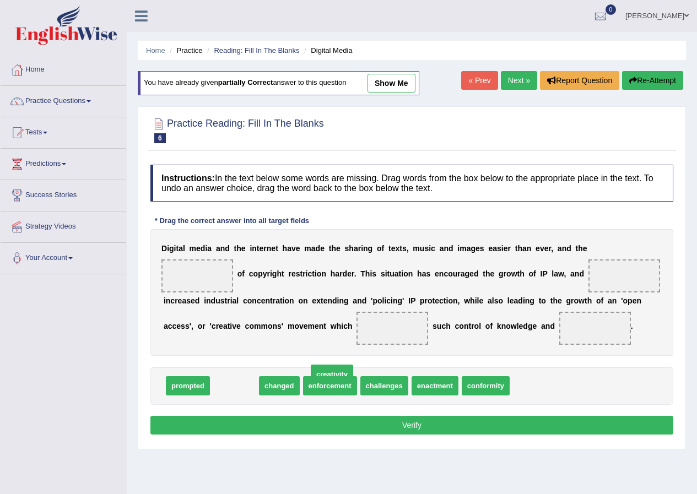
drag, startPoint x: 240, startPoint y: 379, endPoint x: 371, endPoint y: 366, distance: 131.8
drag, startPoint x: 371, startPoint y: 366, endPoint x: 566, endPoint y: 347, distance: 195.9
click at [605, 328] on div "Instructions: In the text below some words are missing. Drag words from the box…" at bounding box center [412, 301] width 528 height 284
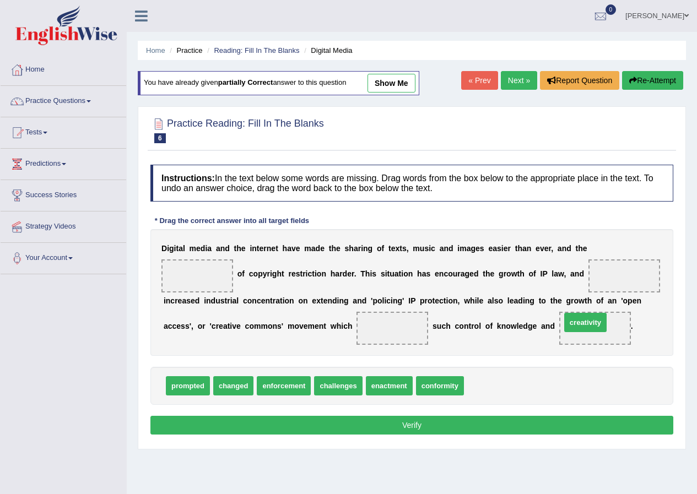
drag, startPoint x: 482, startPoint y: 380, endPoint x: 577, endPoint y: 318, distance: 113.8
drag, startPoint x: 276, startPoint y: 385, endPoint x: 188, endPoint y: 261, distance: 152.1
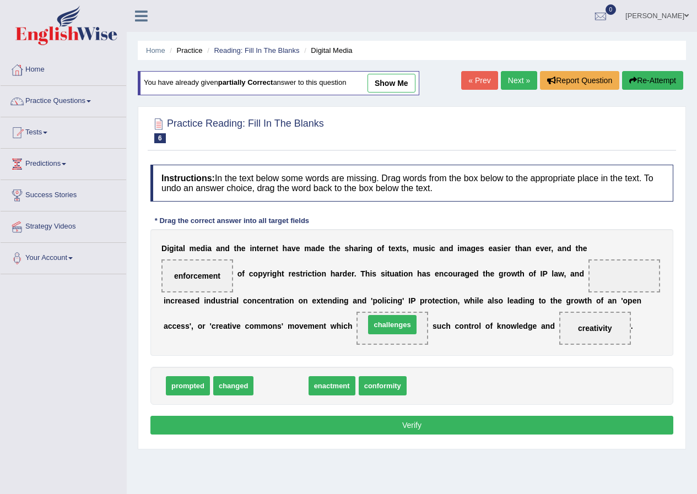
drag, startPoint x: 295, startPoint y: 388, endPoint x: 401, endPoint y: 326, distance: 123.2
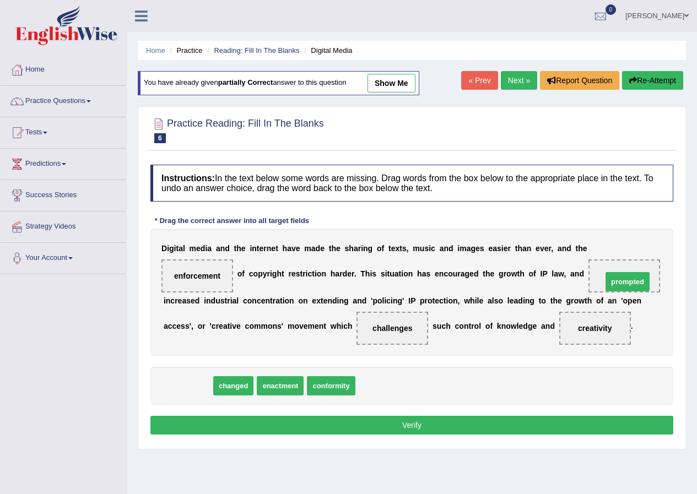
drag, startPoint x: 192, startPoint y: 380, endPoint x: 610, endPoint y: 286, distance: 427.8
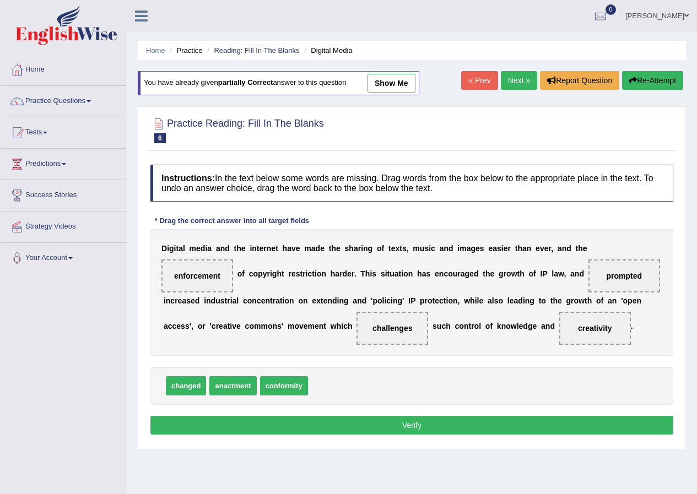
drag, startPoint x: 467, startPoint y: 421, endPoint x: 463, endPoint y: 416, distance: 6.3
click at [468, 421] on button "Verify" at bounding box center [411, 425] width 523 height 19
click at [468, 421] on div "Home Practice Reading: Fill In The Blanks Digital Media You have already given …" at bounding box center [412, 275] width 570 height 551
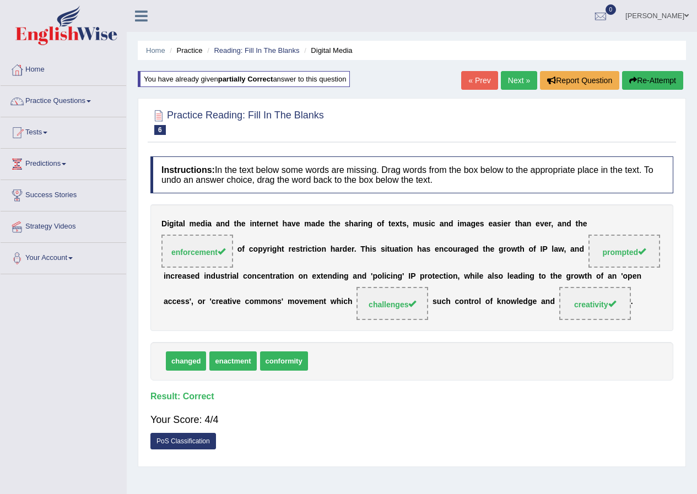
click at [506, 82] on link "Next »" at bounding box center [519, 80] width 36 height 19
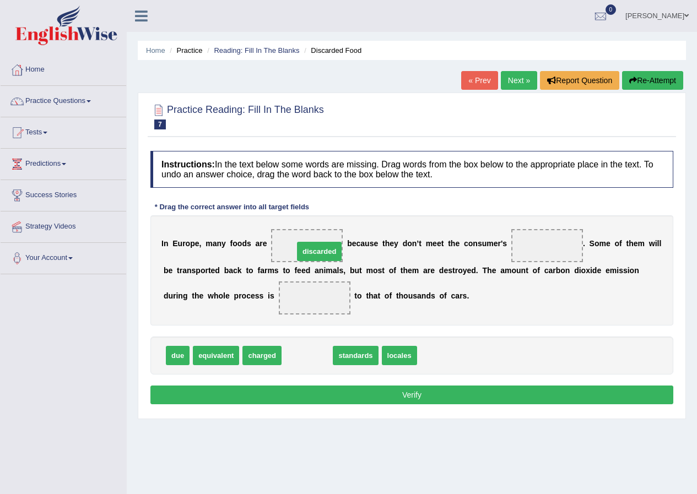
drag, startPoint x: 298, startPoint y: 355, endPoint x: 310, endPoint y: 251, distance: 104.8
drag, startPoint x: 296, startPoint y: 361, endPoint x: 525, endPoint y: 260, distance: 249.8
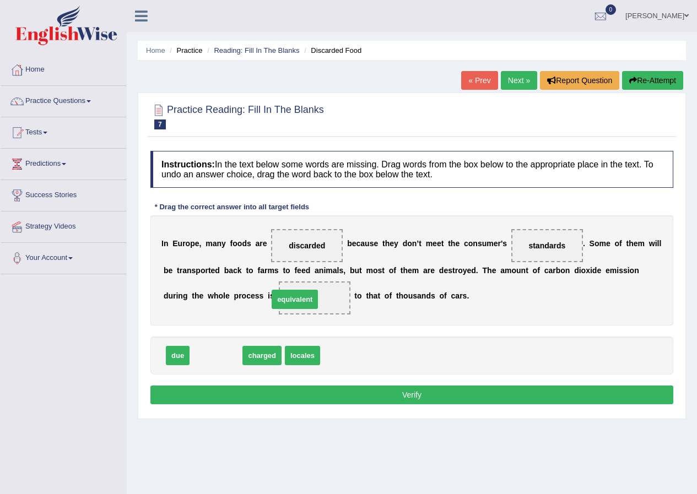
drag, startPoint x: 223, startPoint y: 354, endPoint x: 294, endPoint y: 301, distance: 88.2
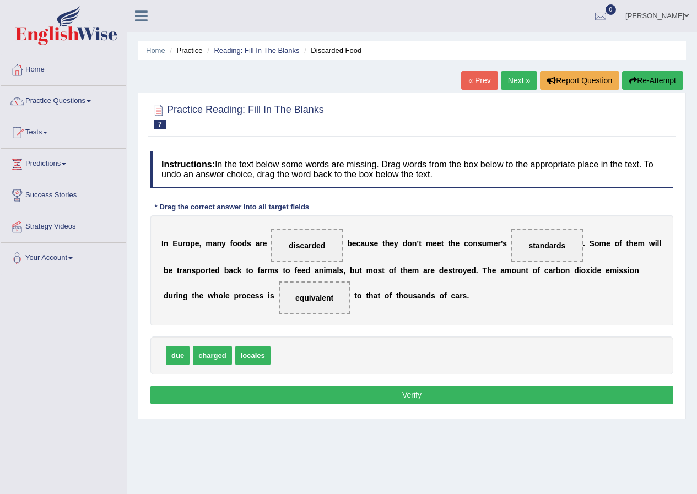
click at [225, 393] on button "Verify" at bounding box center [411, 395] width 523 height 19
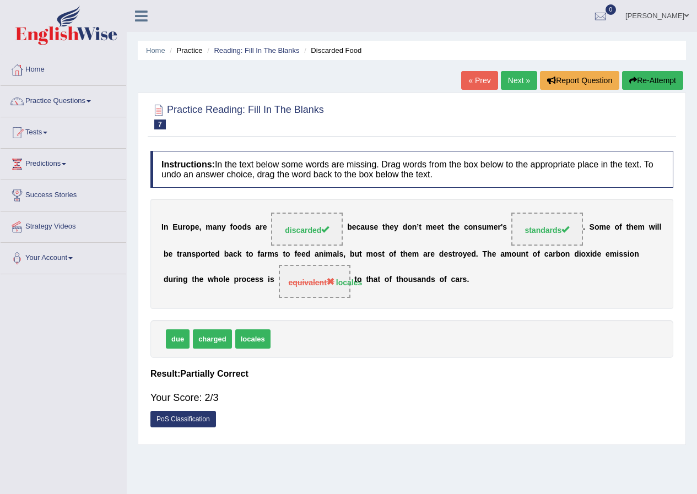
click at [511, 77] on link "Next »" at bounding box center [519, 80] width 36 height 19
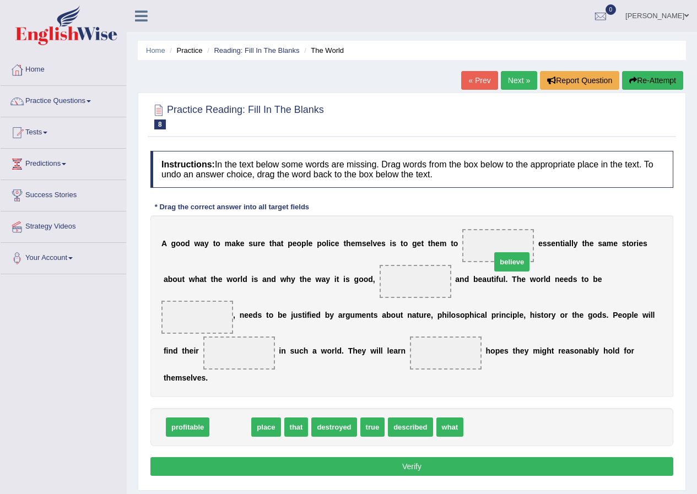
drag, startPoint x: 229, startPoint y: 423, endPoint x: 506, endPoint y: 259, distance: 322.0
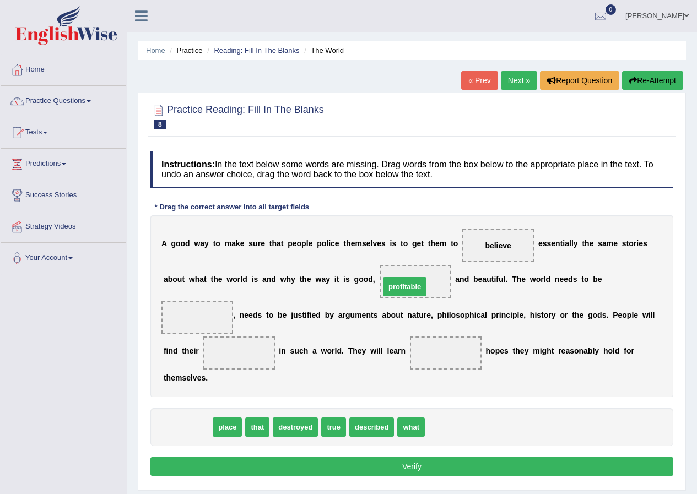
drag, startPoint x: 189, startPoint y: 423, endPoint x: 437, endPoint y: 275, distance: 288.8
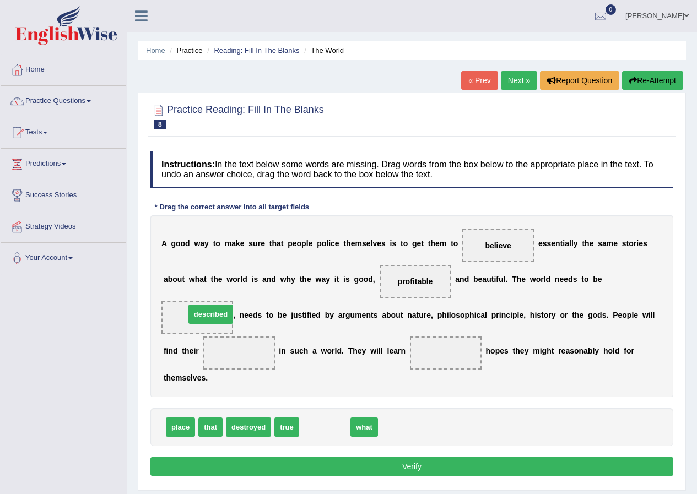
drag, startPoint x: 322, startPoint y: 425, endPoint x: 201, endPoint y: 317, distance: 162.7
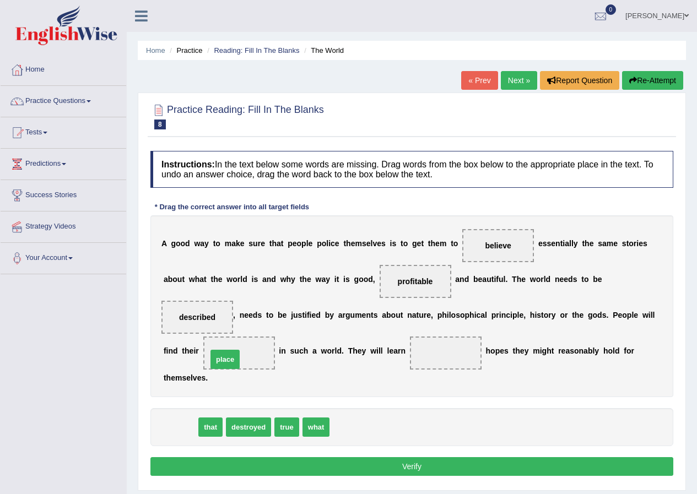
drag, startPoint x: 174, startPoint y: 427, endPoint x: 219, endPoint y: 359, distance: 81.1
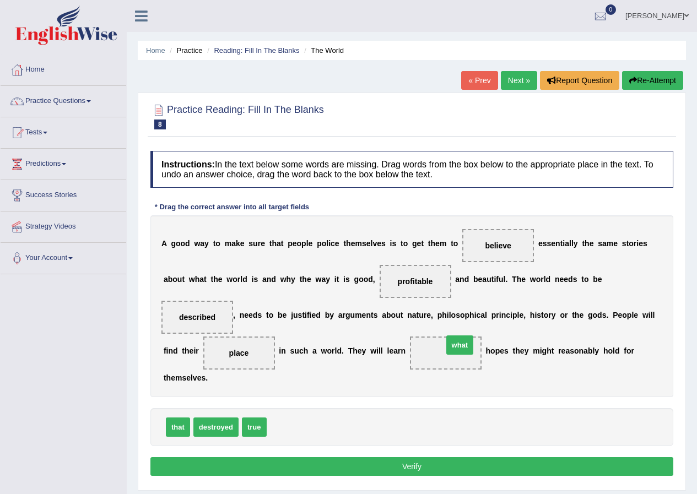
drag, startPoint x: 289, startPoint y: 424, endPoint x: 452, endPoint y: 346, distance: 180.6
click at [473, 462] on button "Verify" at bounding box center [411, 466] width 523 height 19
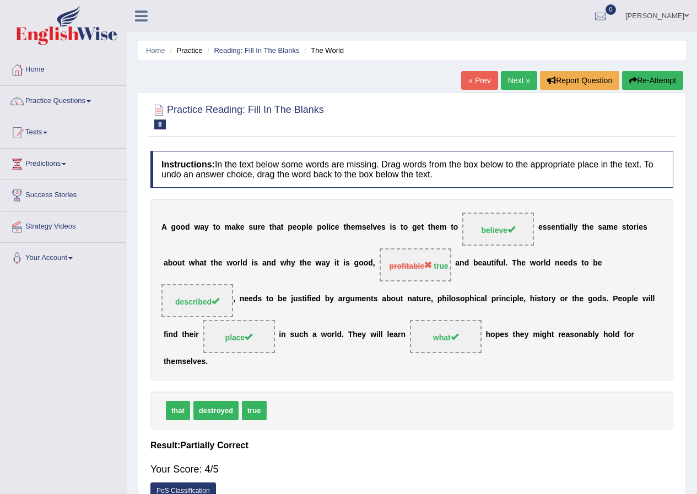
click at [512, 79] on link "Next »" at bounding box center [519, 80] width 36 height 19
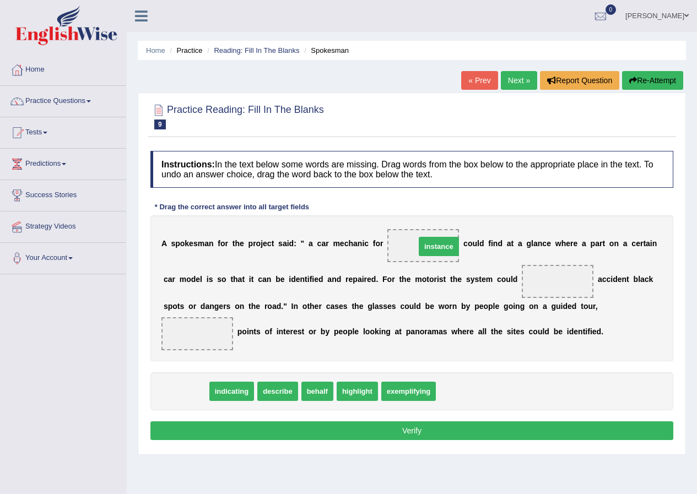
drag, startPoint x: 188, startPoint y: 387, endPoint x: 441, endPoint y: 242, distance: 291.4
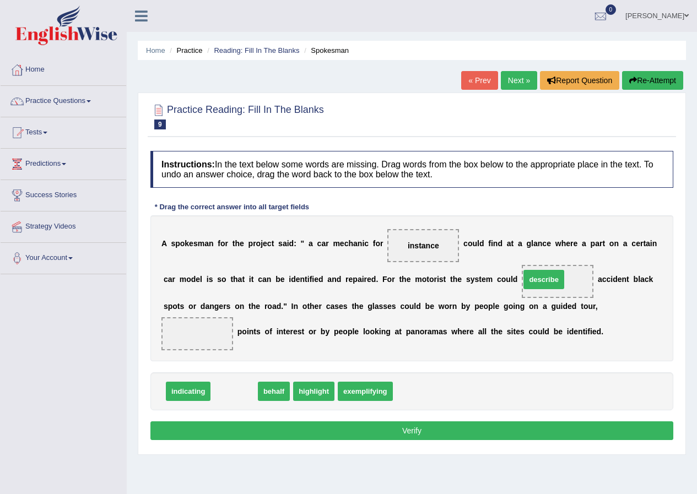
drag, startPoint x: 241, startPoint y: 392, endPoint x: 549, endPoint y: 281, distance: 327.9
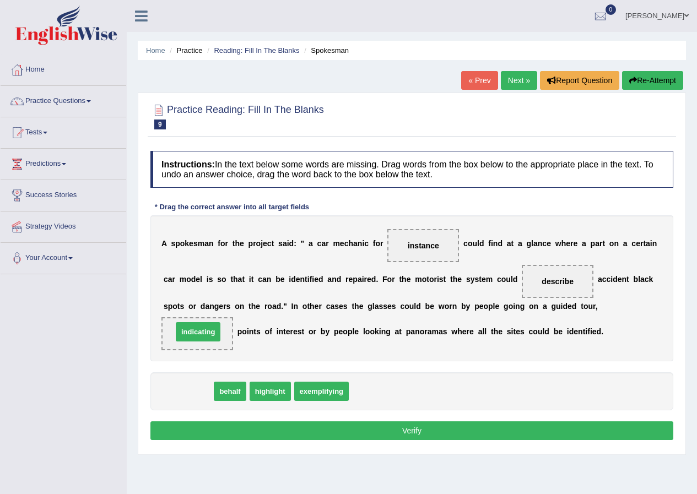
drag, startPoint x: 198, startPoint y: 383, endPoint x: 205, endPoint y: 324, distance: 59.4
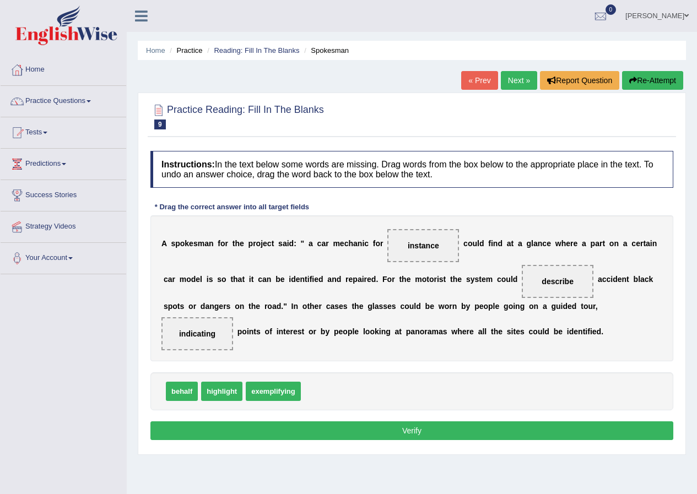
click at [326, 426] on button "Verify" at bounding box center [411, 430] width 523 height 19
click at [326, 426] on div "Home Practice Reading: Fill In The Blanks Spokesman « Prev Next » Report Questi…" at bounding box center [412, 275] width 570 height 551
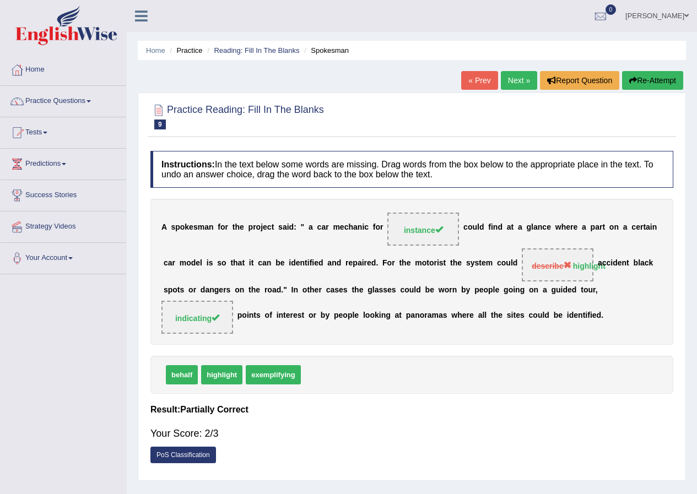
click at [517, 75] on link "Next »" at bounding box center [519, 80] width 36 height 19
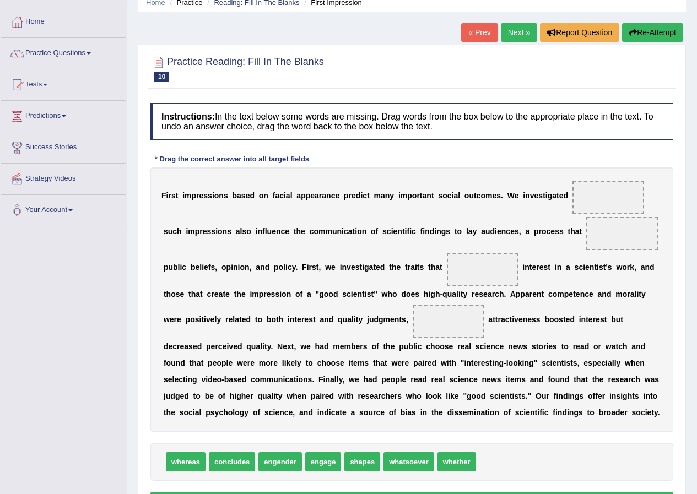
scroll to position [110, 0]
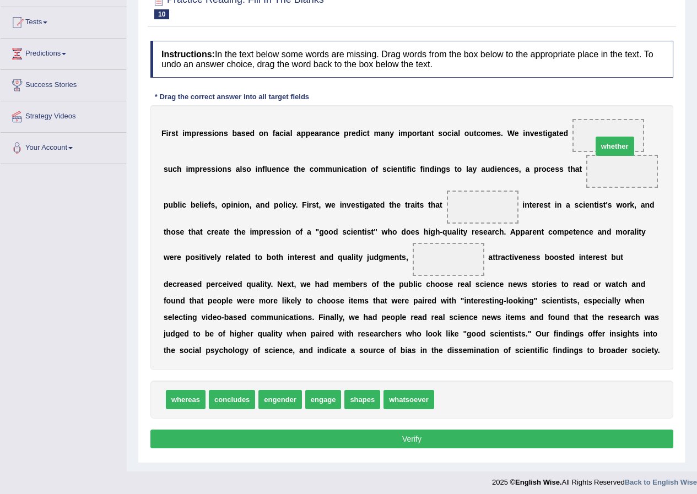
drag, startPoint x: 478, startPoint y: 400, endPoint x: 628, endPoint y: 149, distance: 292.6
drag, startPoint x: 625, startPoint y: 170, endPoint x: 622, endPoint y: 134, distance: 36.5
drag, startPoint x: 328, startPoint y: 394, endPoint x: 628, endPoint y: 168, distance: 376.0
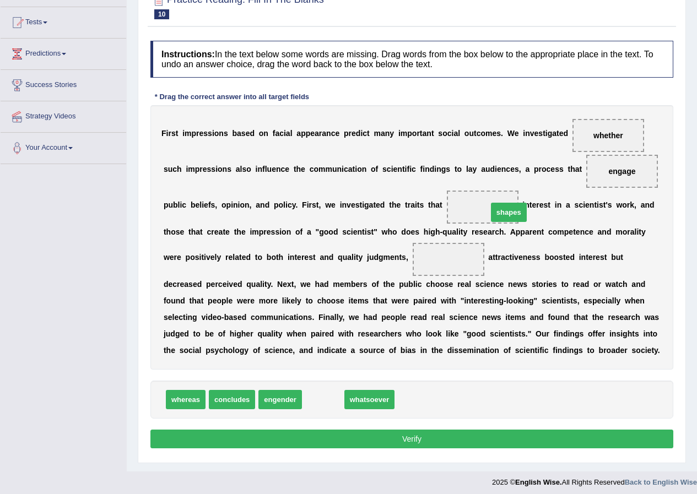
drag, startPoint x: 322, startPoint y: 397, endPoint x: 508, endPoint y: 210, distance: 263.7
click at [508, 210] on span "shapes" at bounding box center [483, 207] width 72 height 33
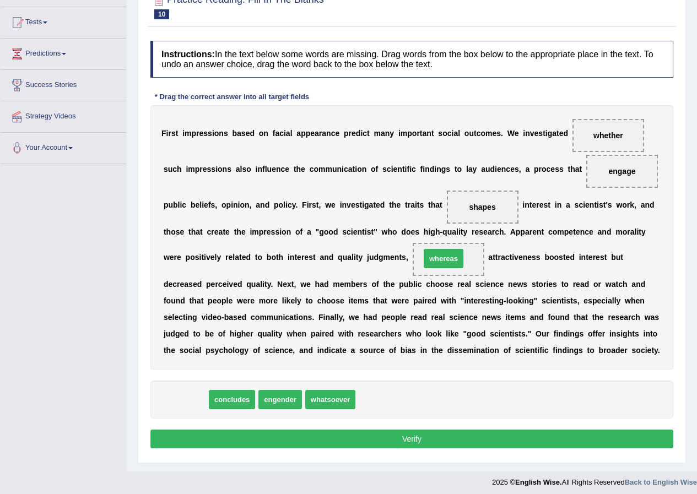
drag, startPoint x: 183, startPoint y: 394, endPoint x: 441, endPoint y: 253, distance: 293.8
click at [405, 437] on button "Verify" at bounding box center [411, 439] width 523 height 19
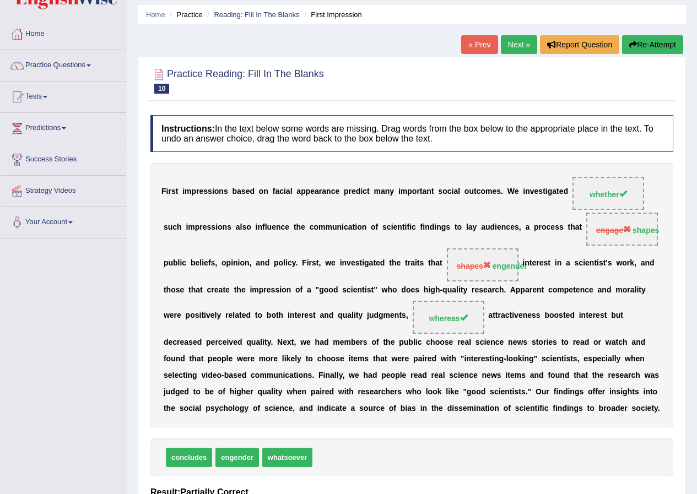
scroll to position [0, 0]
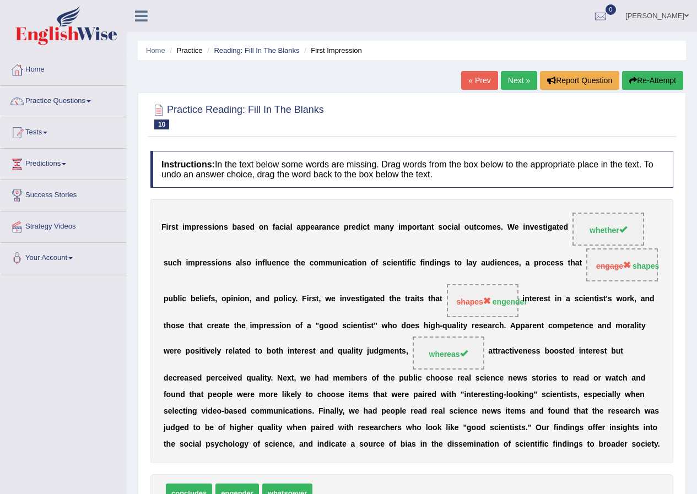
click at [508, 83] on link "Next »" at bounding box center [519, 80] width 36 height 19
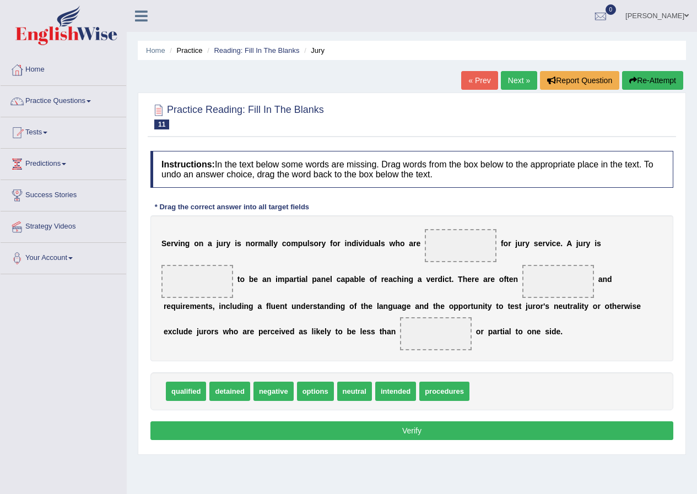
click at [464, 83] on link "« Prev" at bounding box center [479, 80] width 36 height 19
drag, startPoint x: 0, startPoint y: 0, endPoint x: 464, endPoint y: 83, distance: 471.1
click at [464, 83] on link "« Prev" at bounding box center [479, 80] width 36 height 19
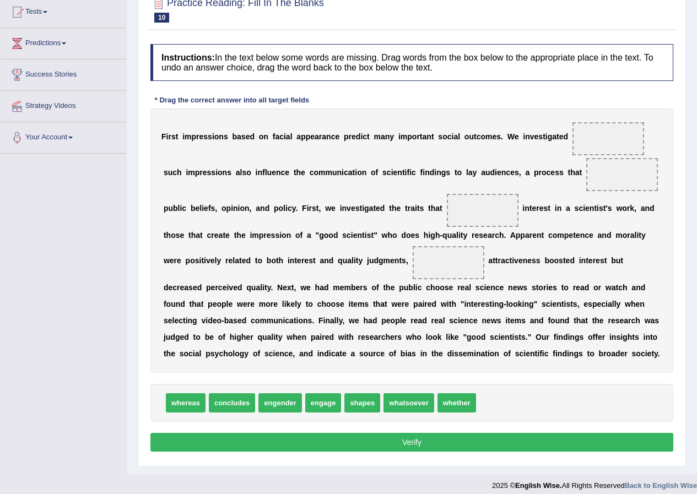
scroll to position [129, 0]
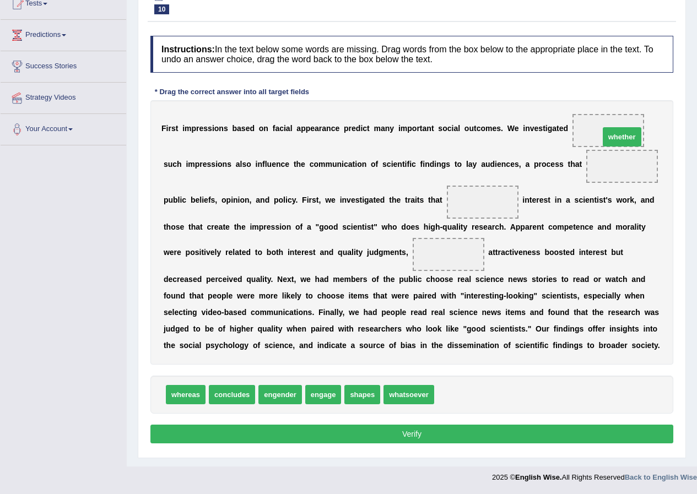
drag, startPoint x: 448, startPoint y: 393, endPoint x: 613, endPoint y: 135, distance: 306.2
drag, startPoint x: 371, startPoint y: 388, endPoint x: 615, endPoint y: 164, distance: 331.4
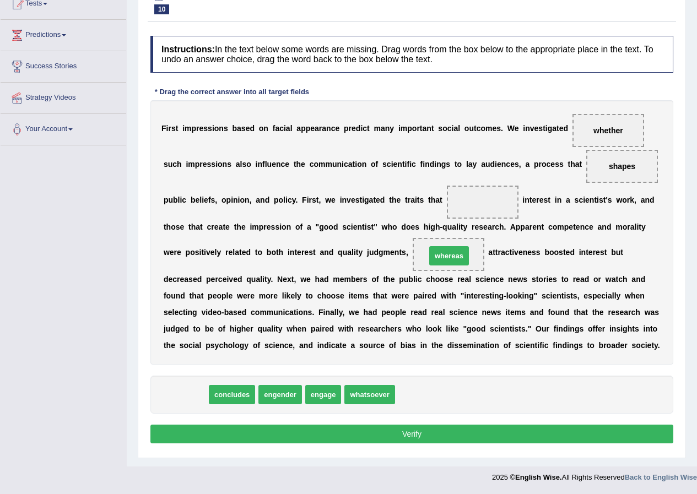
drag, startPoint x: 183, startPoint y: 396, endPoint x: 445, endPoint y: 258, distance: 295.9
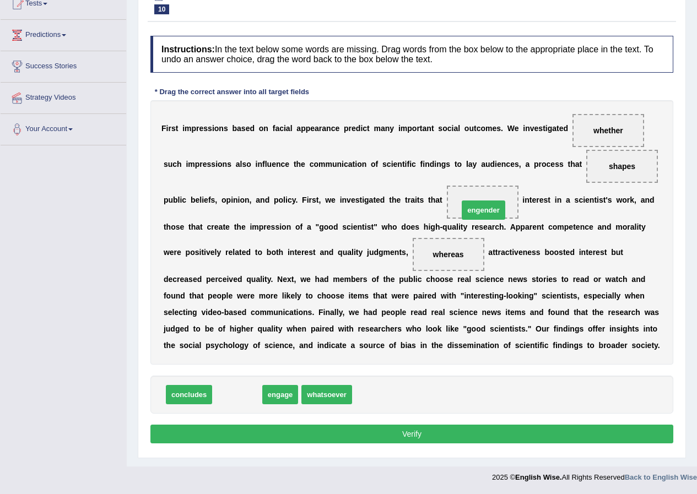
drag, startPoint x: 245, startPoint y: 398, endPoint x: 481, endPoint y: 226, distance: 292.5
click at [397, 432] on button "Verify" at bounding box center [411, 434] width 523 height 19
click at [397, 414] on div "concludes engage whatsoever" at bounding box center [411, 395] width 523 height 38
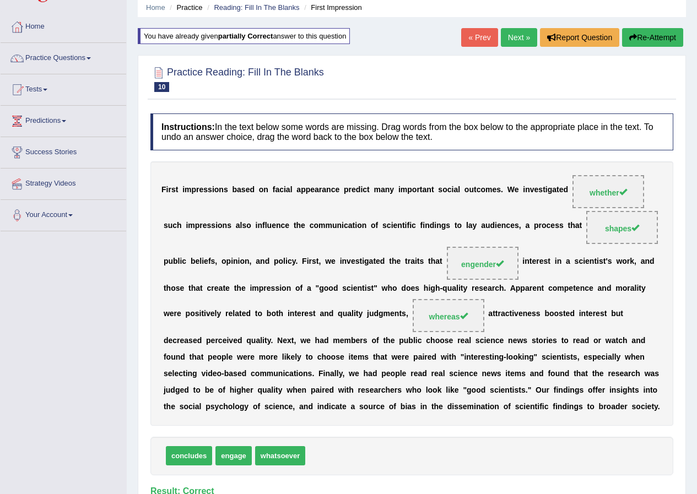
scroll to position [0, 0]
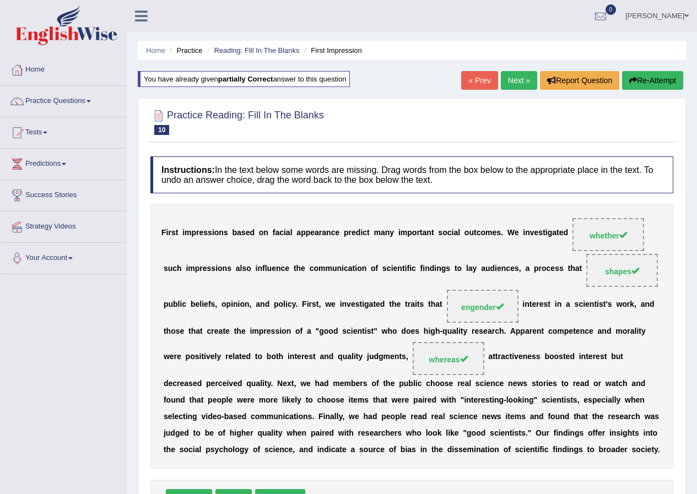
click at [505, 83] on link "Next »" at bounding box center [519, 80] width 36 height 19
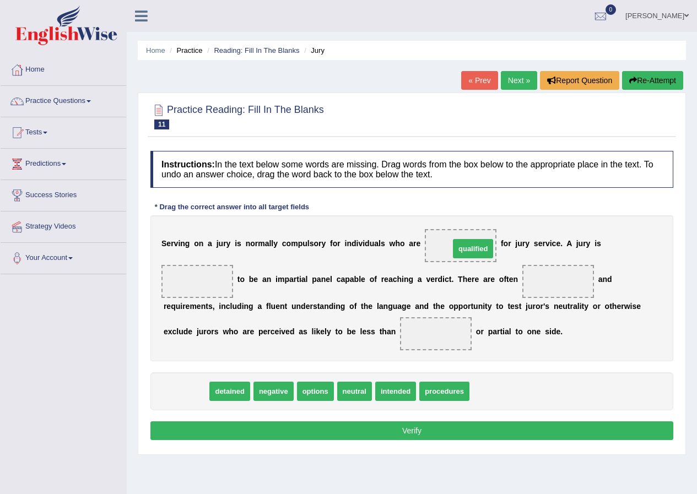
drag, startPoint x: 185, startPoint y: 389, endPoint x: 472, endPoint y: 246, distance: 320.7
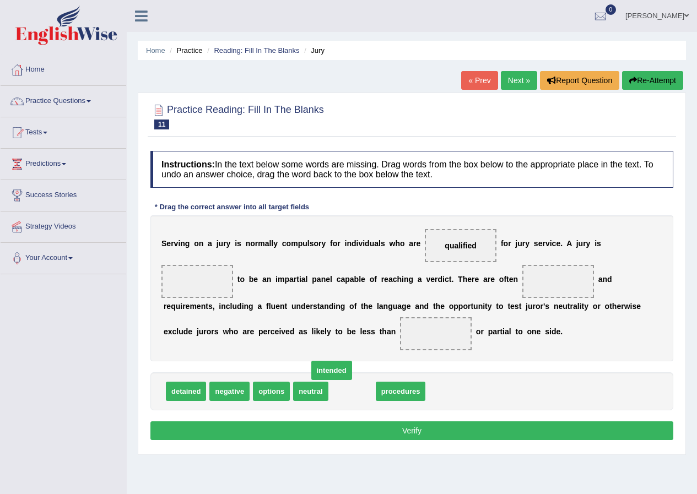
drag, startPoint x: 360, startPoint y: 387, endPoint x: 279, endPoint y: 333, distance: 97.8
click at [311, 361] on span "intended" at bounding box center [331, 370] width 41 height 19
drag, startPoint x: 262, startPoint y: 326, endPoint x: 186, endPoint y: 306, distance: 77.9
click at [187, 306] on div "S e r v i n g o n a j u r y i s n o r m a l l y c o m p u l s o r y f o r i n d…" at bounding box center [411, 288] width 523 height 146
click at [187, 306] on b "e" at bounding box center [188, 306] width 4 height 9
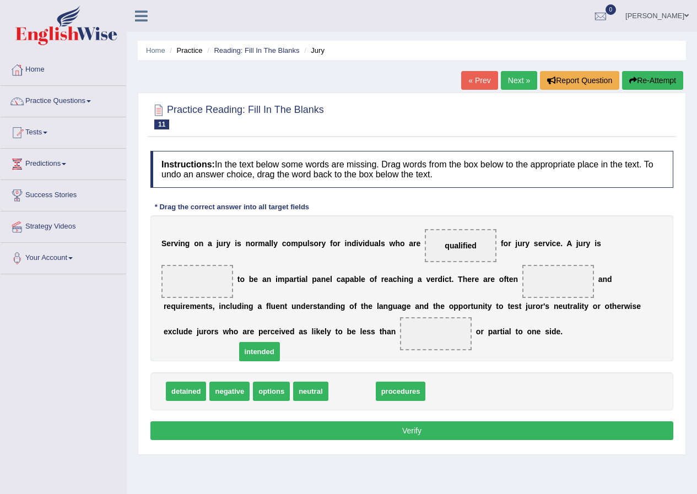
drag, startPoint x: 339, startPoint y: 389, endPoint x: 160, endPoint y: 306, distance: 196.9
click at [239, 342] on span "intended" at bounding box center [259, 351] width 41 height 19
click at [160, 306] on div "S e r v i n g o n a j u r y i s n o r m a l l y c o m p u l s o r y f o r i n d…" at bounding box center [411, 288] width 523 height 146
drag, startPoint x: 160, startPoint y: 306, endPoint x: 158, endPoint y: 298, distance: 8.2
click at [158, 297] on div "S e r v i n g o n a j u r y i s n o r m a l l y c o m p u l s o r y f o r i n d…" at bounding box center [411, 288] width 523 height 146
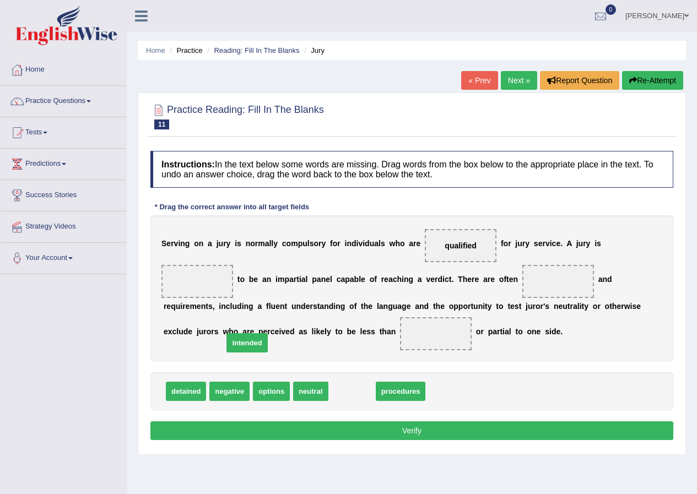
click at [158, 297] on div "S e r v i n g o n a j u r y i s n o r m a l l y c o m p u l s o r y f o r i n d…" at bounding box center [411, 288] width 523 height 146
drag, startPoint x: 158, startPoint y: 298, endPoint x: 176, endPoint y: 315, distance: 24.6
click at [159, 304] on div "S e r v i n g o n a j u r y i s n o r m a l l y c o m p u l s o r y f o r i n d…" at bounding box center [411, 288] width 523 height 146
drag, startPoint x: 338, startPoint y: 388, endPoint x: 229, endPoint y: 327, distance: 125.3
click at [331, 378] on span "intended" at bounding box center [351, 387] width 41 height 19
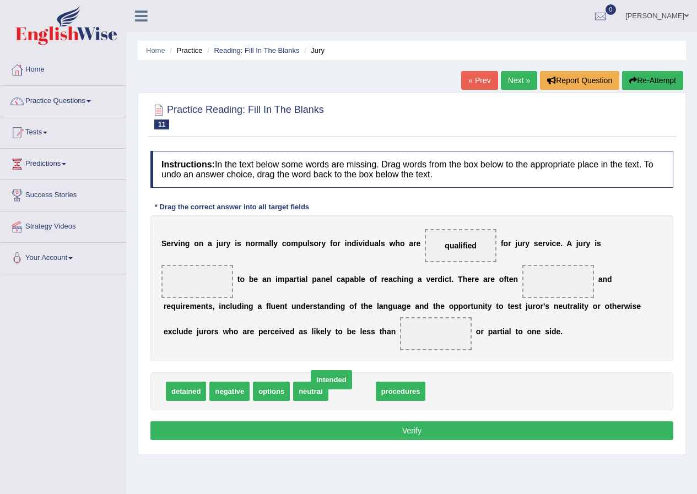
drag, startPoint x: 209, startPoint y: 318, endPoint x: 257, endPoint y: 403, distance: 97.7
click at [197, 306] on div "S e r v i n g o n a j u r y i s n o r m a l l y c o m p u l s o r y f o r i n d…" at bounding box center [411, 288] width 523 height 146
click at [195, 313] on div "S e r v i n g o n a j u r y i s n o r m a l l y c o m p u l s o r y f o r i n d…" at bounding box center [411, 288] width 523 height 146
drag, startPoint x: 361, startPoint y: 393, endPoint x: 210, endPoint y: 286, distance: 185.4
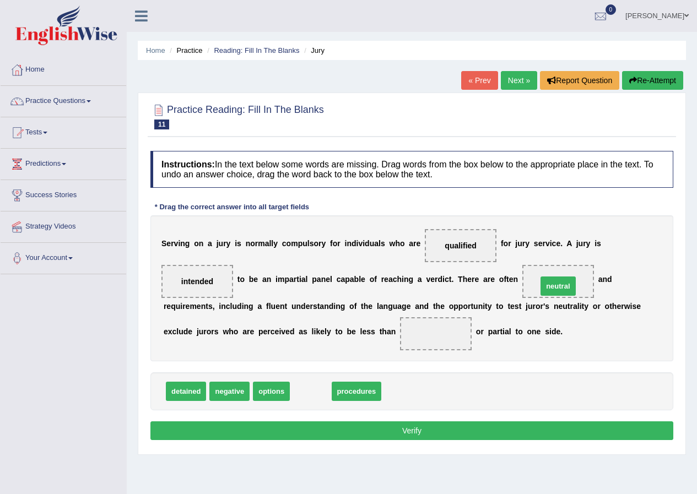
drag, startPoint x: 308, startPoint y: 387, endPoint x: 555, endPoint y: 281, distance: 268.8
click at [555, 281] on span "neutral" at bounding box center [557, 286] width 35 height 19
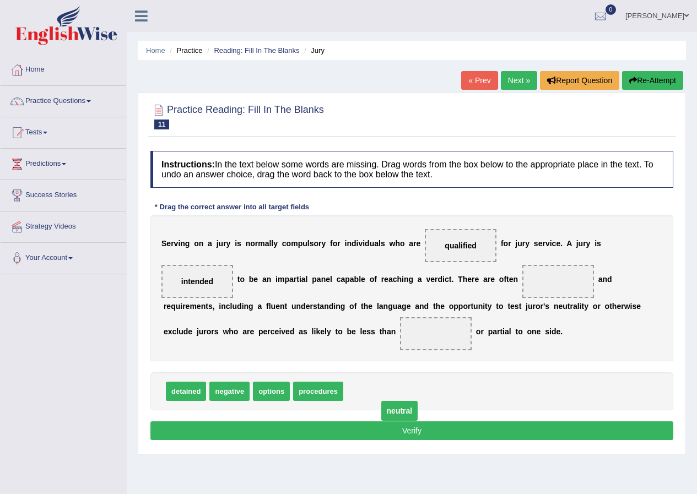
drag, startPoint x: 560, startPoint y: 279, endPoint x: 387, endPoint y: 403, distance: 213.2
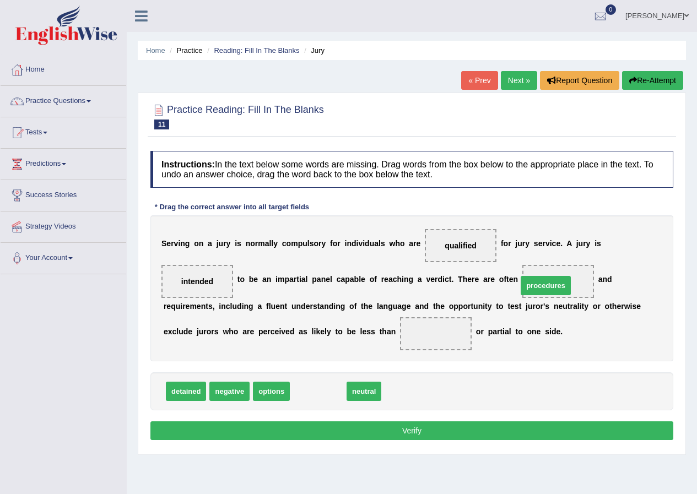
drag, startPoint x: 302, startPoint y: 397, endPoint x: 529, endPoint y: 291, distance: 250.9
click at [529, 291] on span at bounding box center [558, 281] width 72 height 33
drag, startPoint x: 304, startPoint y: 386, endPoint x: 437, endPoint y: 333, distance: 143.4
click at [437, 333] on span "neutral" at bounding box center [443, 338] width 35 height 19
click at [373, 433] on button "Verify" at bounding box center [411, 430] width 523 height 19
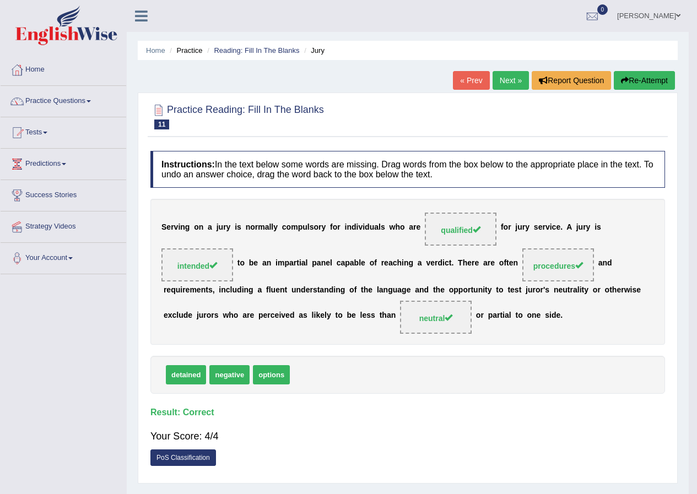
click at [373, 433] on div "Home Practice Reading: Fill In The Blanks Jury « Prev Next » Report Question Re…" at bounding box center [408, 275] width 562 height 551
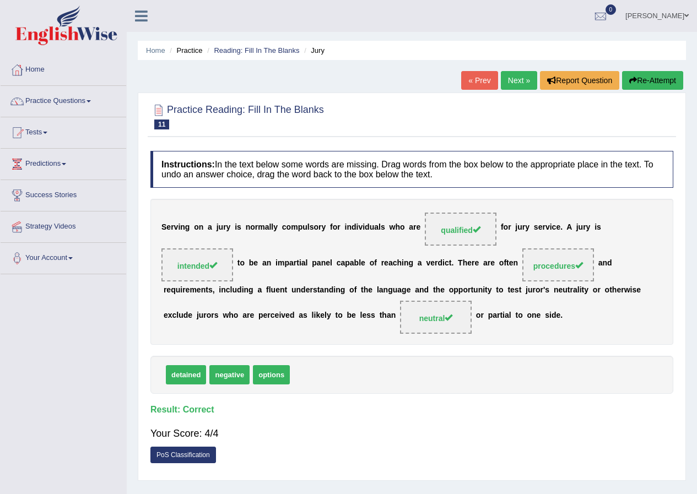
click at [512, 79] on link "Next »" at bounding box center [519, 80] width 36 height 19
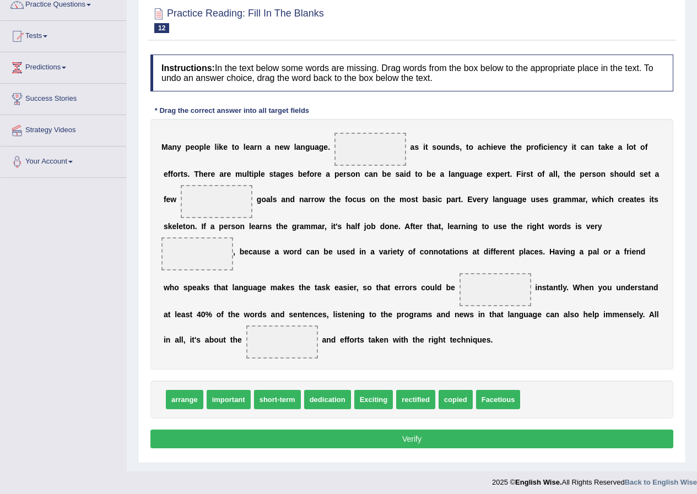
scroll to position [101, 0]
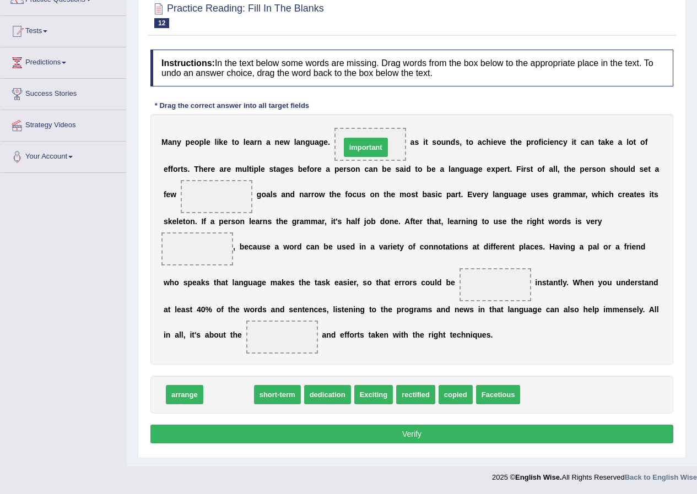
drag, startPoint x: 221, startPoint y: 390, endPoint x: 350, endPoint y: 147, distance: 275.5
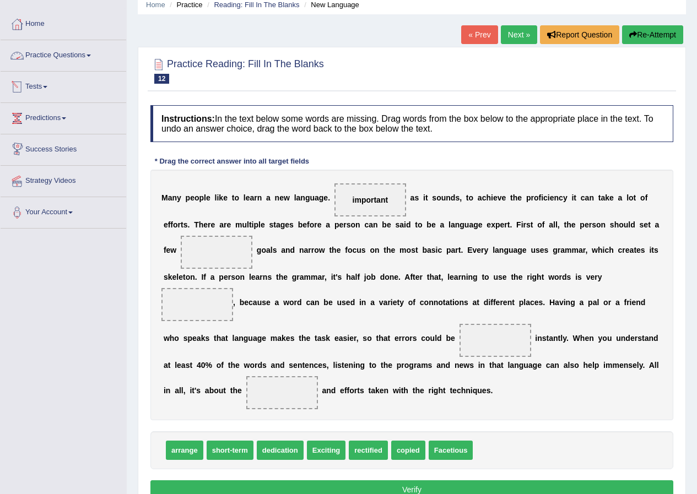
scroll to position [0, 0]
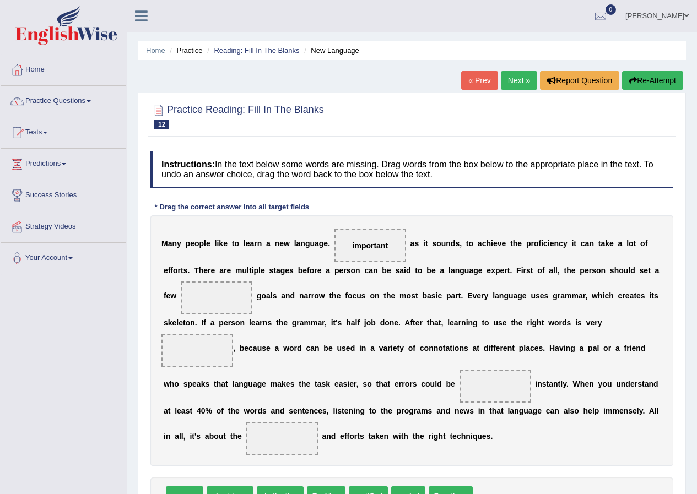
click at [490, 82] on link "« Prev" at bounding box center [479, 80] width 36 height 19
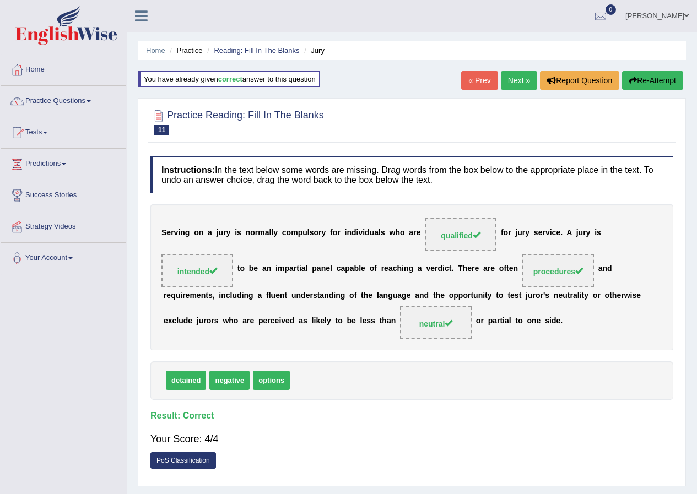
click at [467, 72] on link "« Prev" at bounding box center [479, 80] width 36 height 19
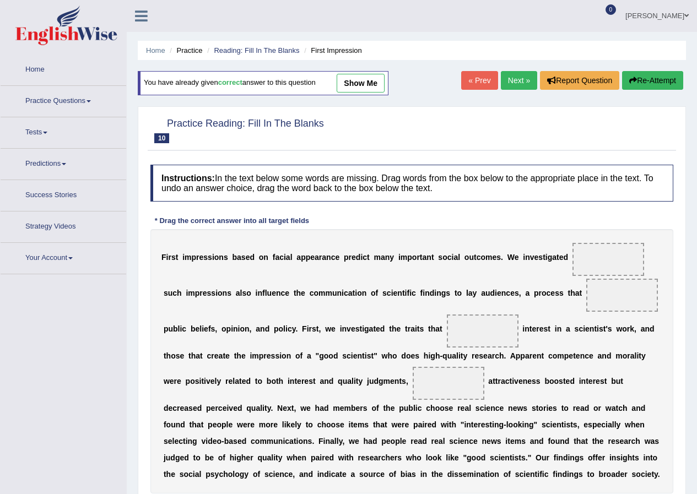
click at [365, 88] on link "show me" at bounding box center [361, 83] width 48 height 19
click at [365, 88] on div "Home Practice Reading: Fill In The Blanks First Impression You have already giv…" at bounding box center [412, 297] width 570 height 595
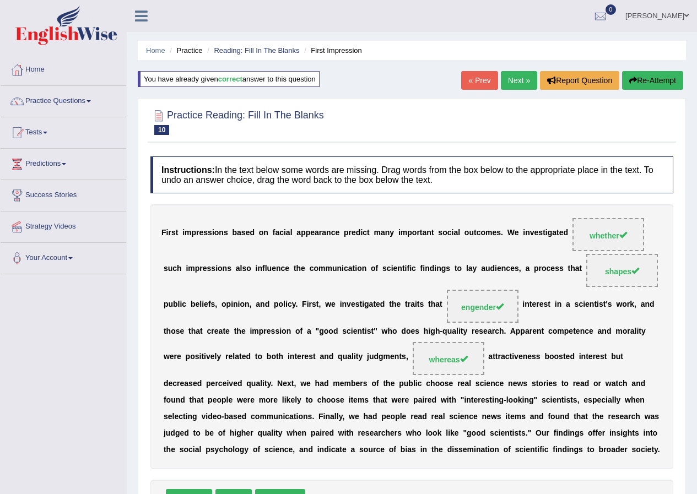
click at [478, 78] on link "« Prev" at bounding box center [479, 80] width 36 height 19
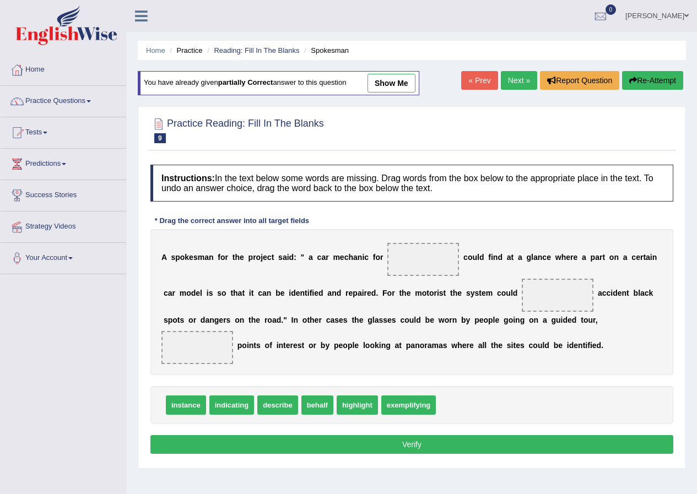
click at [400, 86] on link "show me" at bounding box center [391, 83] width 48 height 19
click at [401, 86] on div "Home Practice Reading: Fill In The Blanks Spokesman You have already given part…" at bounding box center [412, 275] width 570 height 551
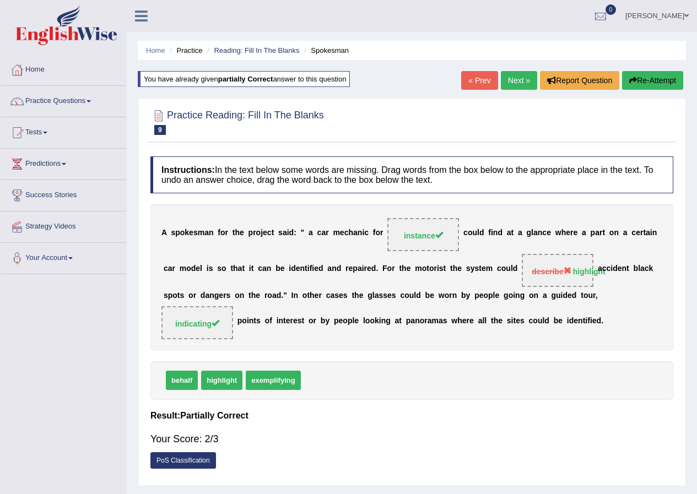
click at [480, 83] on link "« Prev" at bounding box center [479, 80] width 36 height 19
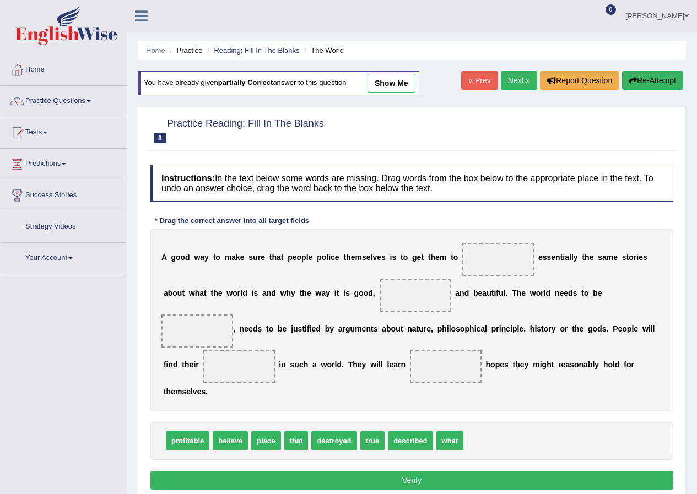
click at [398, 86] on link "show me" at bounding box center [391, 83] width 48 height 19
click at [398, 86] on div "Home Practice Reading: Fill In The Blanks The World You have already given part…" at bounding box center [412, 275] width 570 height 551
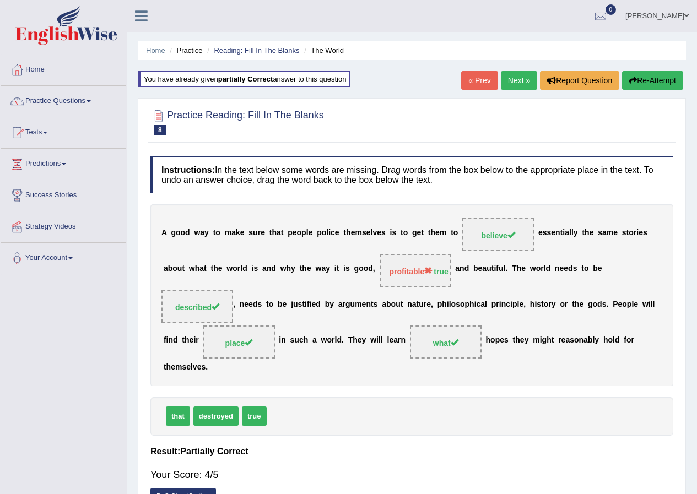
click at [466, 80] on link "« Prev" at bounding box center [479, 80] width 36 height 19
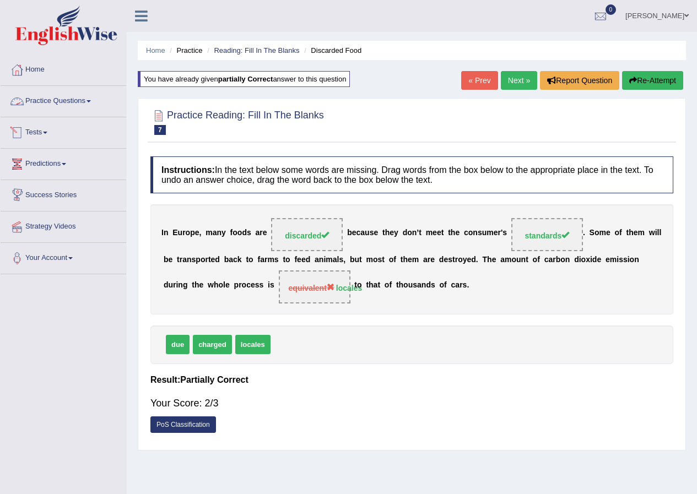
click at [62, 99] on link "Practice Questions" at bounding box center [64, 100] width 126 height 28
click at [48, 101] on link "Practice Questions" at bounding box center [64, 100] width 126 height 28
click at [62, 105] on link "Practice Questions" at bounding box center [64, 100] width 126 height 28
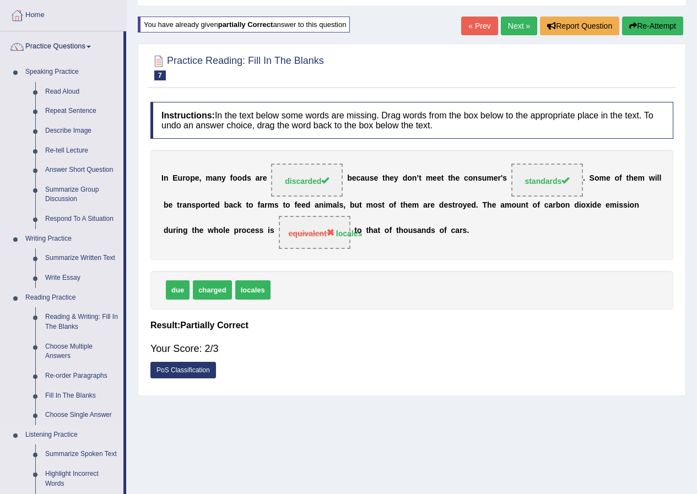
scroll to position [220, 0]
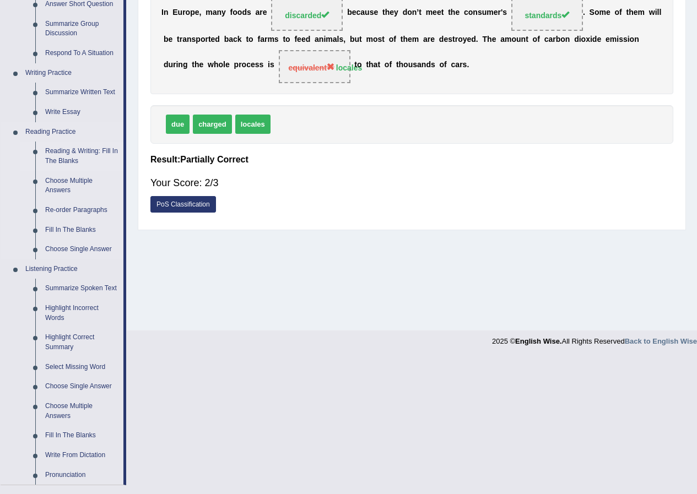
click at [74, 149] on link "Reading & Writing: Fill In The Blanks" at bounding box center [81, 156] width 83 height 29
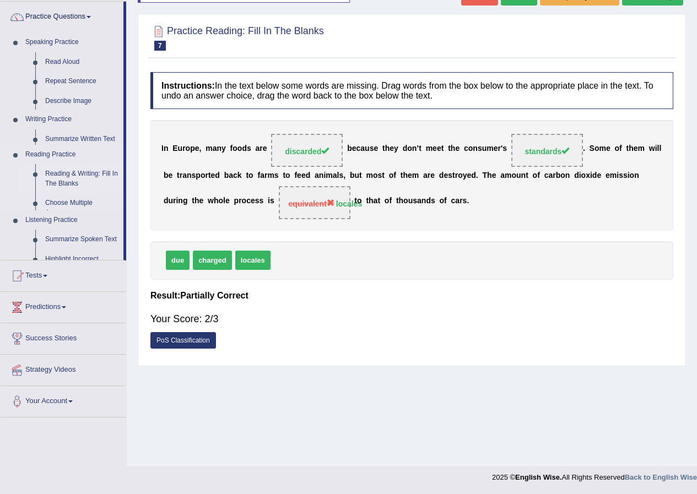
scroll to position [84, 0]
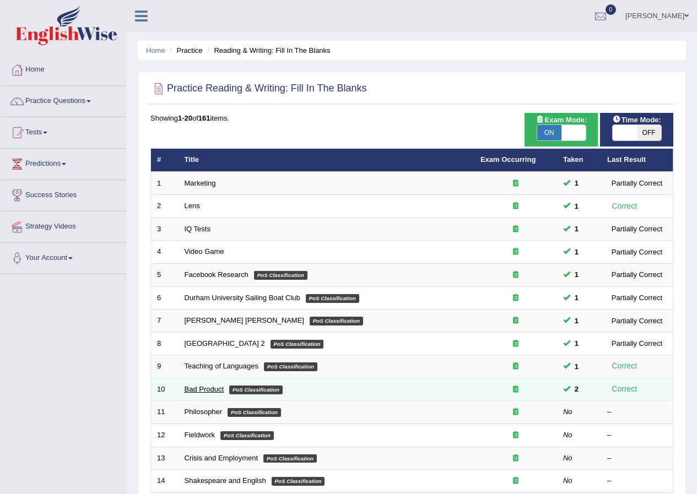
click at [205, 387] on link "Bad Product" at bounding box center [205, 389] width 40 height 8
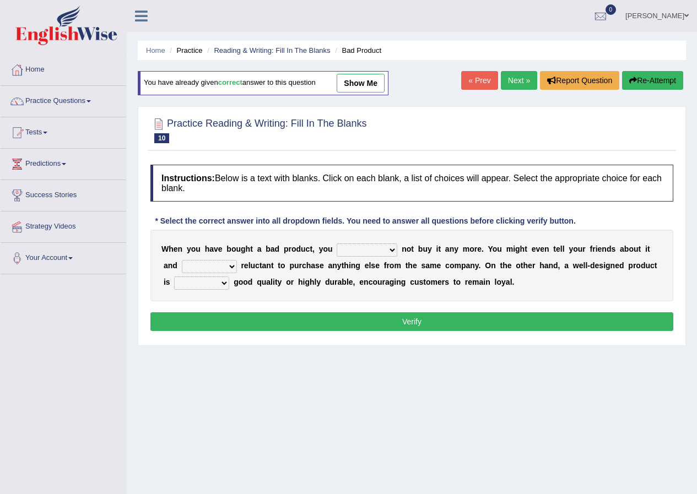
click at [366, 86] on link "show me" at bounding box center [361, 83] width 48 height 19
click at [366, 86] on div "Home Practice Reading & Writing: Fill In The Blanks Bad Product You have alread…" at bounding box center [412, 275] width 570 height 551
select select "should"
select select "be"
select select "either"
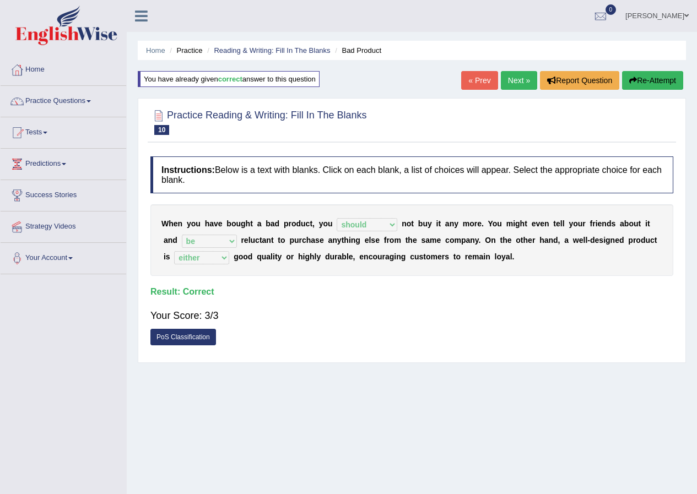
click at [484, 82] on link "« Prev" at bounding box center [479, 80] width 36 height 19
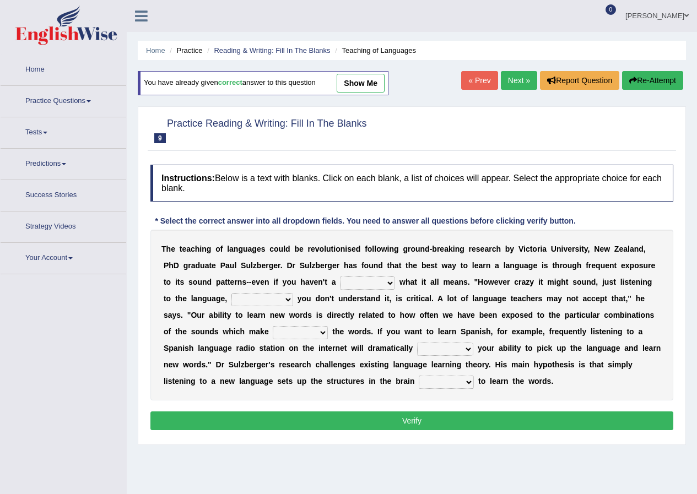
click at [366, 86] on link "show me" at bounding box center [361, 83] width 48 height 19
click at [366, 86] on div "Home Practice Reading & Writing: Fill In The Blanks Teaching of Languages You h…" at bounding box center [412, 275] width 570 height 551
select select "clue"
select select "even though"
select select "up"
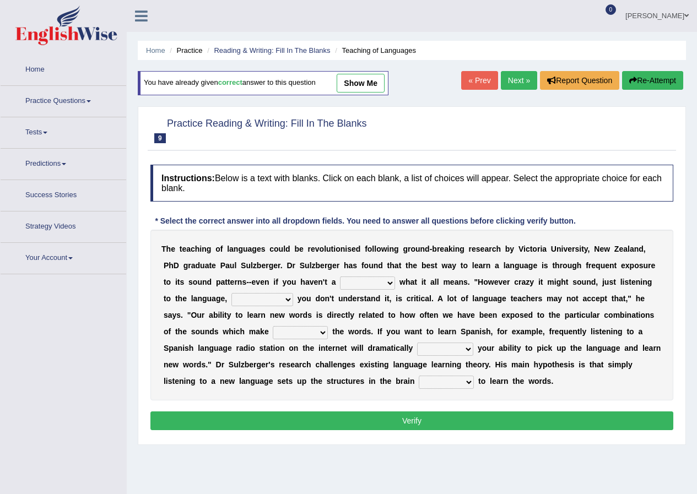
select select "boost"
select select "required"
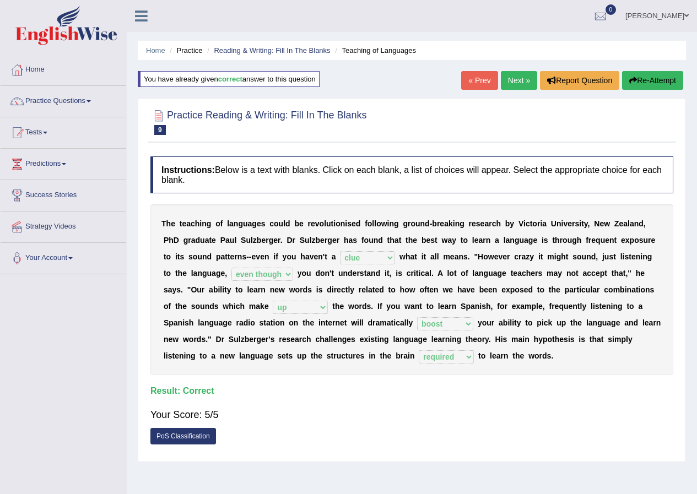
click at [482, 84] on link "« Prev" at bounding box center [479, 80] width 36 height 19
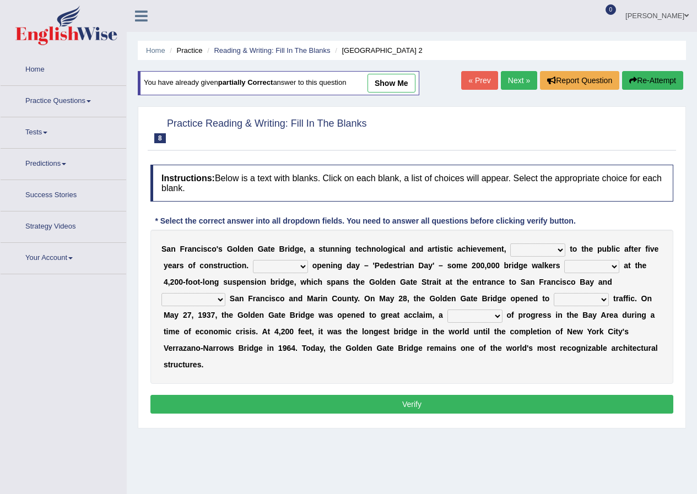
click at [393, 87] on link "show me" at bounding box center [391, 83] width 48 height 19
click at [393, 87] on div "Home Practice Reading & Writing: Fill In The Blanks Golden Gate Bridge 2 You ha…" at bounding box center [412, 275] width 570 height 551
select select "opens"
select select "During"
select select "marveled"
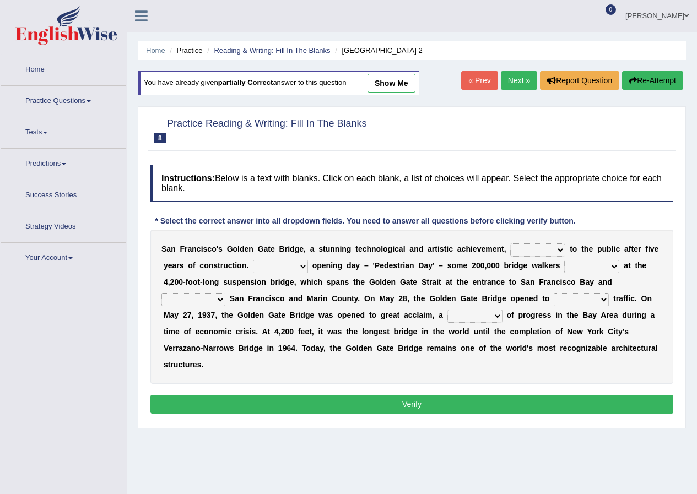
select select "connects"
select select "vehicular"
select select "symbol"
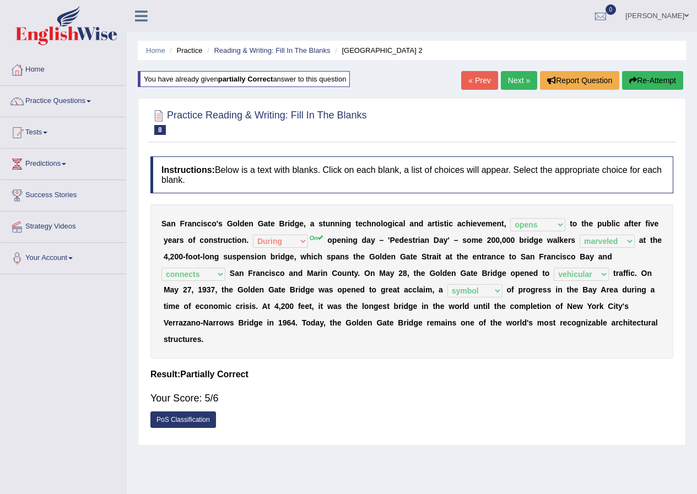
click at [480, 79] on link "« Prev" at bounding box center [479, 80] width 36 height 19
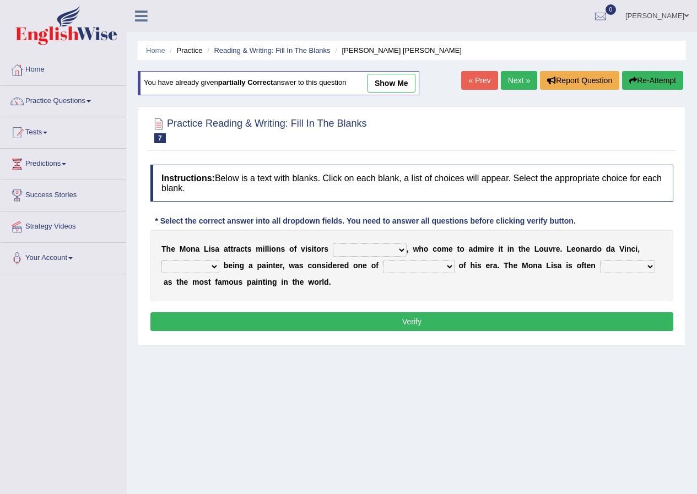
drag, startPoint x: 0, startPoint y: 0, endPoint x: 388, endPoint y: 83, distance: 397.0
click at [388, 83] on link "show me" at bounding box center [391, 83] width 48 height 19
click at [388, 83] on div "Home Practice Reading & Writing: Fill In The Blanks Mona Lisa You have already …" at bounding box center [412, 275] width 570 height 551
select select "per year"
select select "as much as"
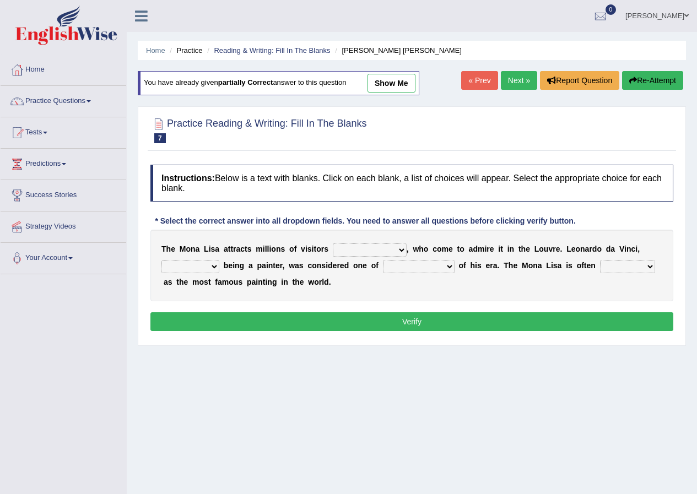
select select "the best artists"
select select "described"
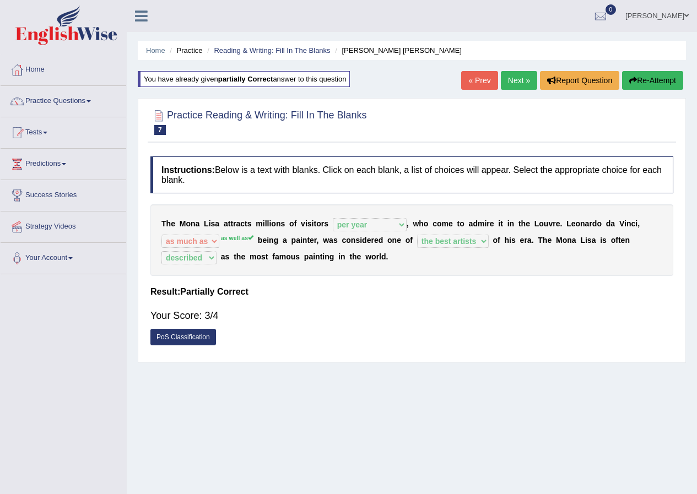
click at [474, 84] on link "« Prev" at bounding box center [479, 80] width 36 height 19
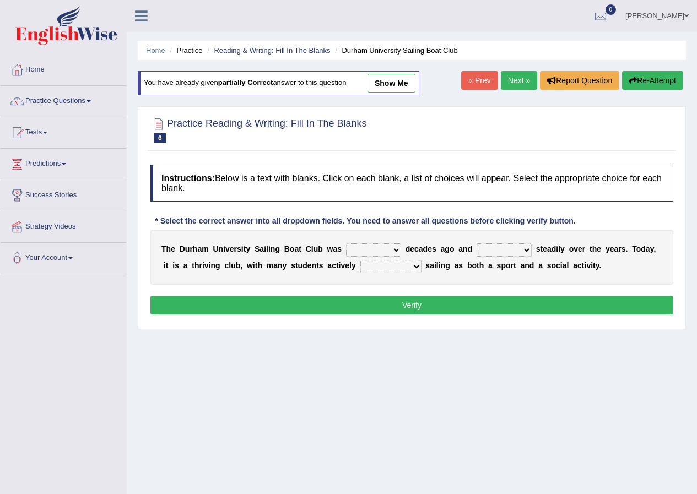
click at [384, 87] on link "show me" at bounding box center [391, 83] width 48 height 19
drag, startPoint x: 0, startPoint y: 0, endPoint x: 384, endPoint y: 87, distance: 393.7
click at [384, 87] on div "Home Practice Reading & Writing: Fill In The Blanks Durham University Sailing B…" at bounding box center [412, 275] width 570 height 551
select select "founded"
select select "has grown"
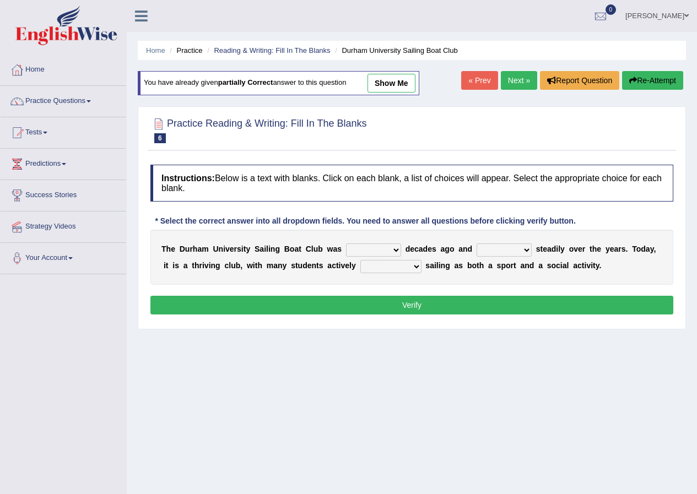
select select "enjoyed"
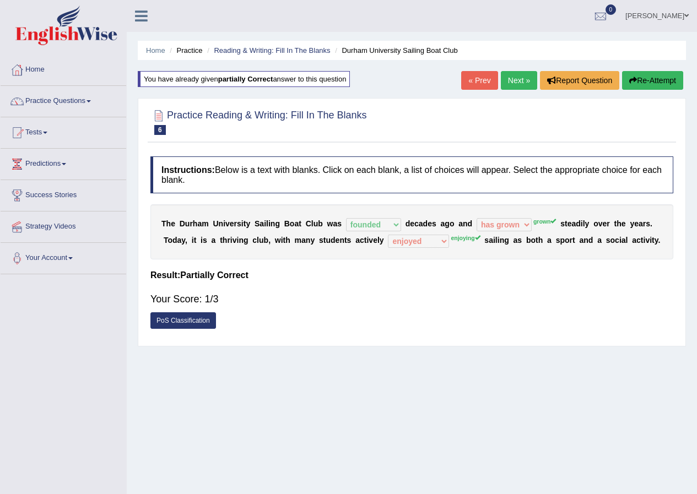
click at [479, 78] on link "« Prev" at bounding box center [479, 80] width 36 height 19
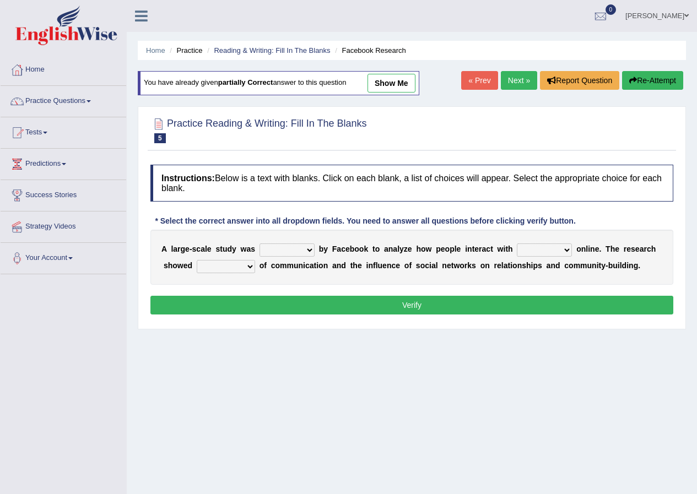
click at [385, 86] on link "show me" at bounding box center [391, 83] width 48 height 19
click at [385, 87] on div "Home Practice Reading & Writing: Fill In The Blanks Facebook Research You have …" at bounding box center [412, 275] width 570 height 551
select select "surveyed"
select select "each other"
select select "advantages"
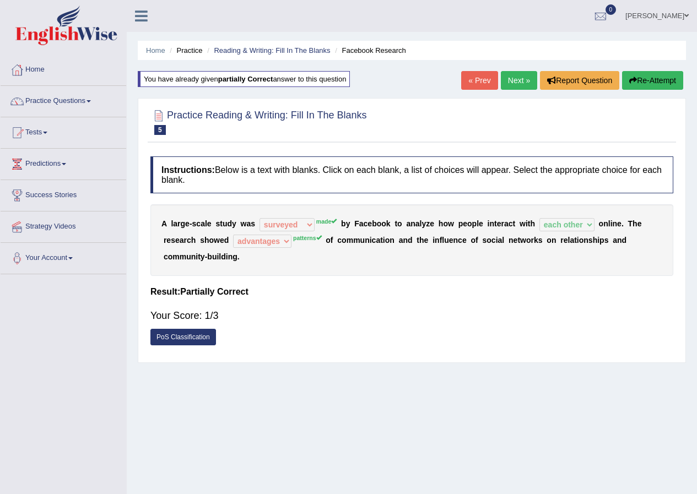
click at [477, 89] on link "« Prev" at bounding box center [479, 80] width 36 height 19
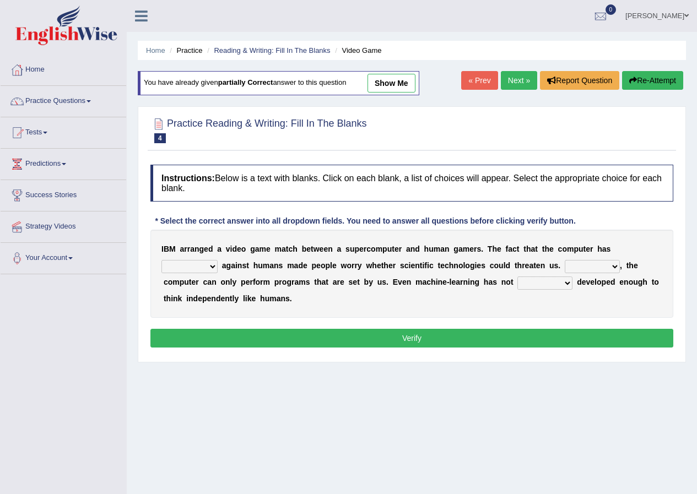
click at [404, 85] on link "show me" at bounding box center [391, 83] width 48 height 19
click at [404, 85] on div "Home Practice Reading & Writing: Fill In The Blanks Video Game You have already…" at bounding box center [412, 275] width 570 height 551
select select "competed"
select select "However"
select select "still"
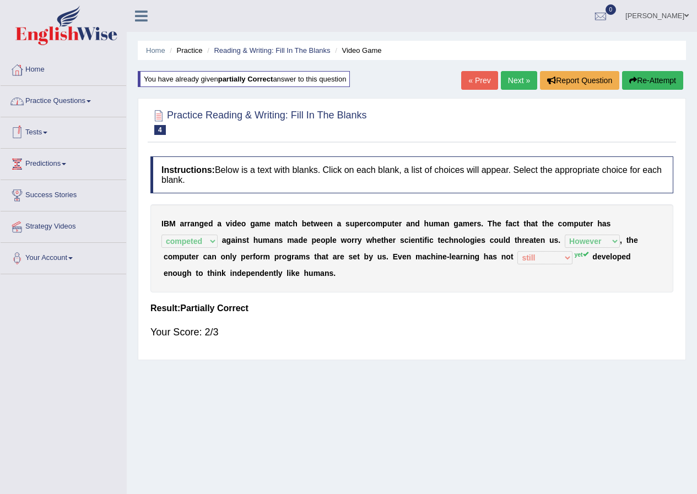
click at [74, 101] on link "Practice Questions" at bounding box center [64, 100] width 126 height 28
click at [72, 100] on link "Practice Questions" at bounding box center [64, 100] width 126 height 28
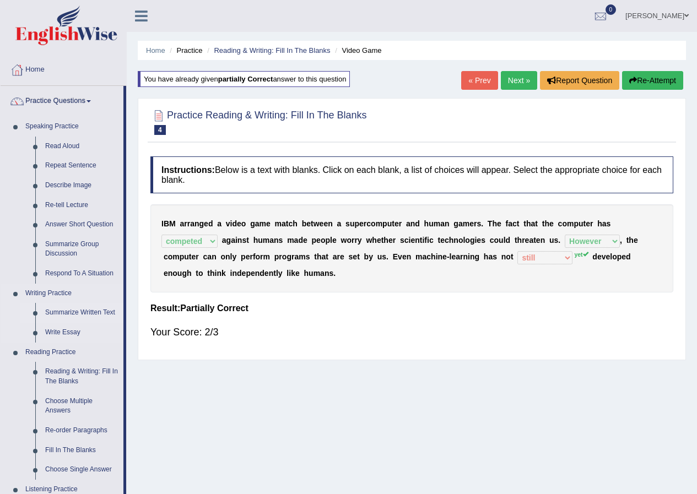
click at [61, 316] on link "Summarize Written Text" at bounding box center [81, 313] width 83 height 20
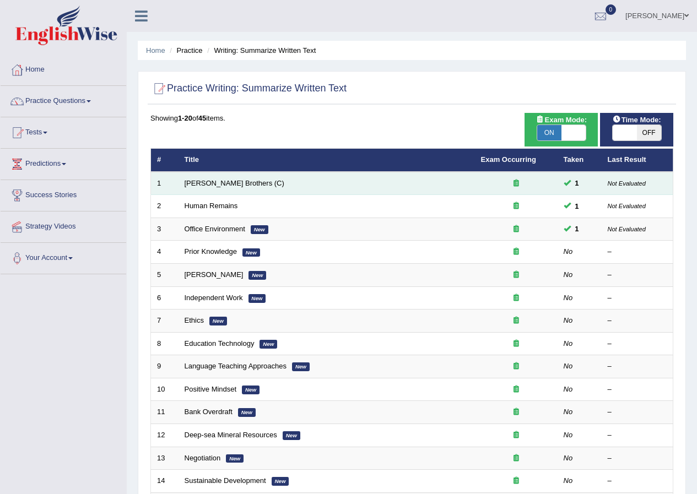
click at [204, 178] on td "[PERSON_NAME] Brothers (C)" at bounding box center [326, 183] width 296 height 23
click at [219, 182] on link "[PERSON_NAME] Brothers (C)" at bounding box center [235, 183] width 100 height 8
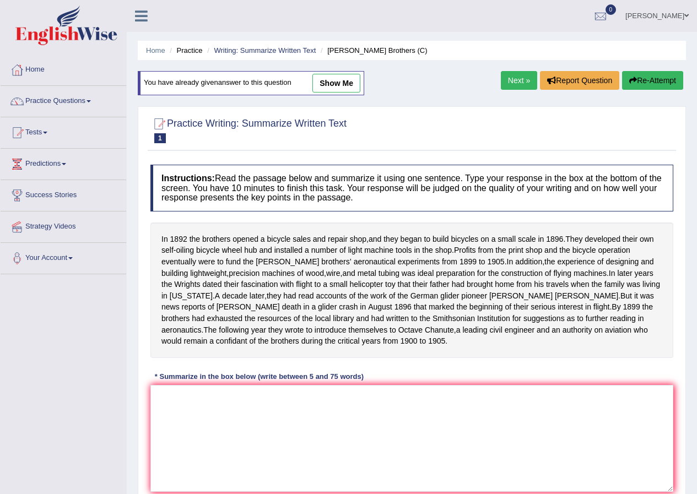
click at [342, 82] on link "show me" at bounding box center [336, 83] width 48 height 19
click at [342, 82] on div "Home Practice Writing: Summarize Written Text [PERSON_NAME] Brothers (C) You ha…" at bounding box center [412, 275] width 570 height 551
type textarea "In 1892 the brothers unlocked a bicycle sales and repair shop, They established…"
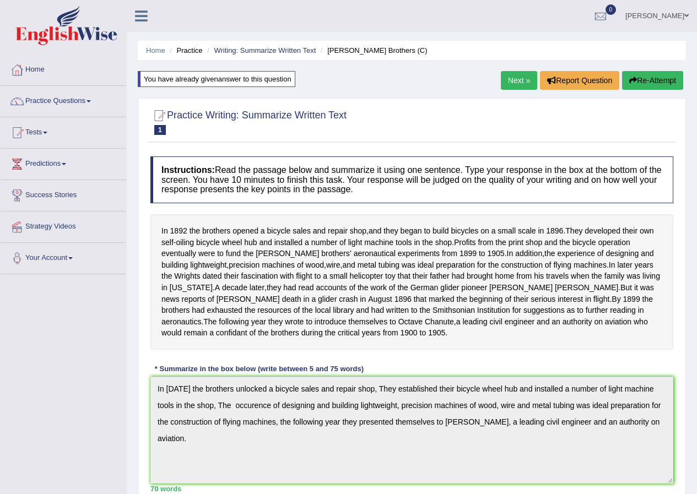
click at [522, 78] on link "Next »" at bounding box center [519, 80] width 36 height 19
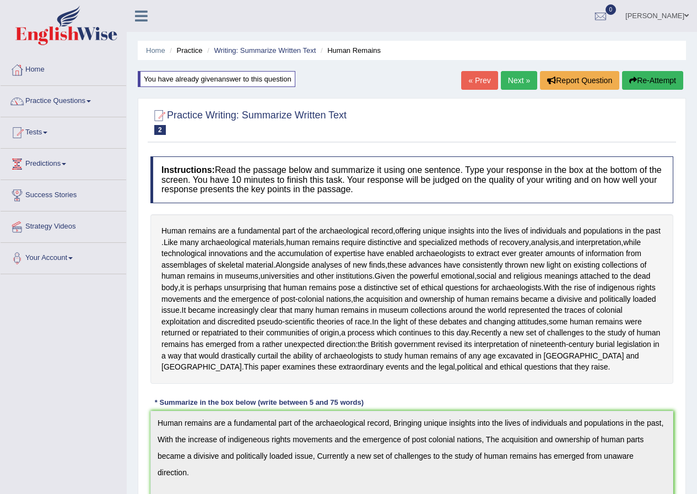
click at [521, 84] on link "Next »" at bounding box center [519, 80] width 36 height 19
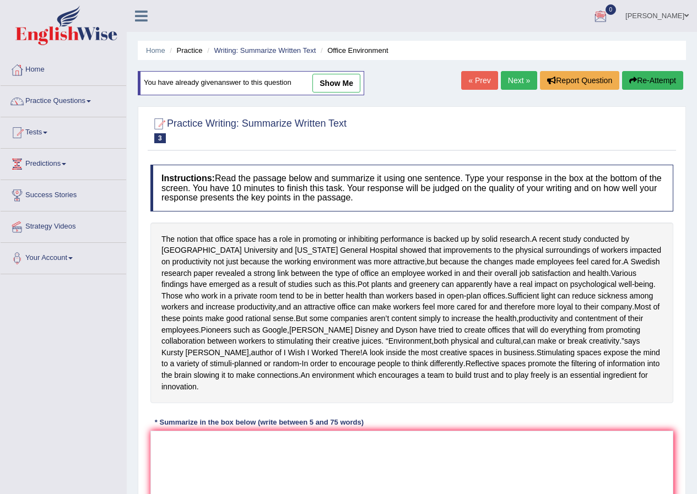
click at [511, 79] on link "Next »" at bounding box center [519, 80] width 36 height 19
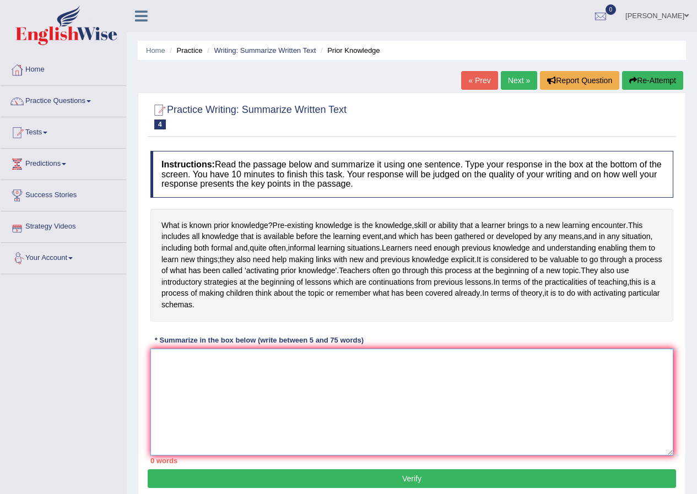
click at [214, 389] on textarea at bounding box center [411, 402] width 523 height 107
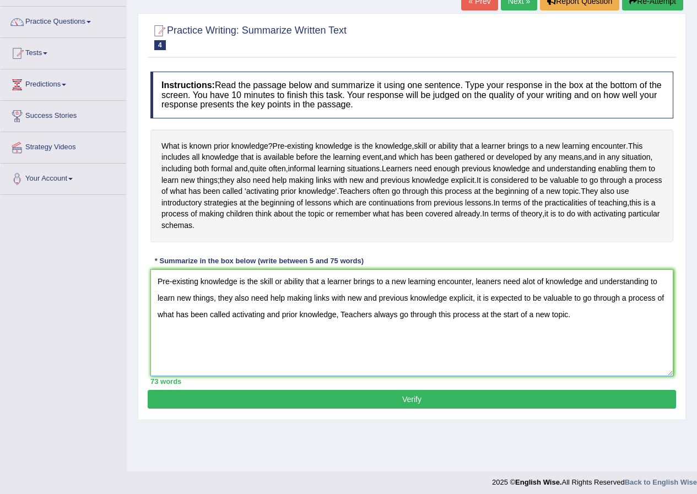
scroll to position [84, 0]
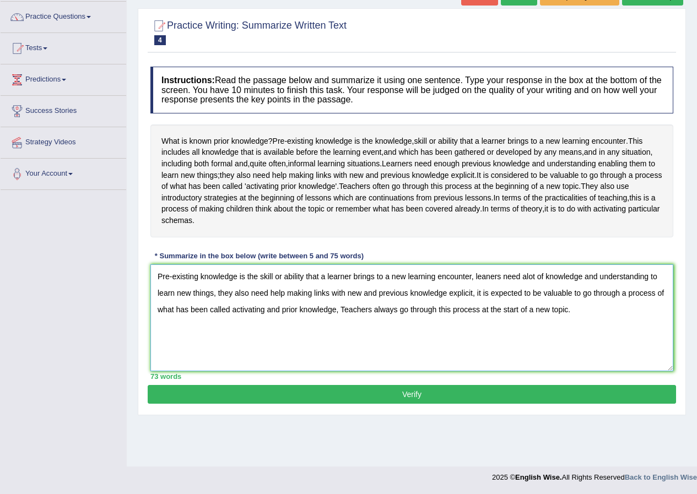
type textarea "Pre-existing knowledge is the skill or ability that a learner brings to a new l…"
click at [408, 404] on button "Verify" at bounding box center [412, 394] width 528 height 19
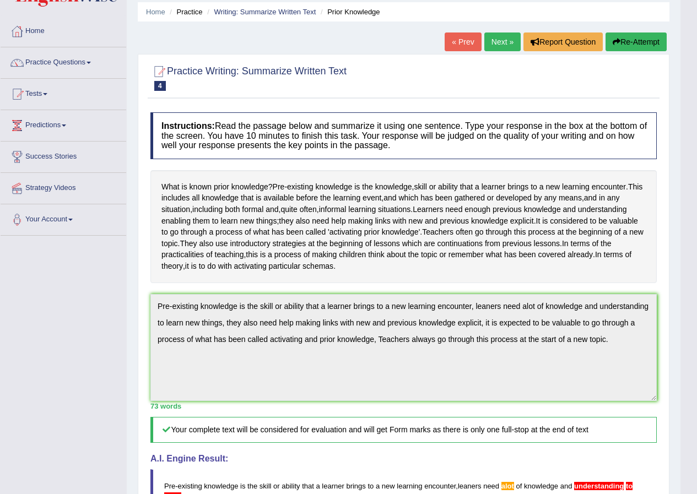
scroll to position [29, 0]
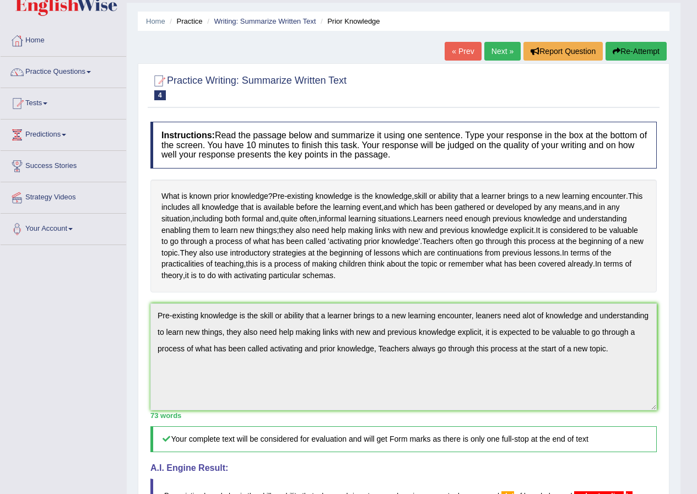
click at [506, 50] on link "Next »" at bounding box center [502, 51] width 36 height 19
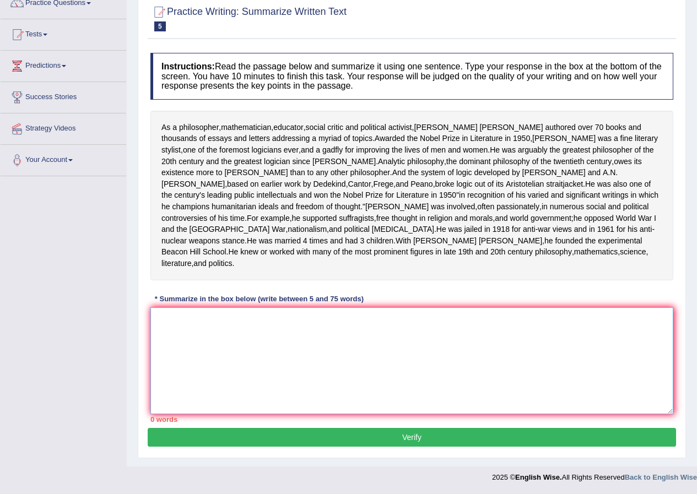
click at [263, 328] on textarea at bounding box center [411, 360] width 523 height 107
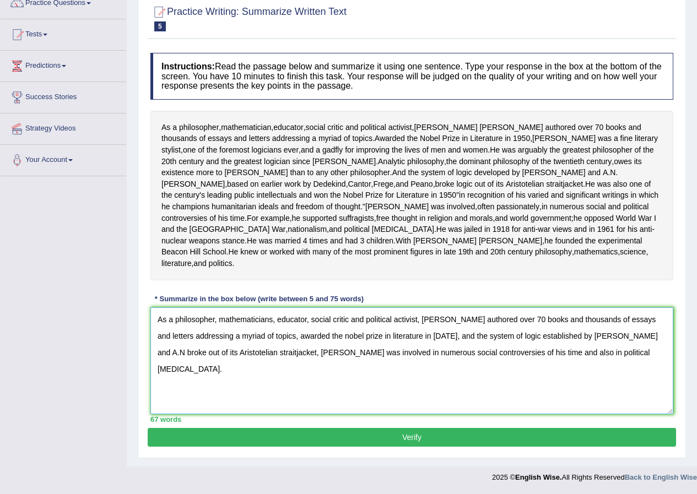
type textarea "As a philosopher, mathematicians, educator, social critic and political activis…"
click at [448, 434] on button "Verify" at bounding box center [412, 437] width 528 height 19
click at [0, 0] on blockquote "." at bounding box center [0, 0] width 0 height 0
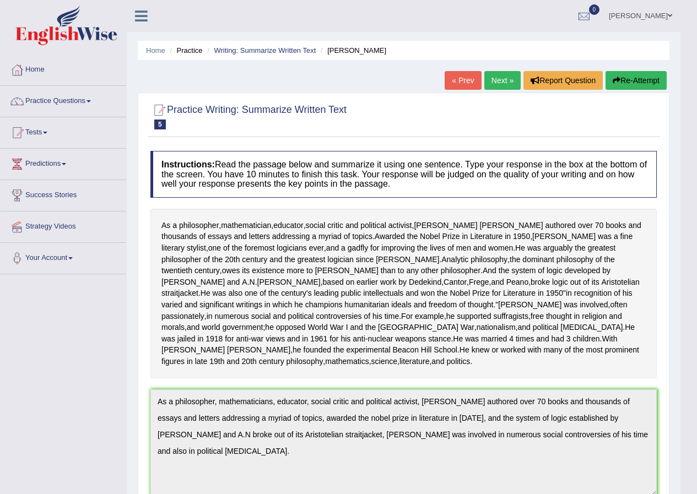
click at [485, 77] on link "Next »" at bounding box center [502, 80] width 36 height 19
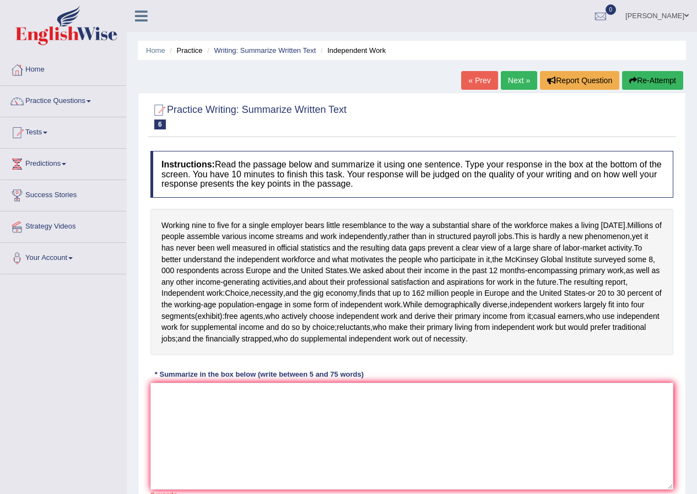
drag, startPoint x: 0, startPoint y: 0, endPoint x: 475, endPoint y: 78, distance: 481.7
click at [475, 78] on link "« Prev" at bounding box center [479, 80] width 36 height 19
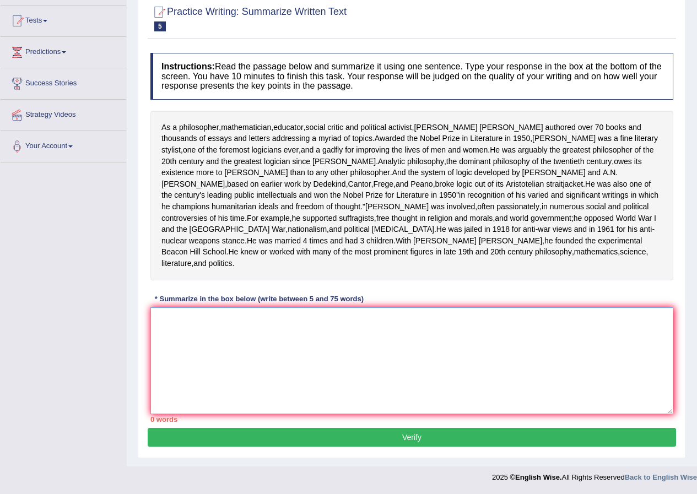
drag, startPoint x: 251, startPoint y: 346, endPoint x: 210, endPoint y: 370, distance: 47.4
click at [210, 370] on textarea at bounding box center [411, 360] width 523 height 107
paste textarea "As a philosopher, mathematicians, educator, social critic and political activis…"
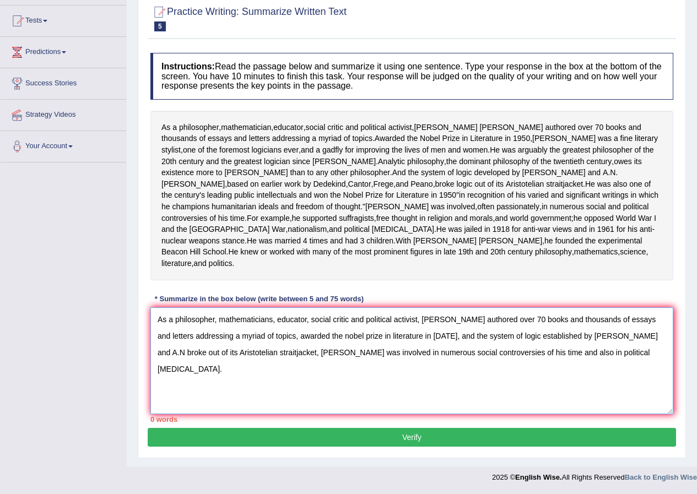
click at [261, 257] on div "As a philosopher , mathematician , educator , social critic and political activ…" at bounding box center [411, 196] width 523 height 170
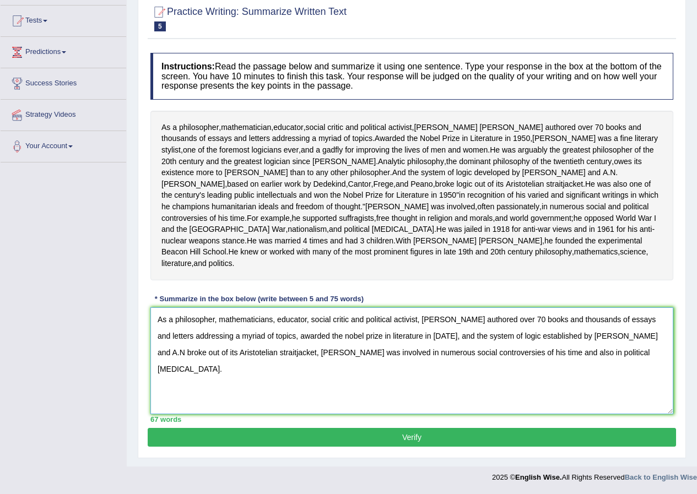
click at [621, 335] on textarea "As a philosopher, mathematicians, educator, social critic and political activis…" at bounding box center [411, 360] width 523 height 107
type textarea "As a philosopher, mathematicians, educator, social critic and political activis…"
click at [467, 431] on button "Verify" at bounding box center [412, 437] width 528 height 19
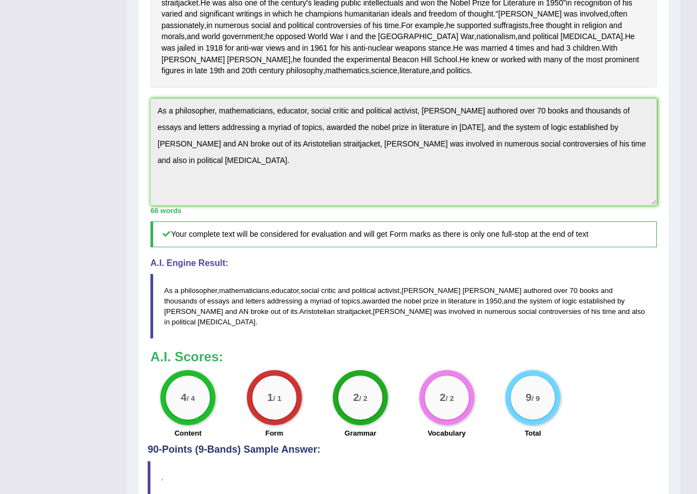
scroll to position [373, 0]
